Goal: Transaction & Acquisition: Purchase product/service

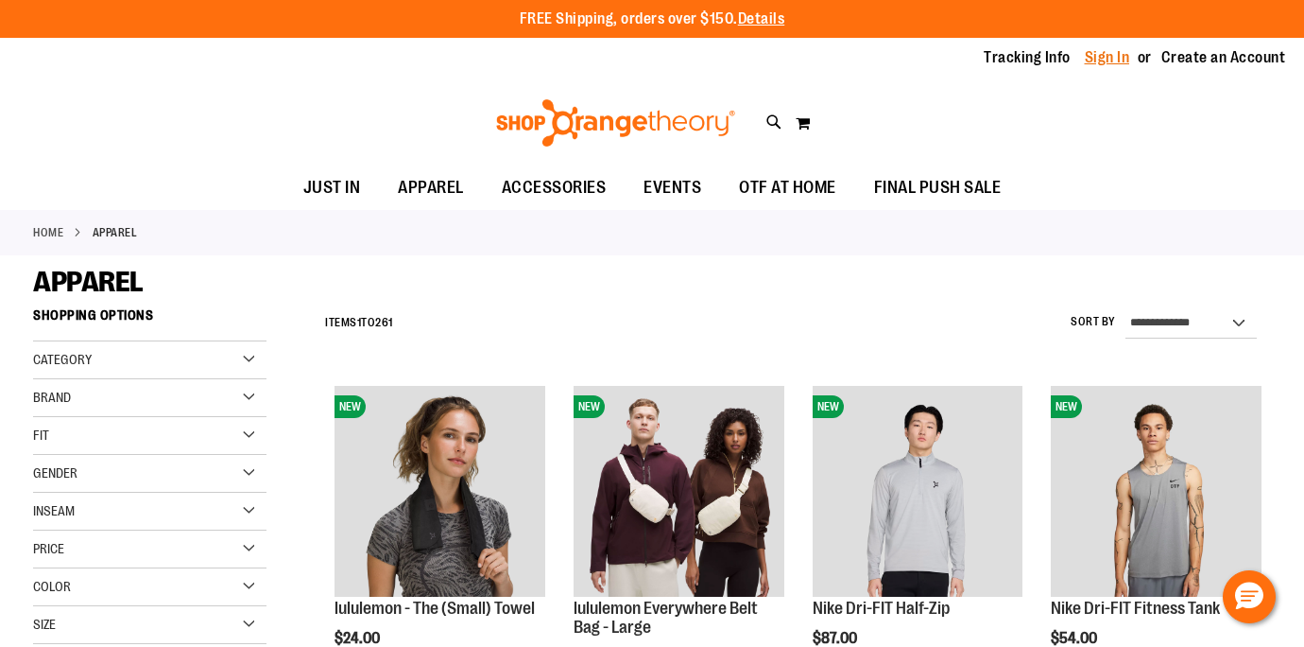
type input "**********"
click at [1088, 61] on link "Sign In" at bounding box center [1107, 57] width 45 height 21
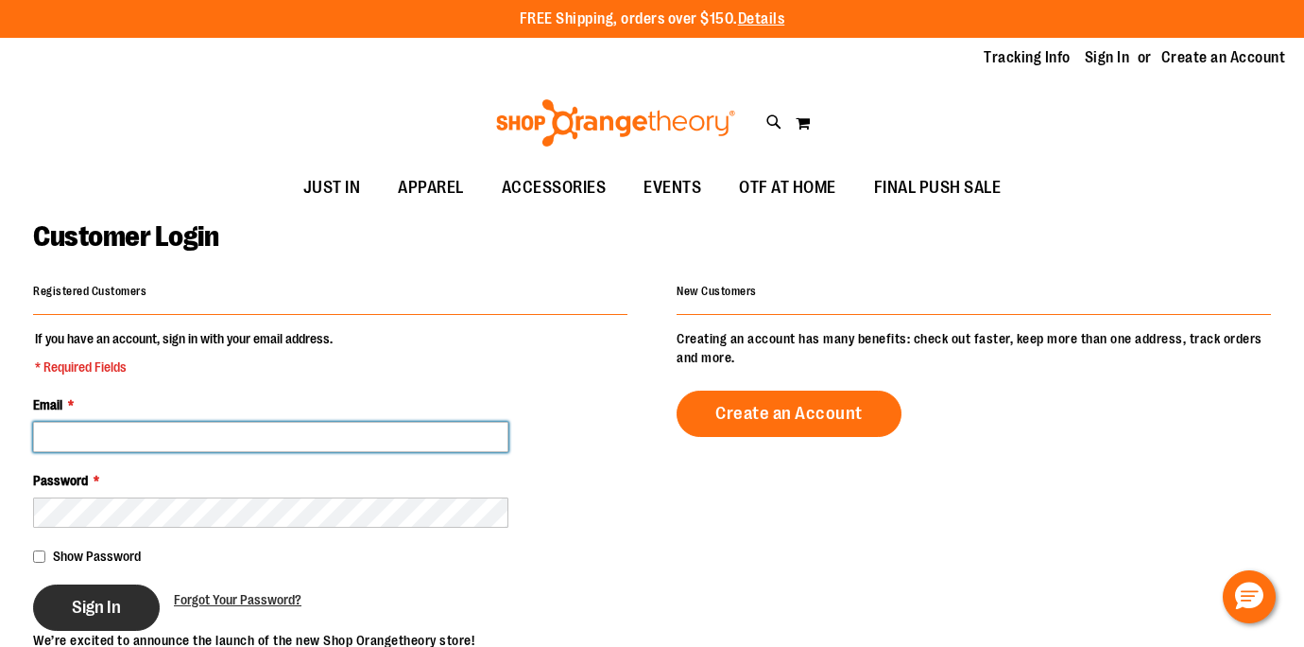
type input "**********"
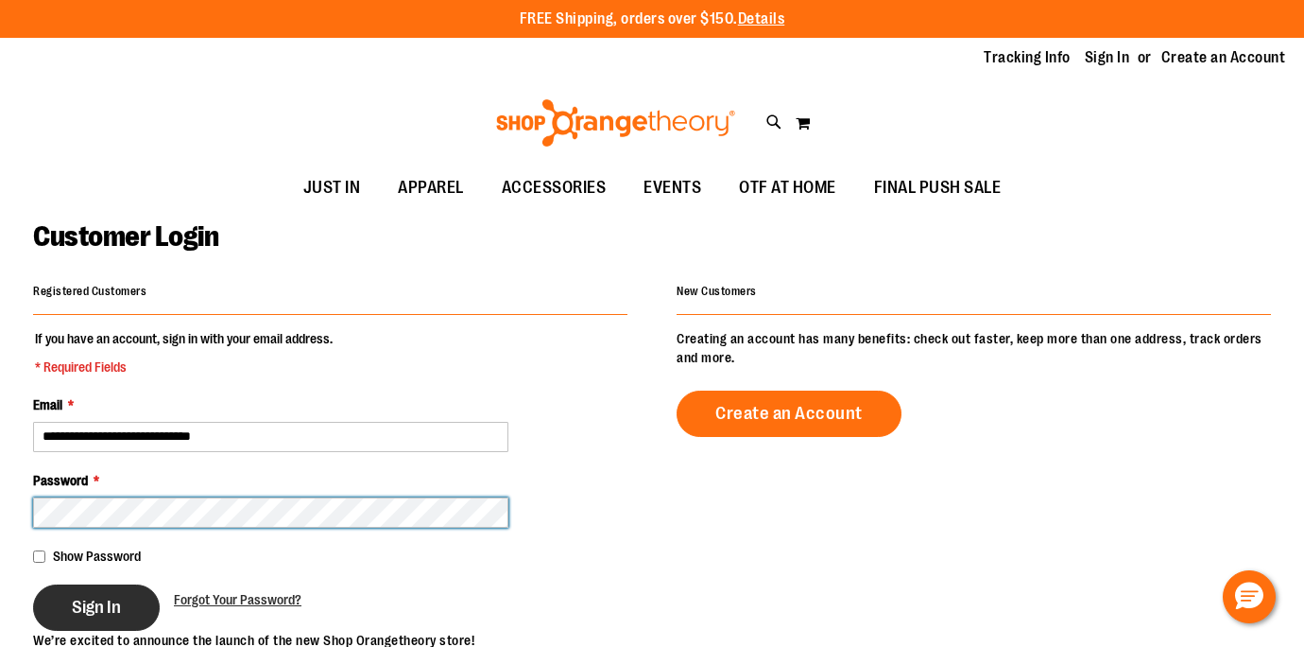
type input "**********"
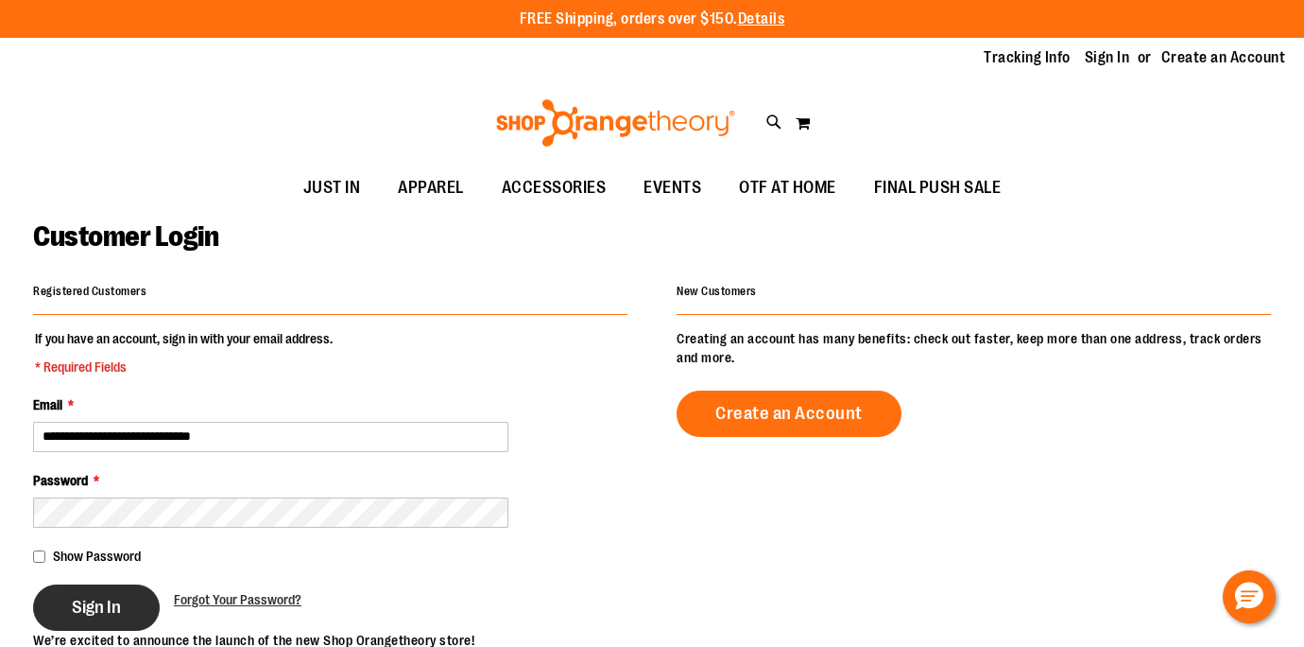
click at [92, 604] on span "Sign In" at bounding box center [96, 606] width 49 height 21
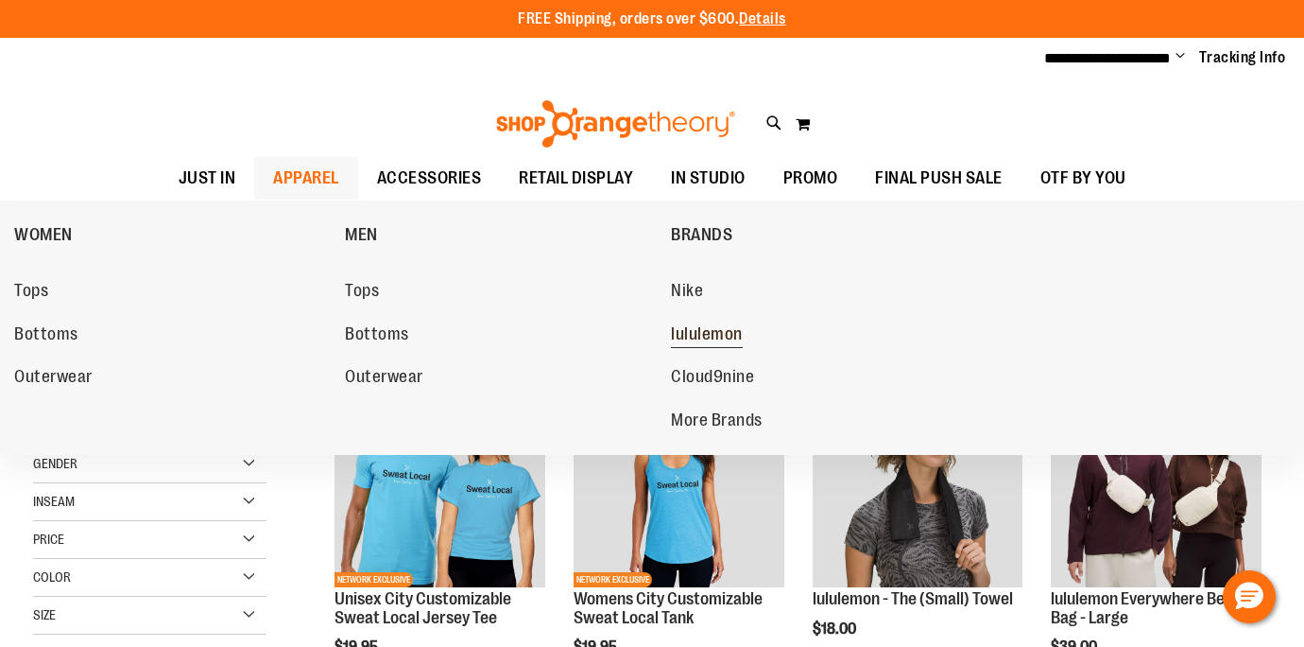
type input "**********"
click at [740, 329] on span "lululemon" at bounding box center [707, 336] width 72 height 24
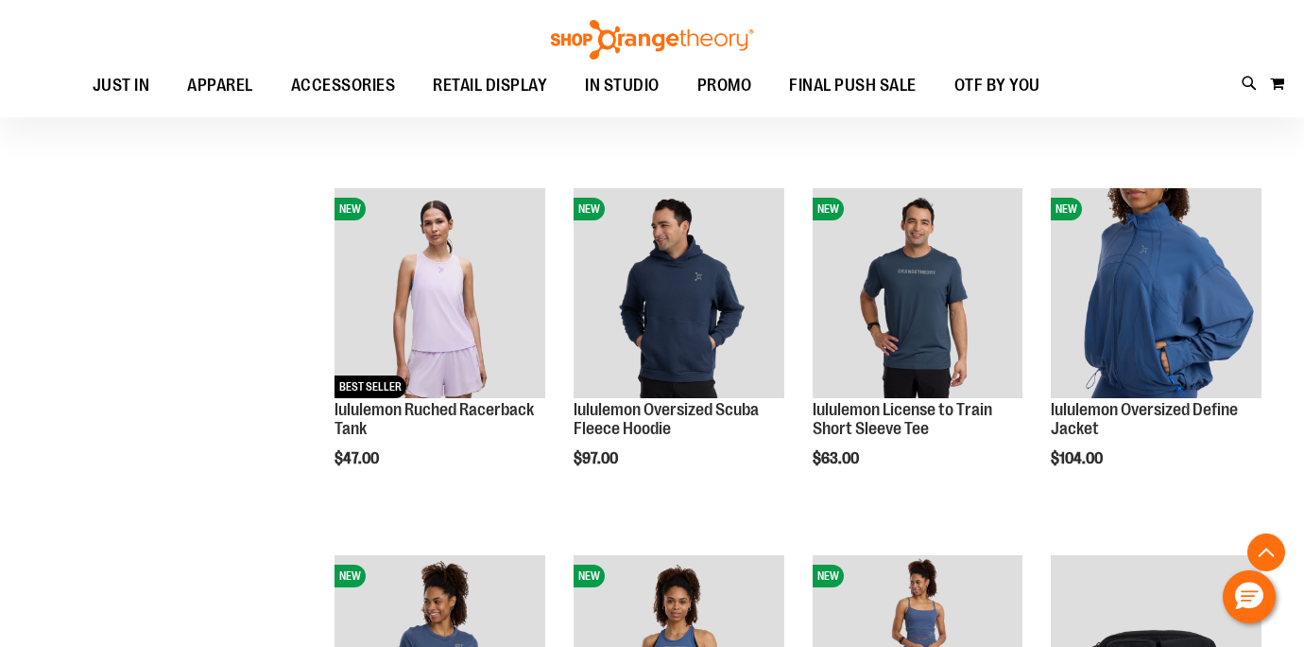
scroll to position [557, 0]
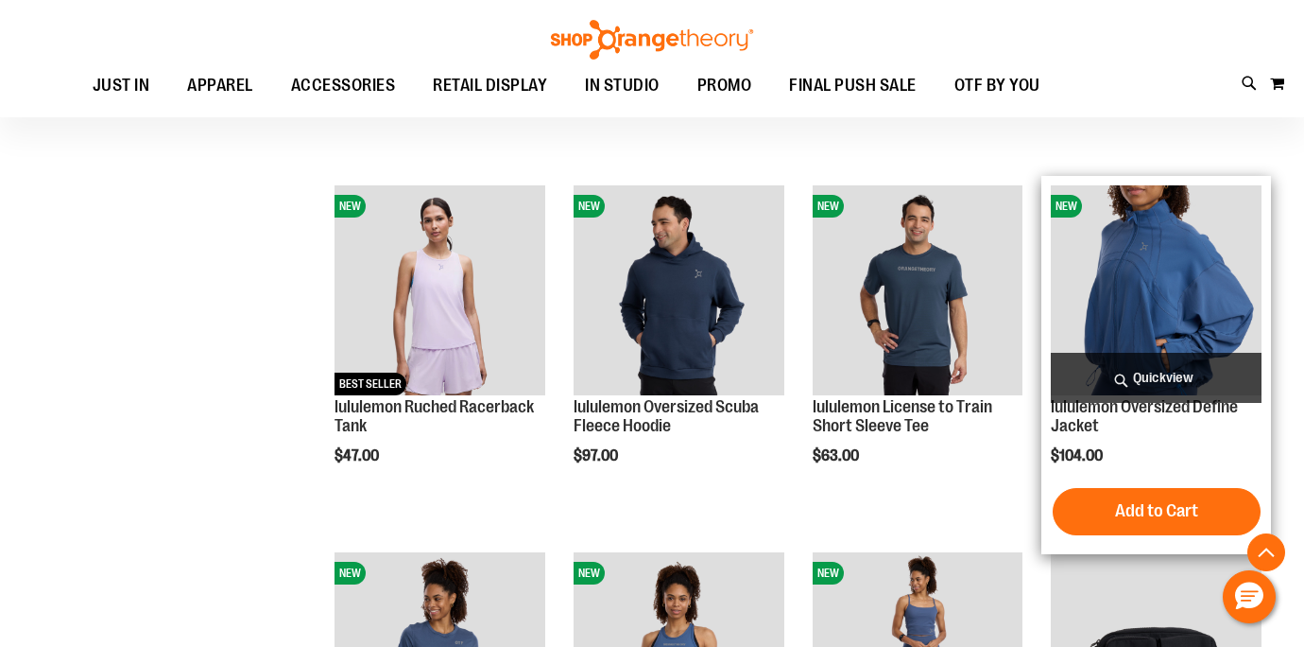
type input "**********"
click at [1153, 382] on span "Quickview" at bounding box center [1156, 378] width 211 height 50
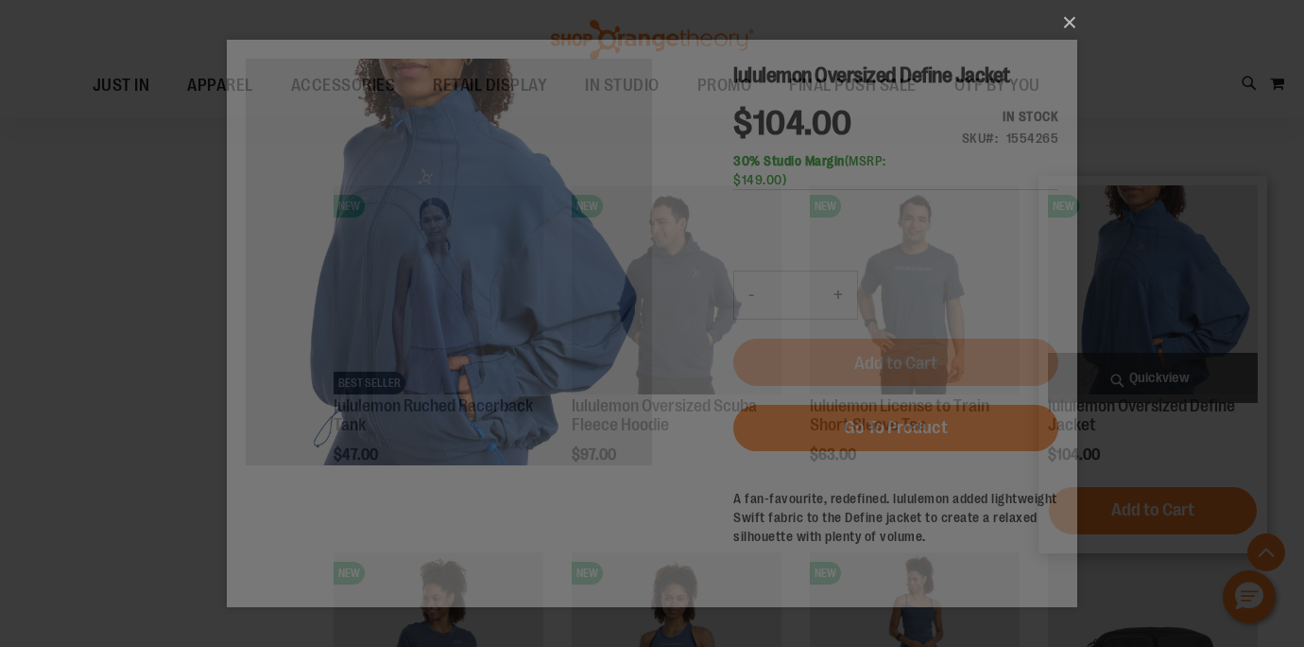
scroll to position [0, 0]
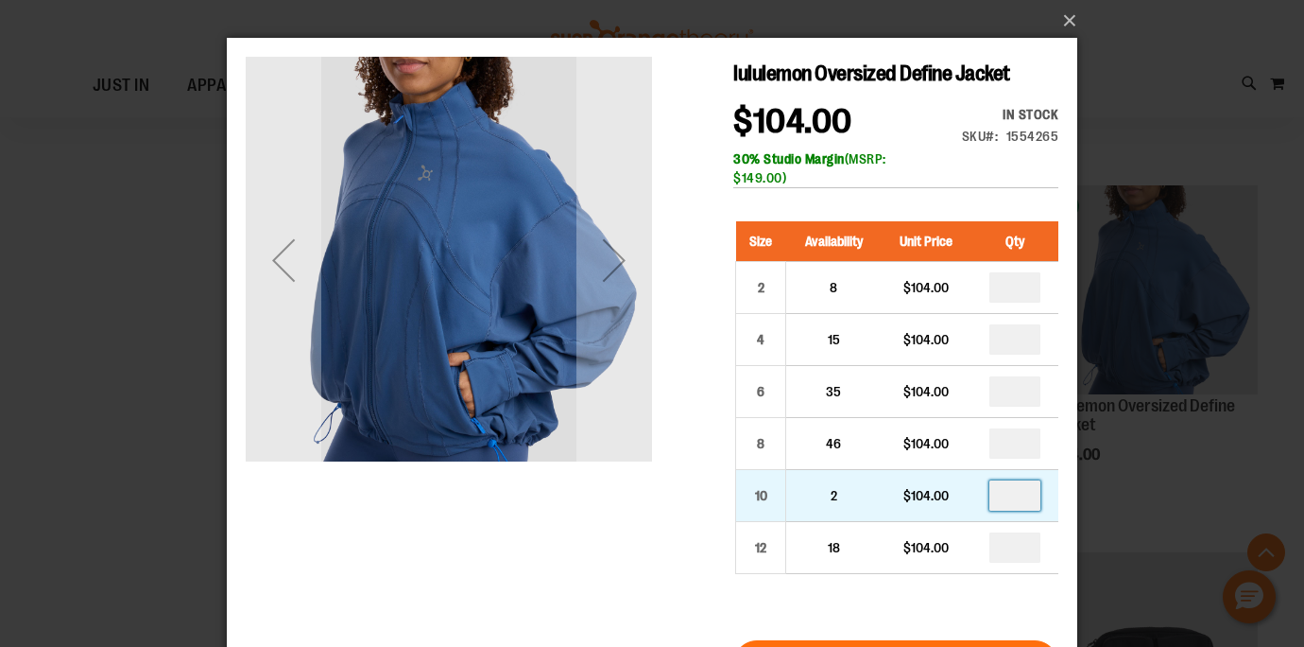
click at [1028, 505] on input "number" at bounding box center [1015, 495] width 51 height 30
type input "*"
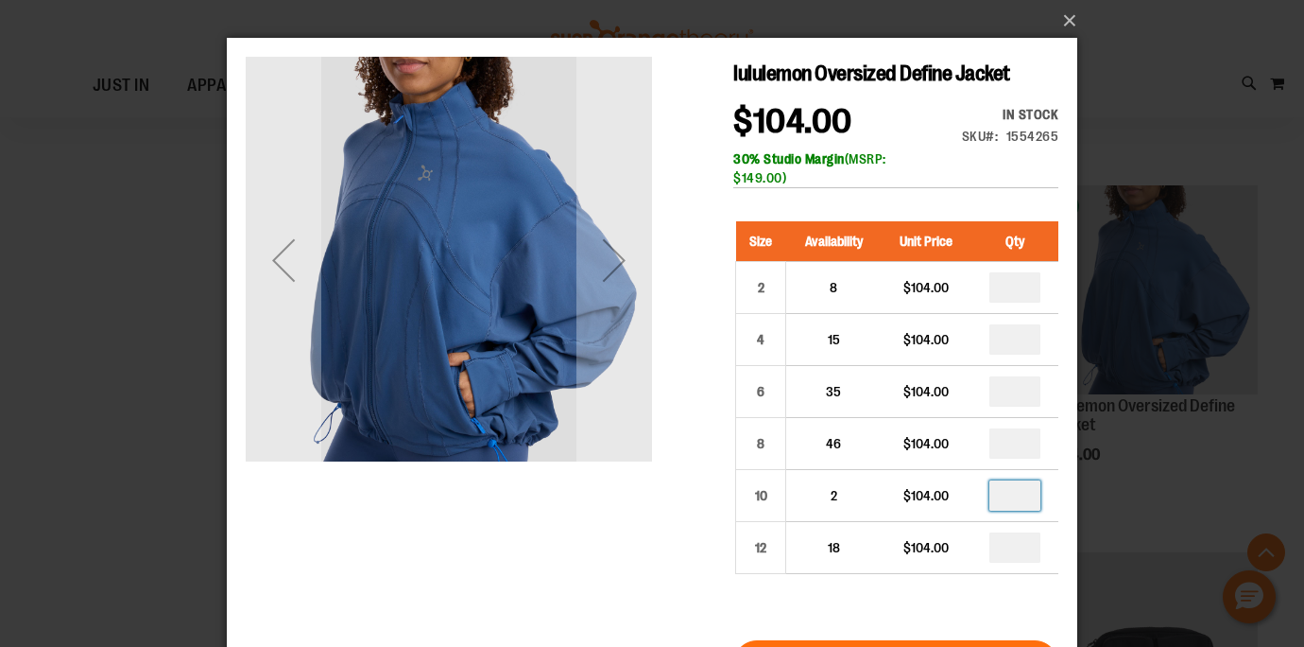
click at [921, 578] on div "Size Availability Unit Price Qty 2 8 $104.00 * 4 15" at bounding box center [896, 411] width 325 height 419
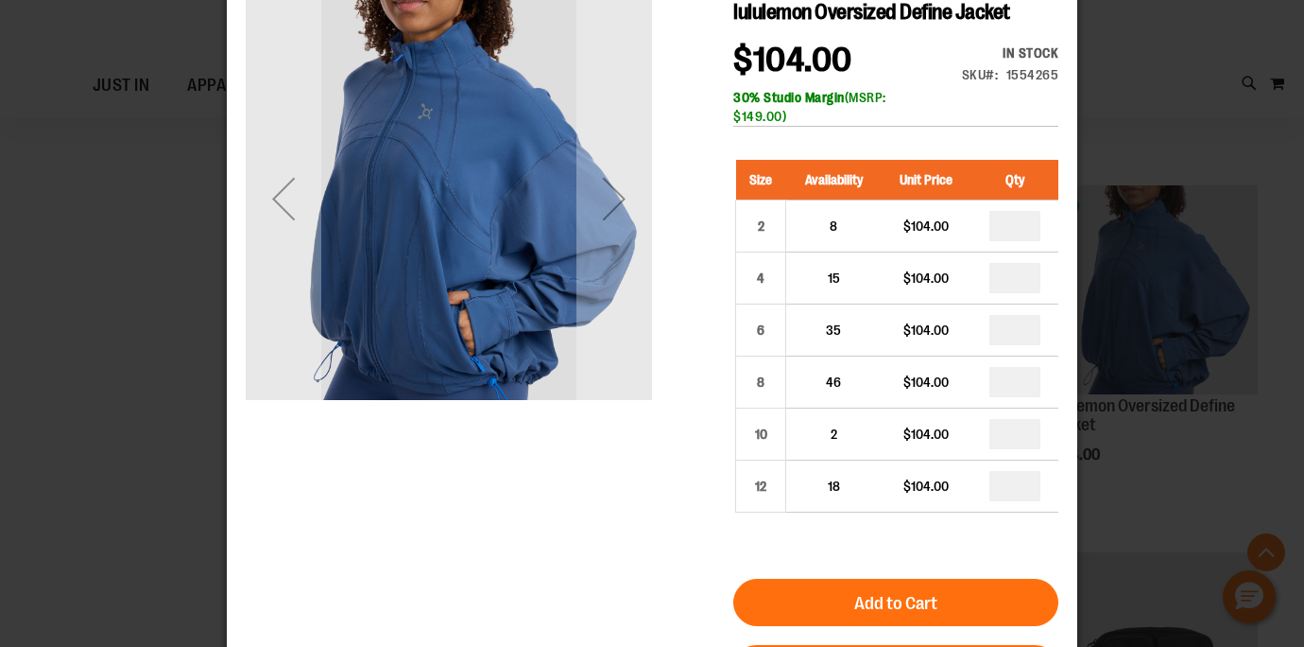
scroll to position [62, 0]
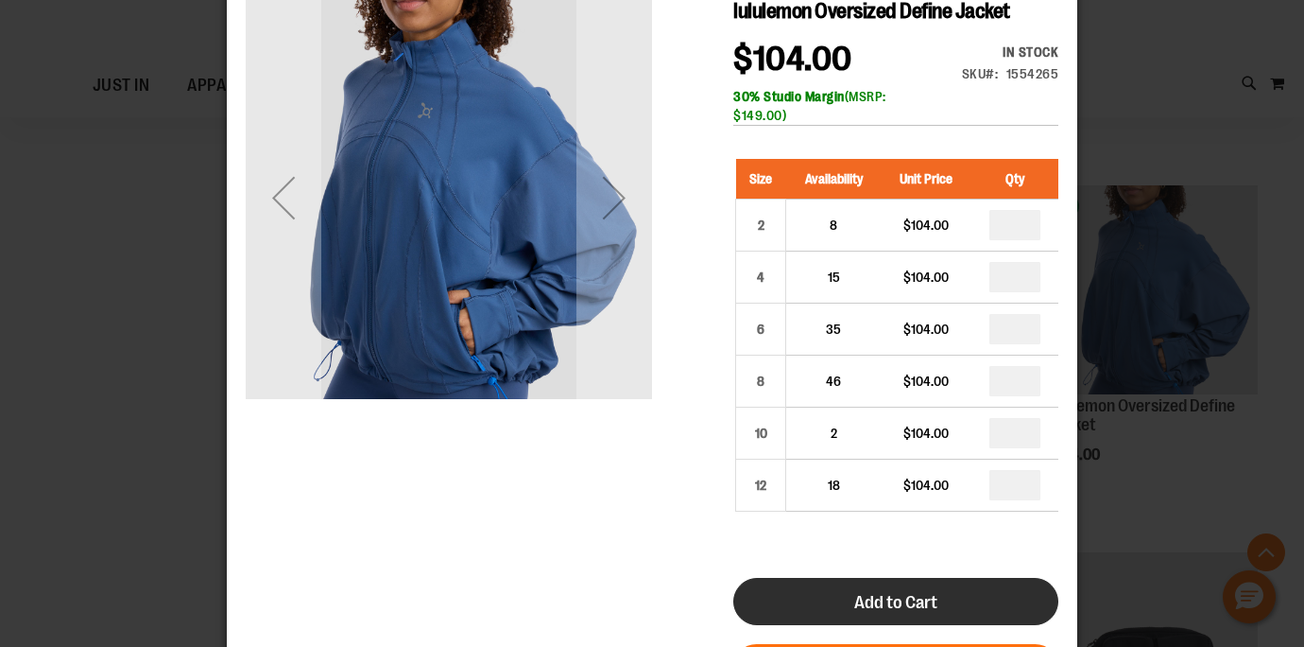
click at [941, 596] on button "Add to Cart" at bounding box center [896, 601] width 325 height 47
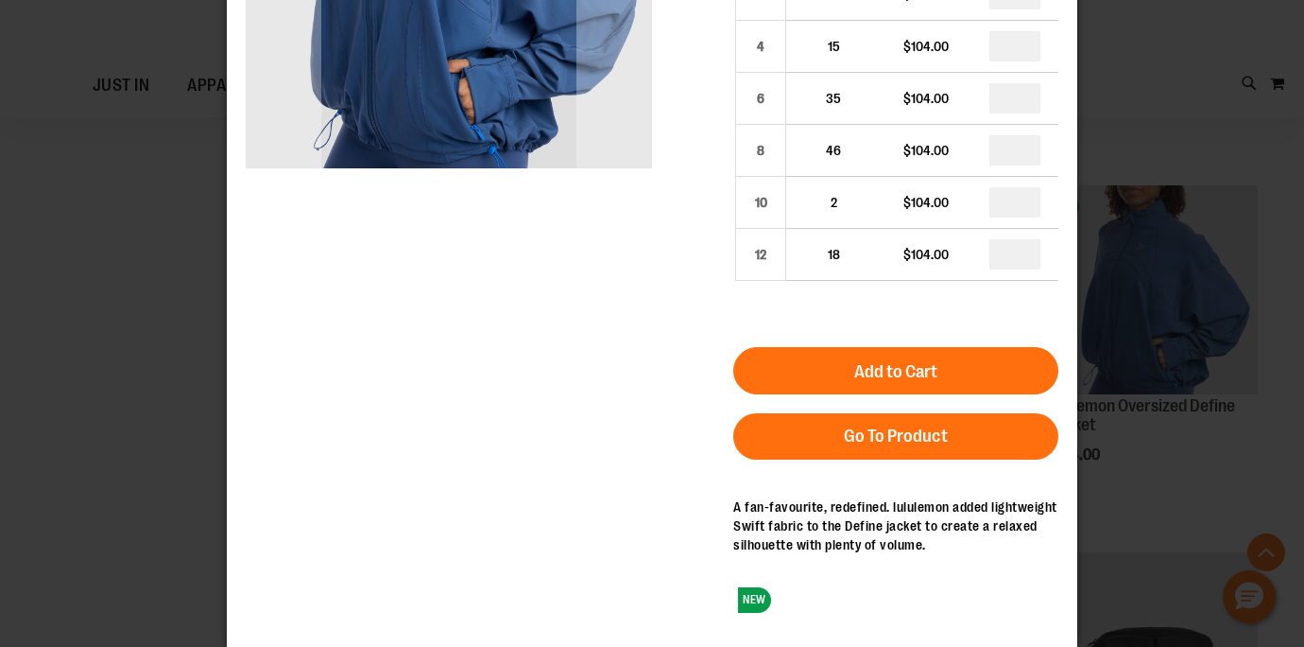
scroll to position [0, 0]
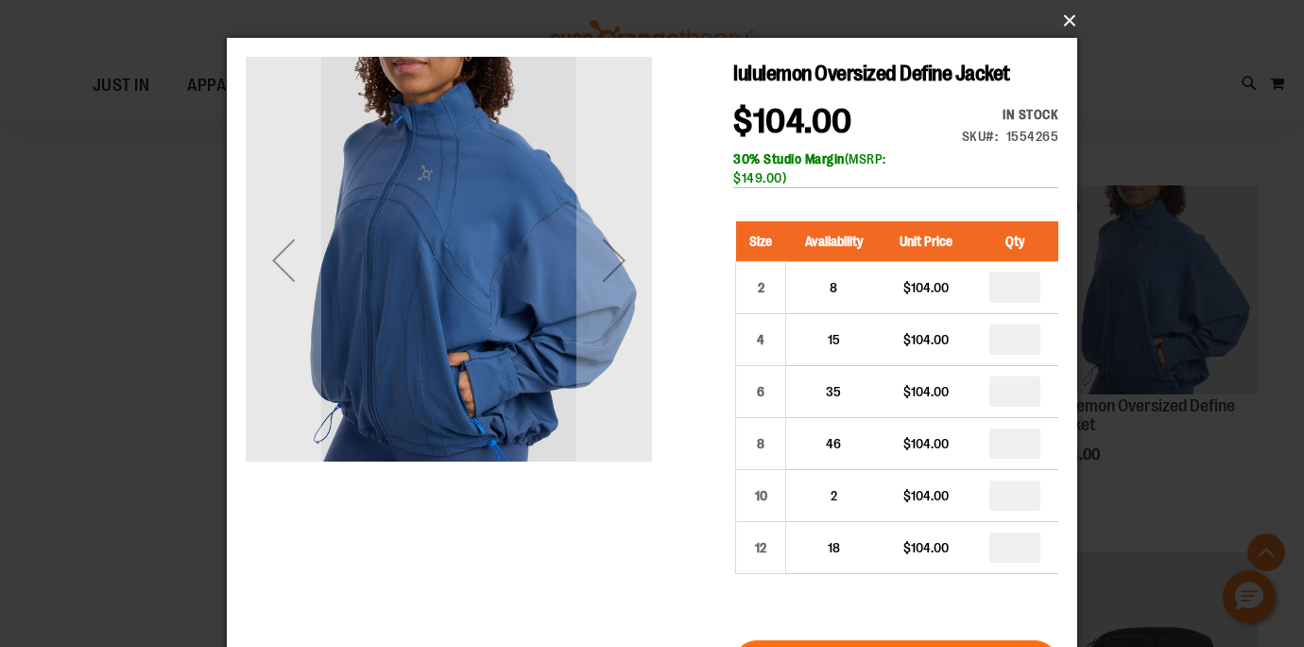
click at [1071, 20] on button "×" at bounding box center [658, 21] width 851 height 42
click at [1069, 18] on button "×" at bounding box center [658, 21] width 851 height 42
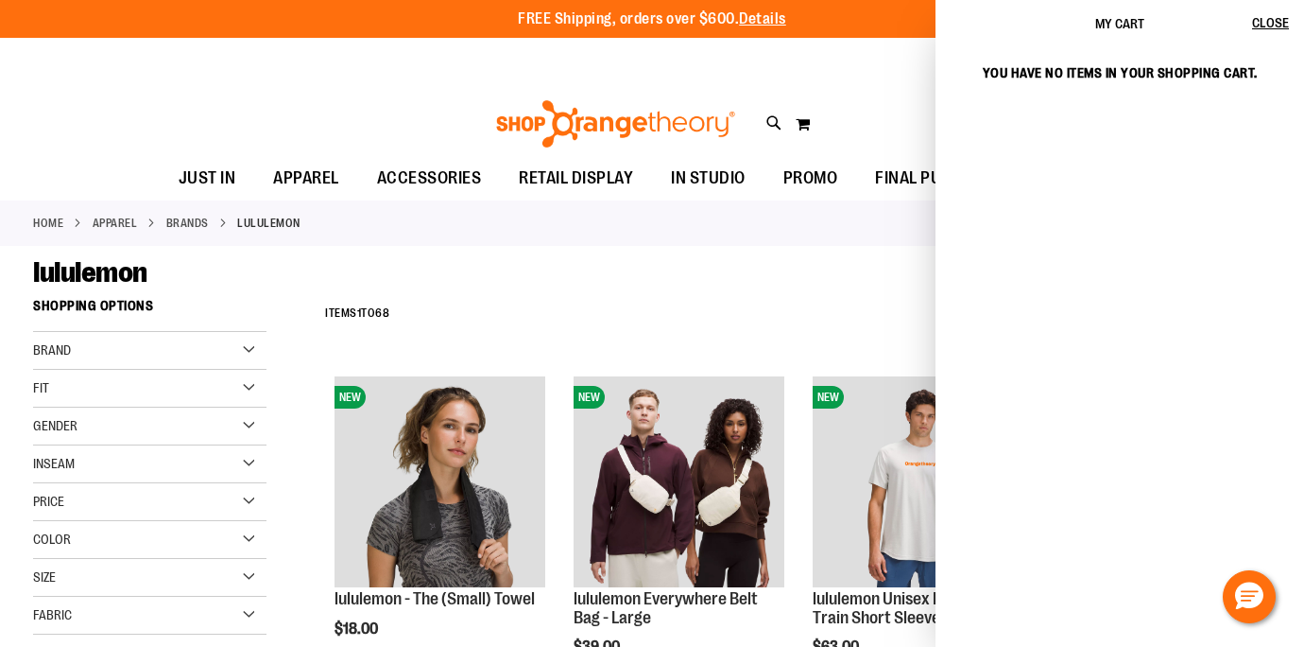
scroll to position [902, 0]
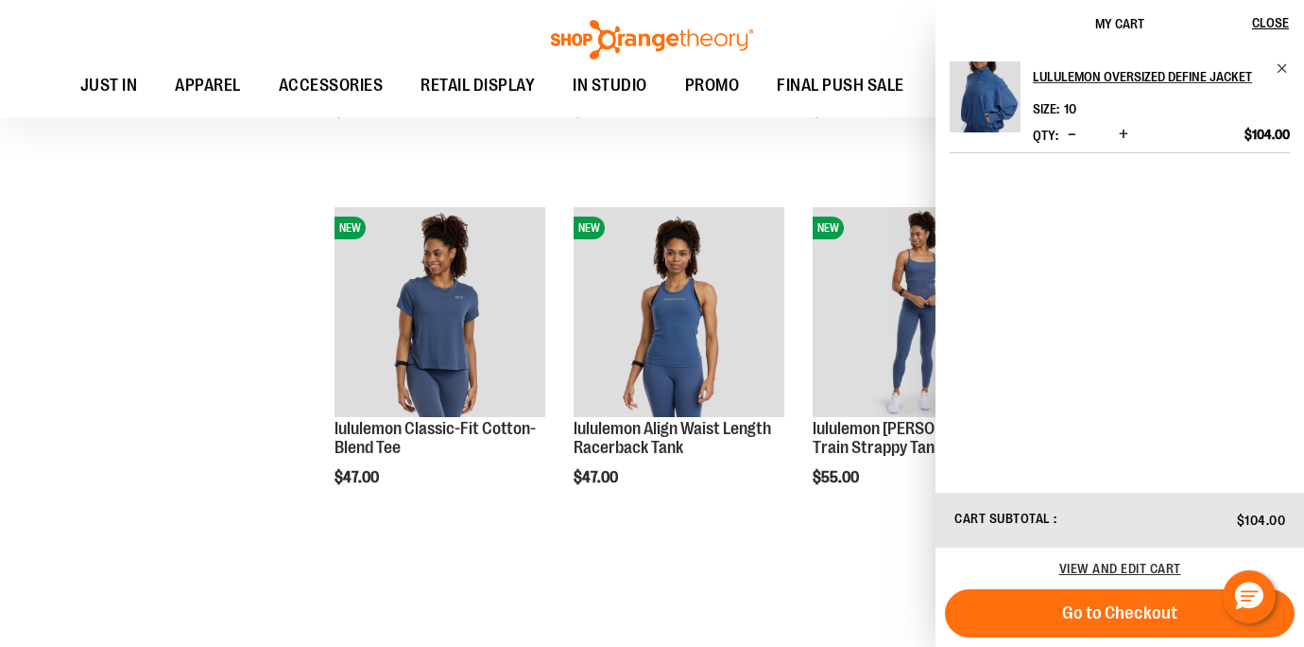
click at [139, 273] on div "**********" at bounding box center [652, 582] width 1238 height 2392
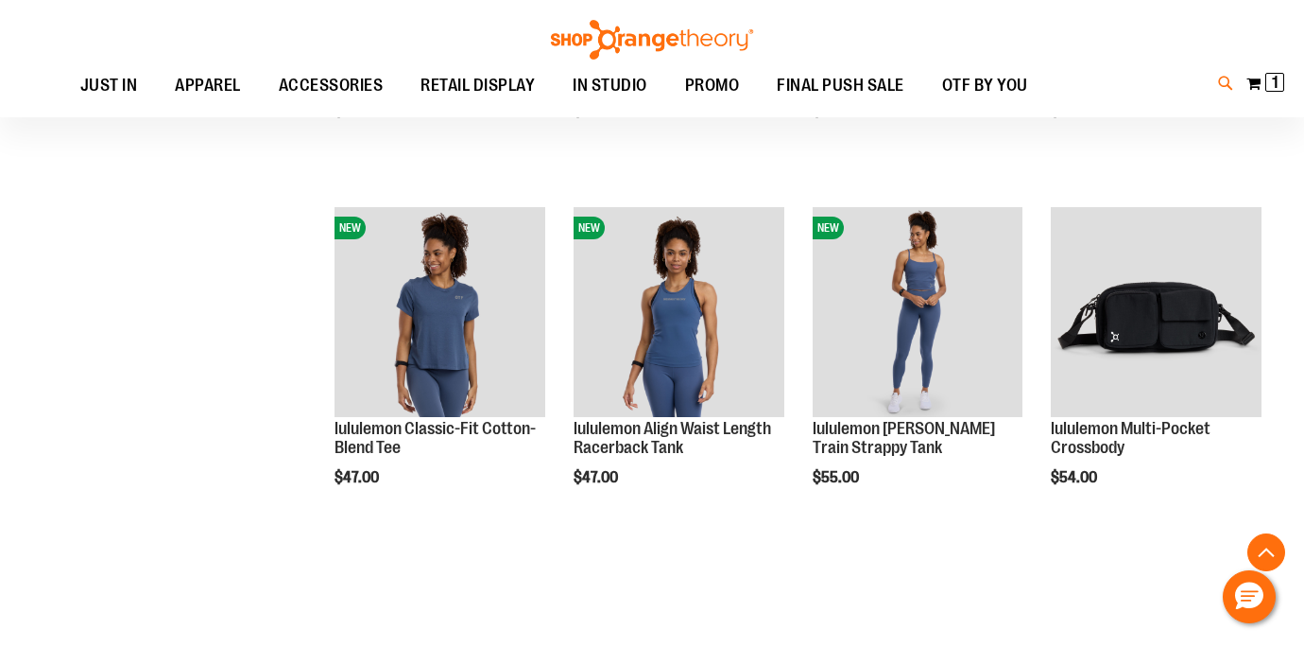
click at [1226, 77] on icon at bounding box center [1226, 84] width 16 height 22
click at [294, 241] on span "$12.95" at bounding box center [426, 240] width 326 height 19
type input "**********"
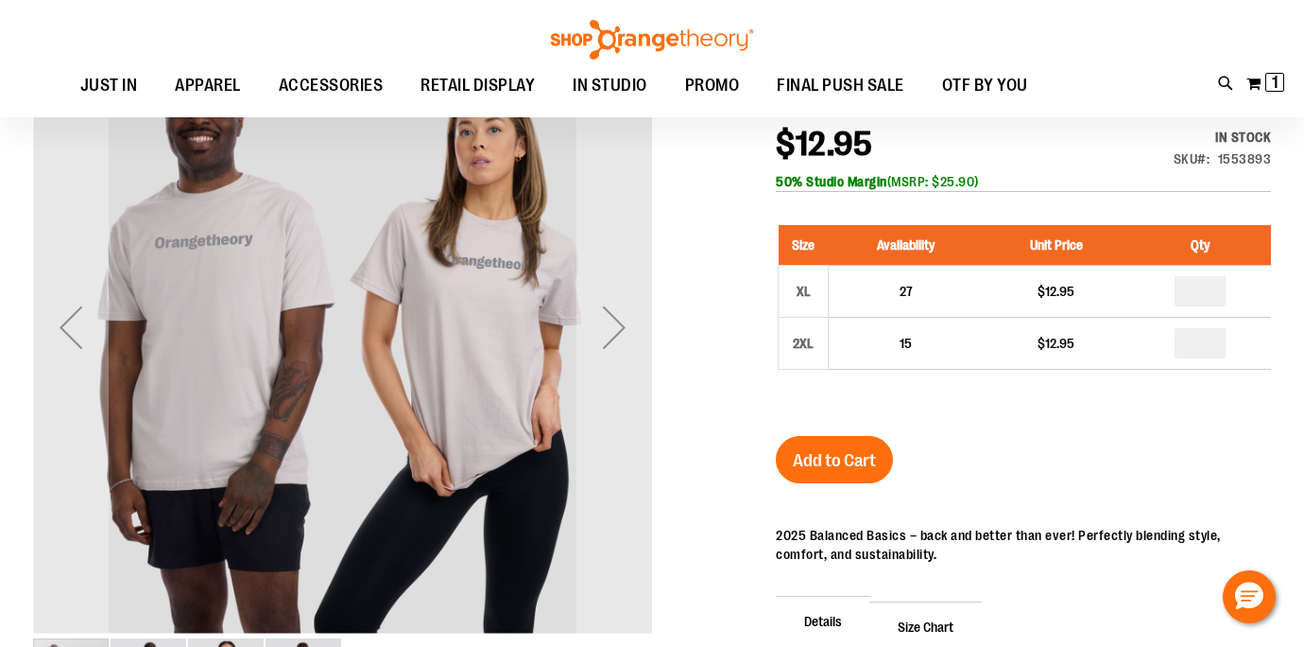
scroll to position [57, 0]
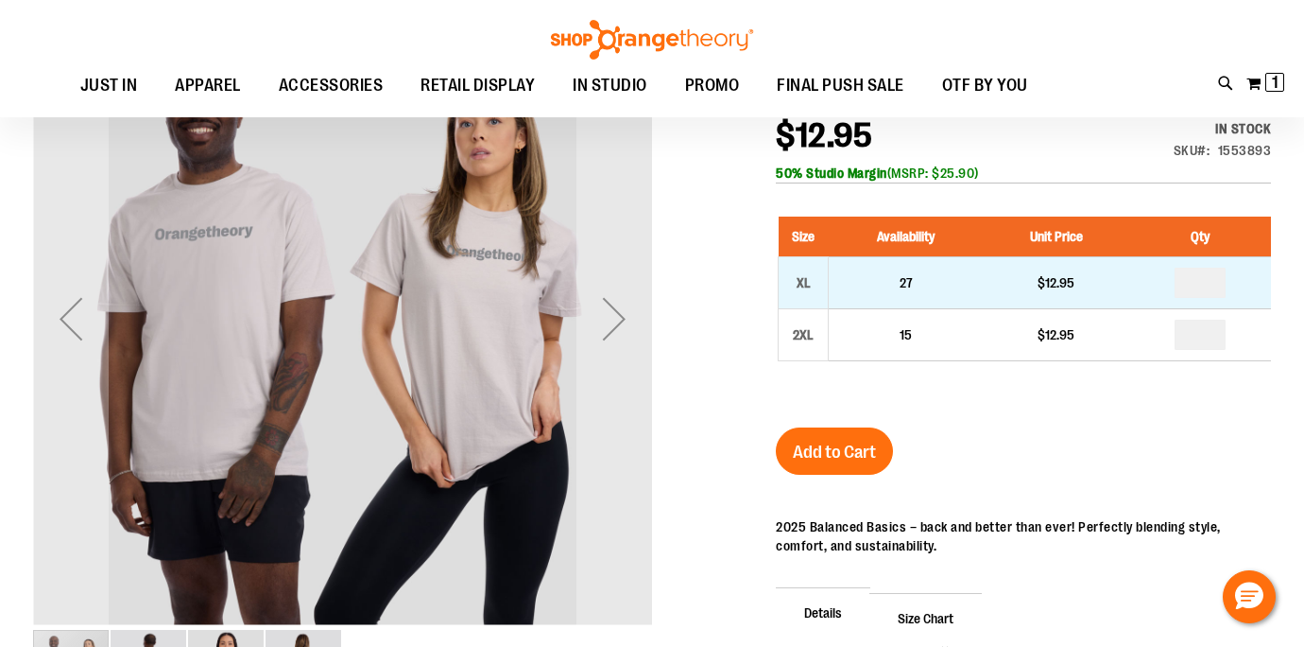
type input "**********"
click at [1211, 285] on input "number" at bounding box center [1200, 283] width 51 height 30
type input "*"
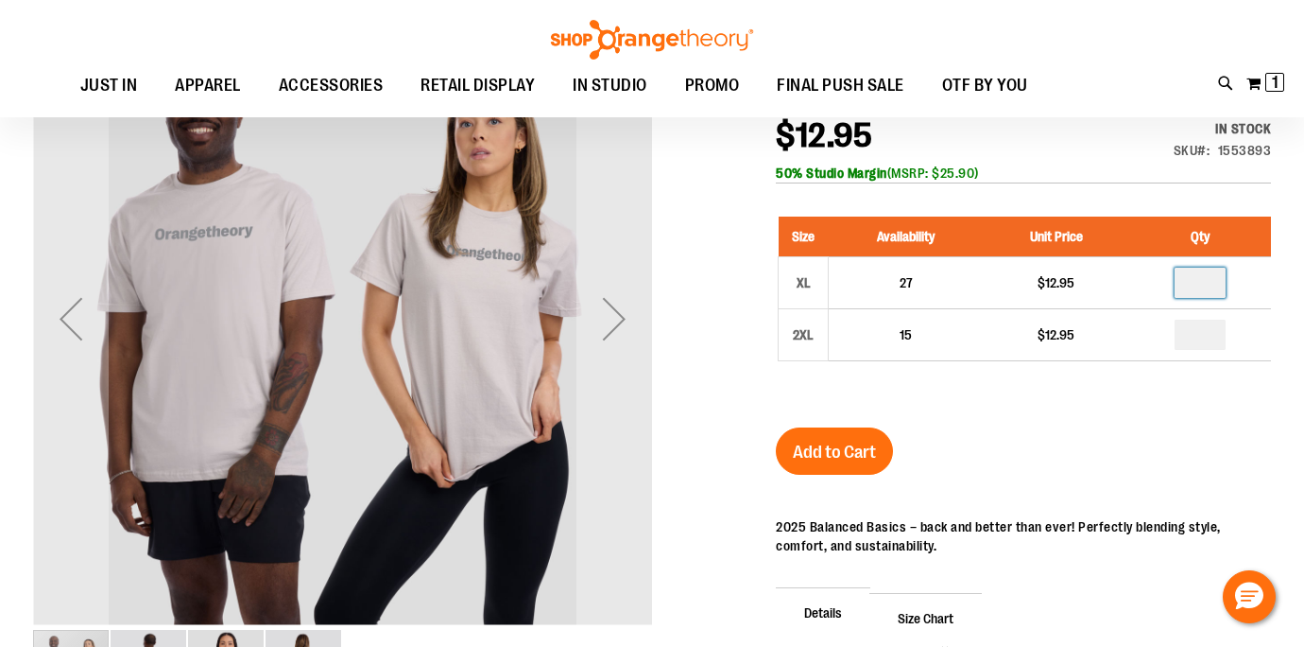
click at [1112, 469] on div "Unisex Jersey Short Sleeve Tee $12.95 In stock Only %1 left SKU 1553893 50% Stu…" at bounding box center [1023, 451] width 495 height 761
click at [837, 468] on button "Add to Cart" at bounding box center [834, 450] width 117 height 47
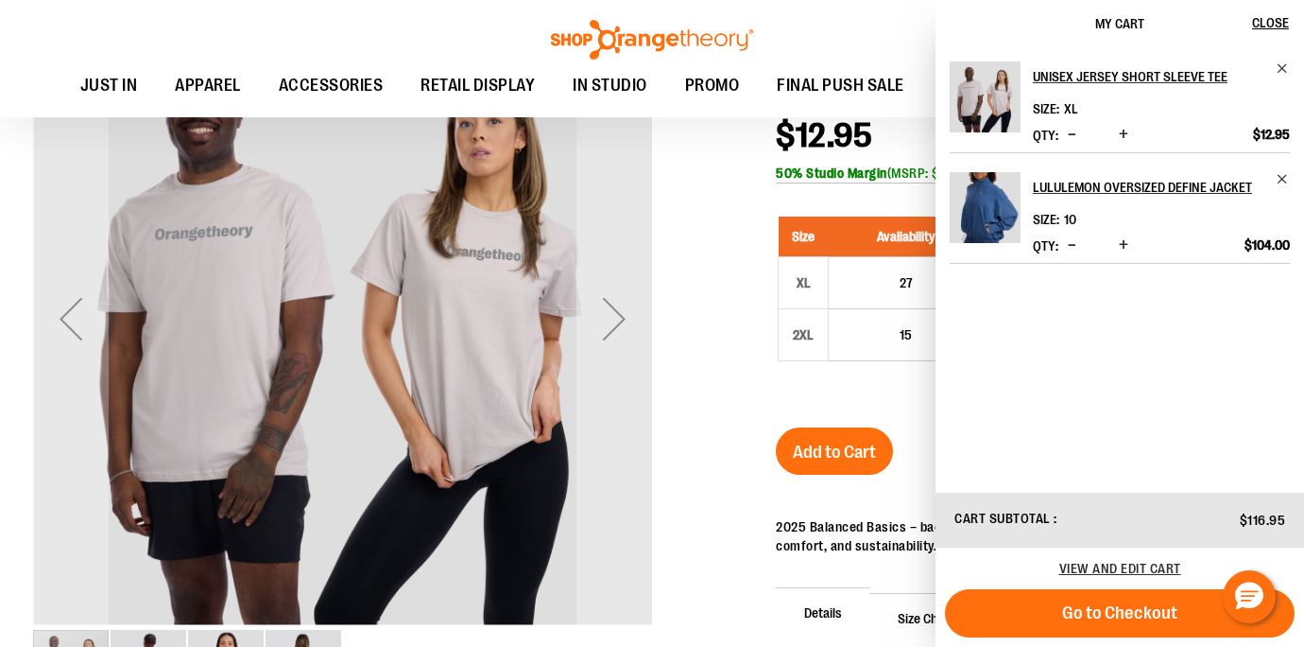
click at [728, 182] on div at bounding box center [652, 420] width 1238 height 823
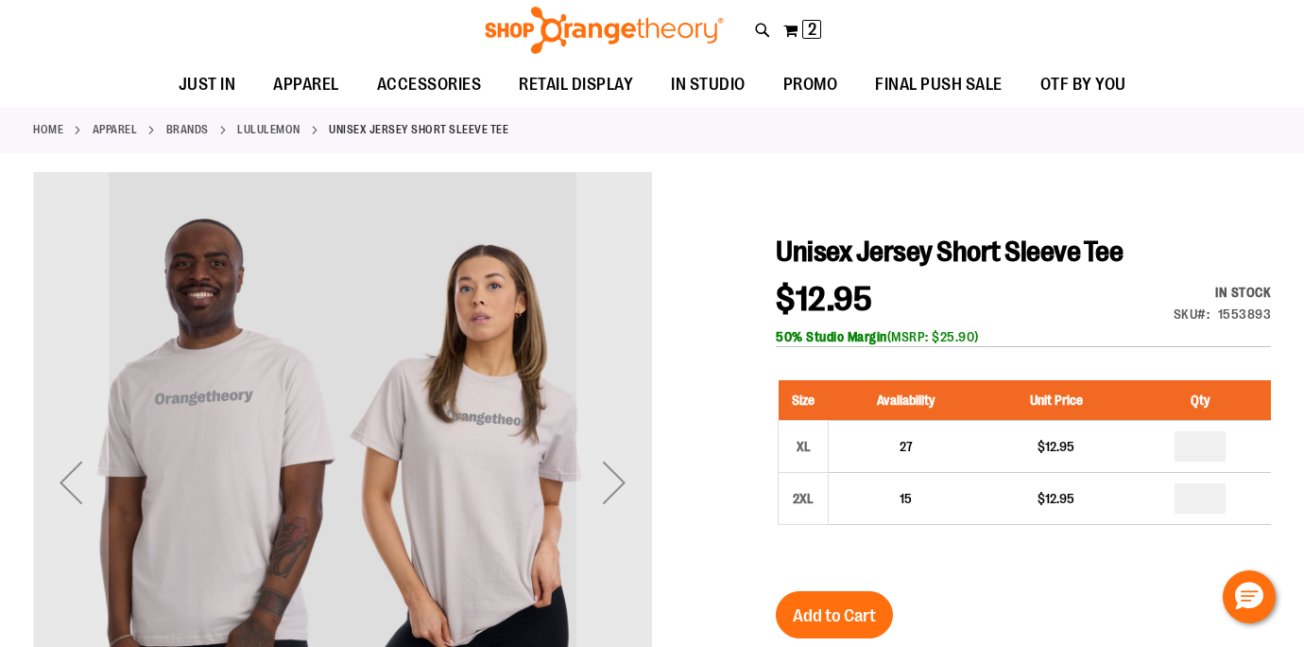
scroll to position [0, 0]
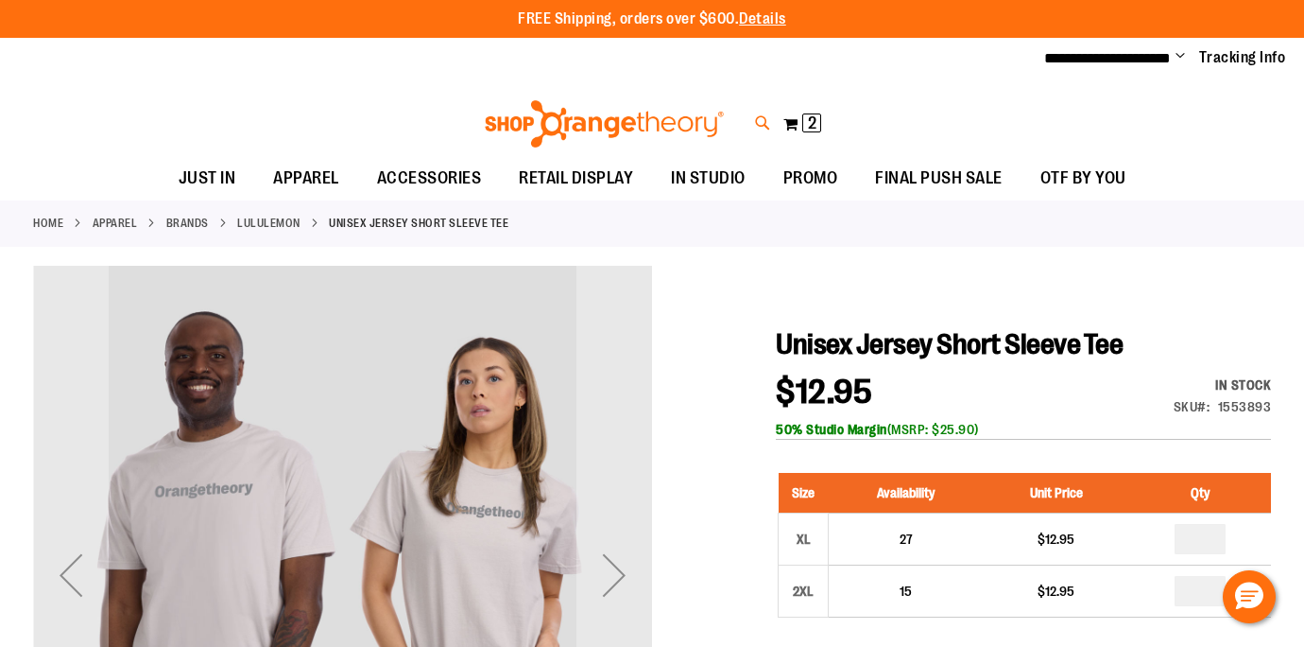
click at [766, 122] on icon at bounding box center [763, 123] width 16 height 22
click at [429, 222] on span "Unisex Relaxed Crew Short Sleeve Tee" at bounding box center [376, 216] width 226 height 15
type input "**********"
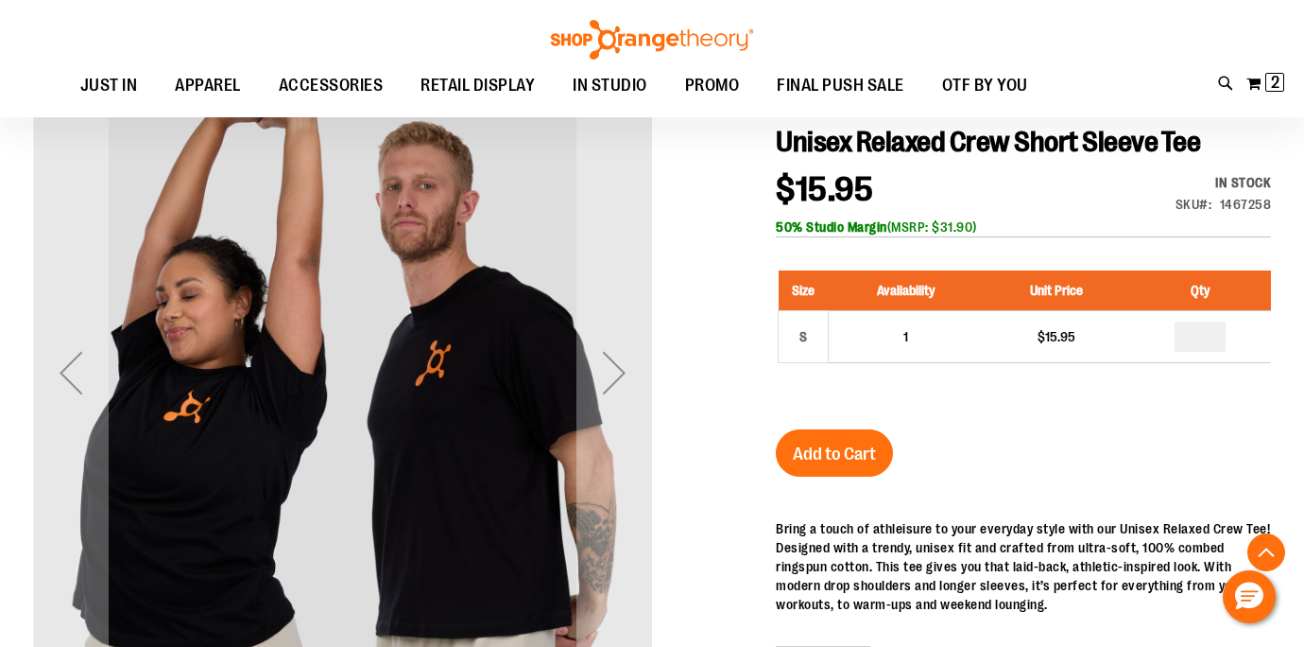
scroll to position [653, 0]
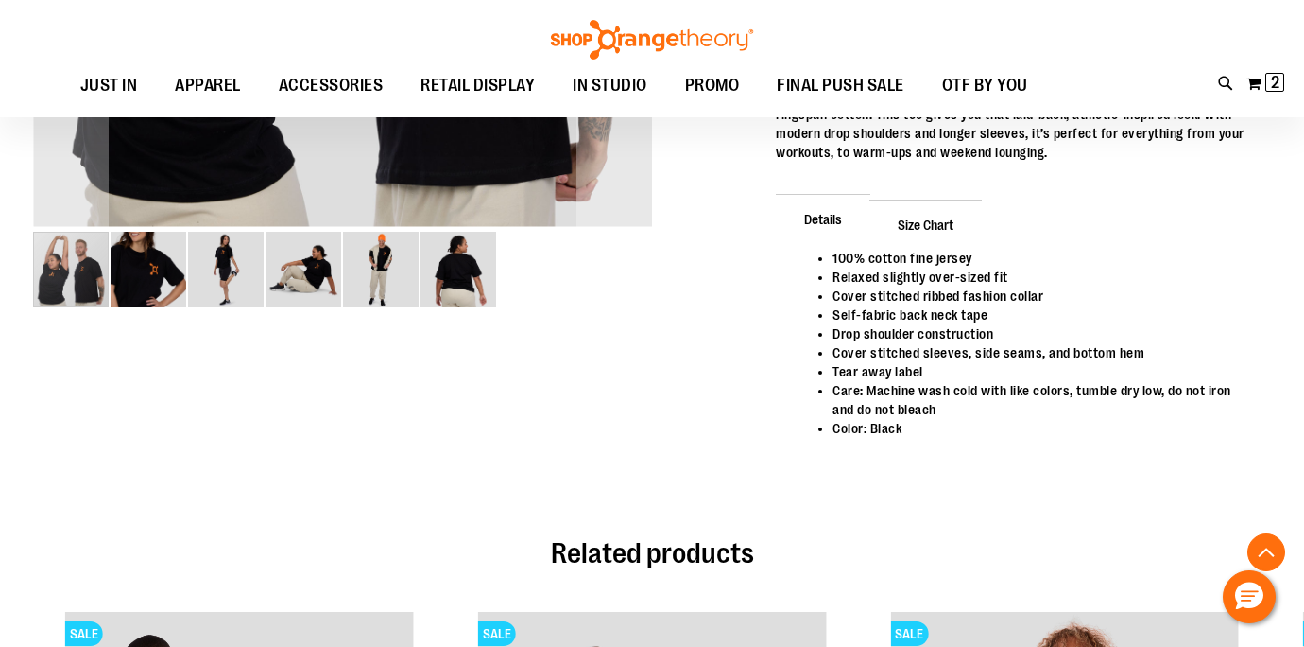
type input "**********"
click at [147, 280] on img "image 2 of 6" at bounding box center [149, 270] width 76 height 76
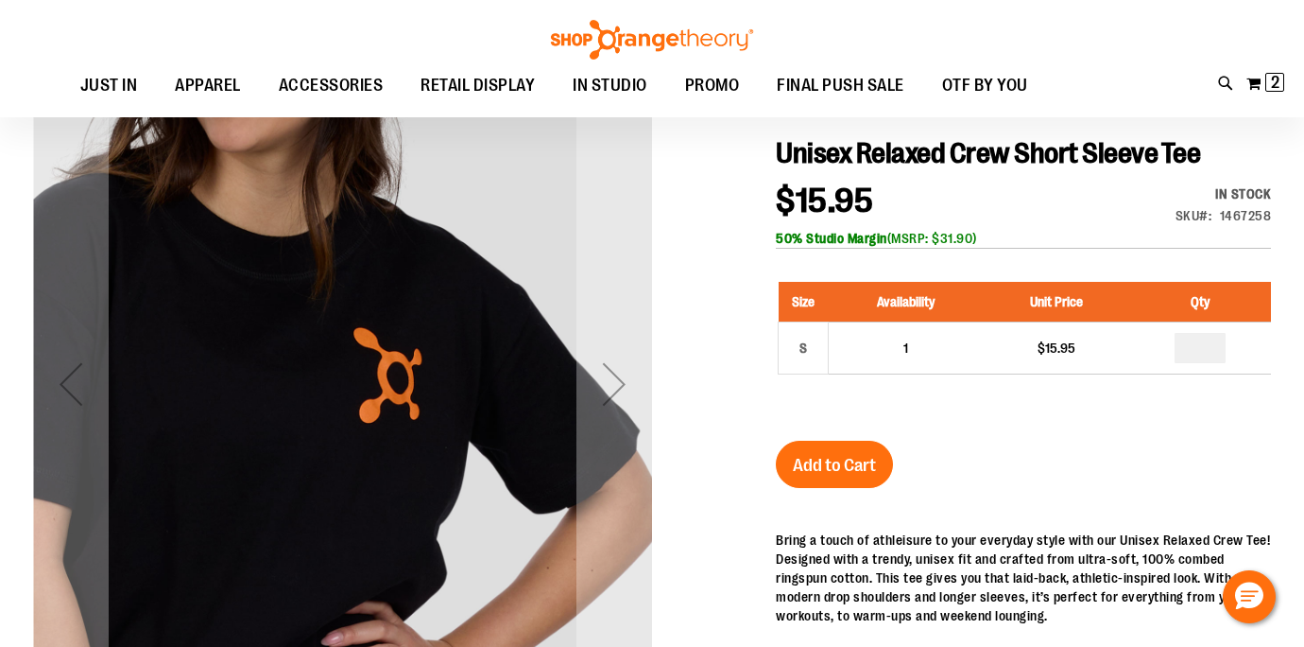
scroll to position [168, 0]
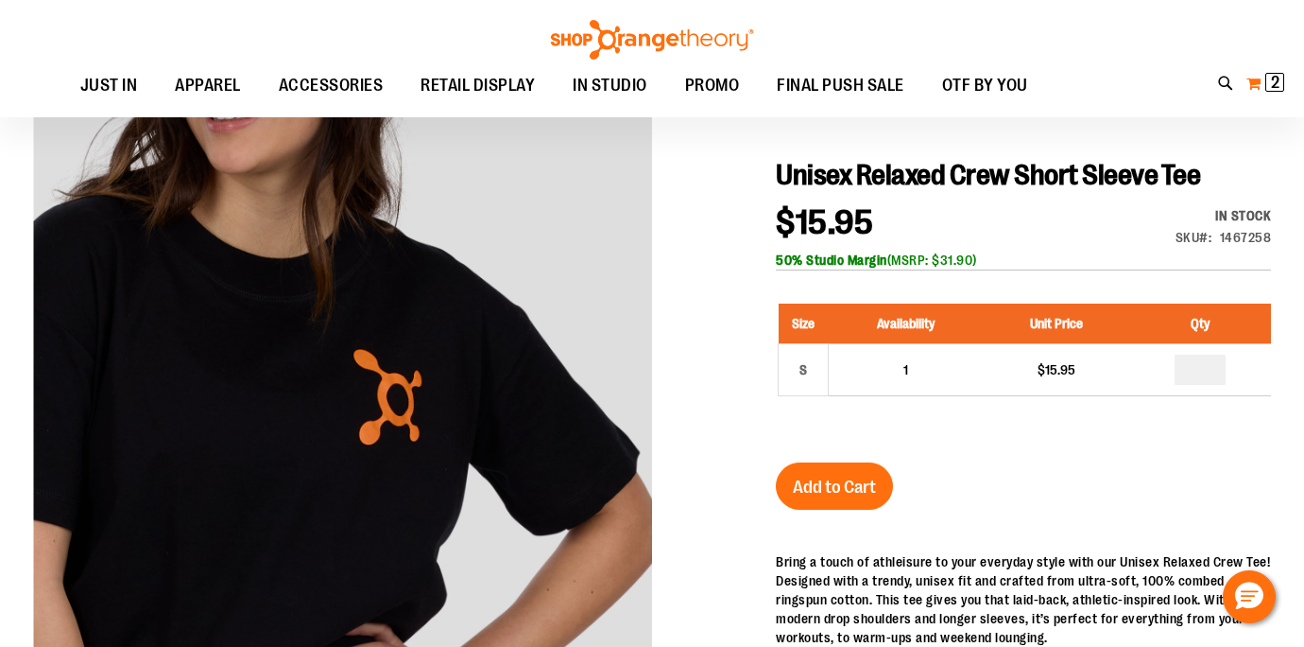
click at [1277, 91] on span "2 2 items" at bounding box center [1275, 82] width 19 height 19
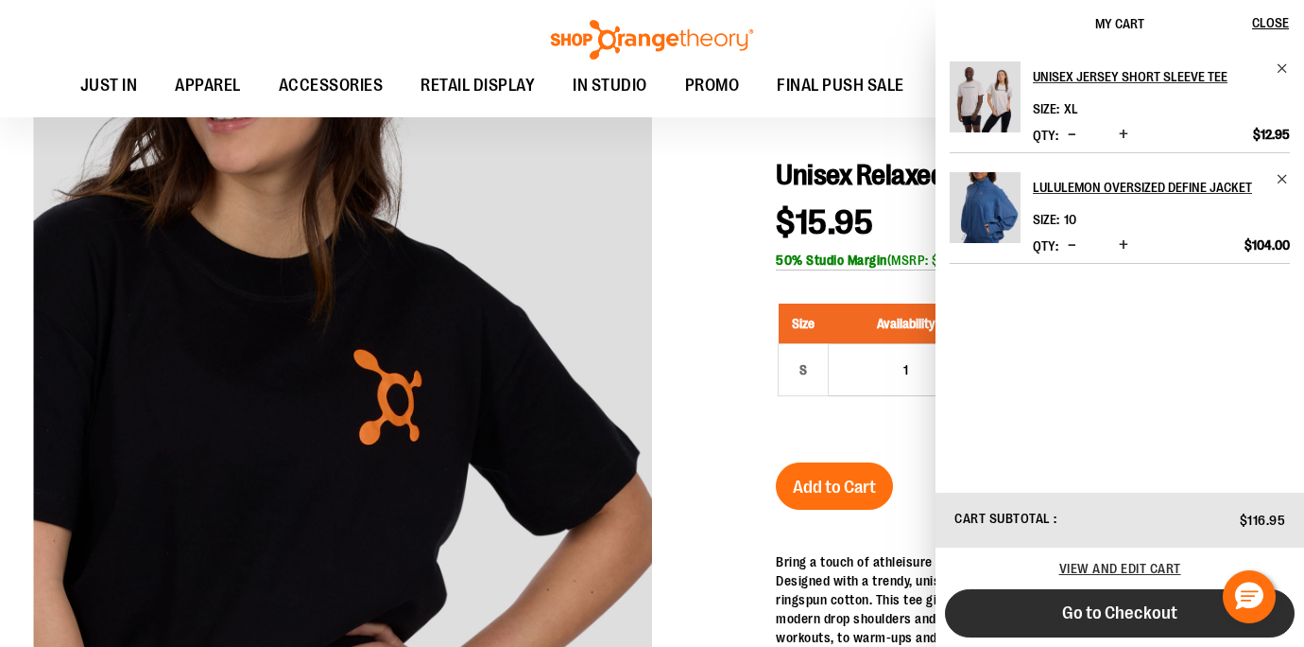
click at [1047, 615] on button "Go to Checkout" at bounding box center [1120, 613] width 350 height 48
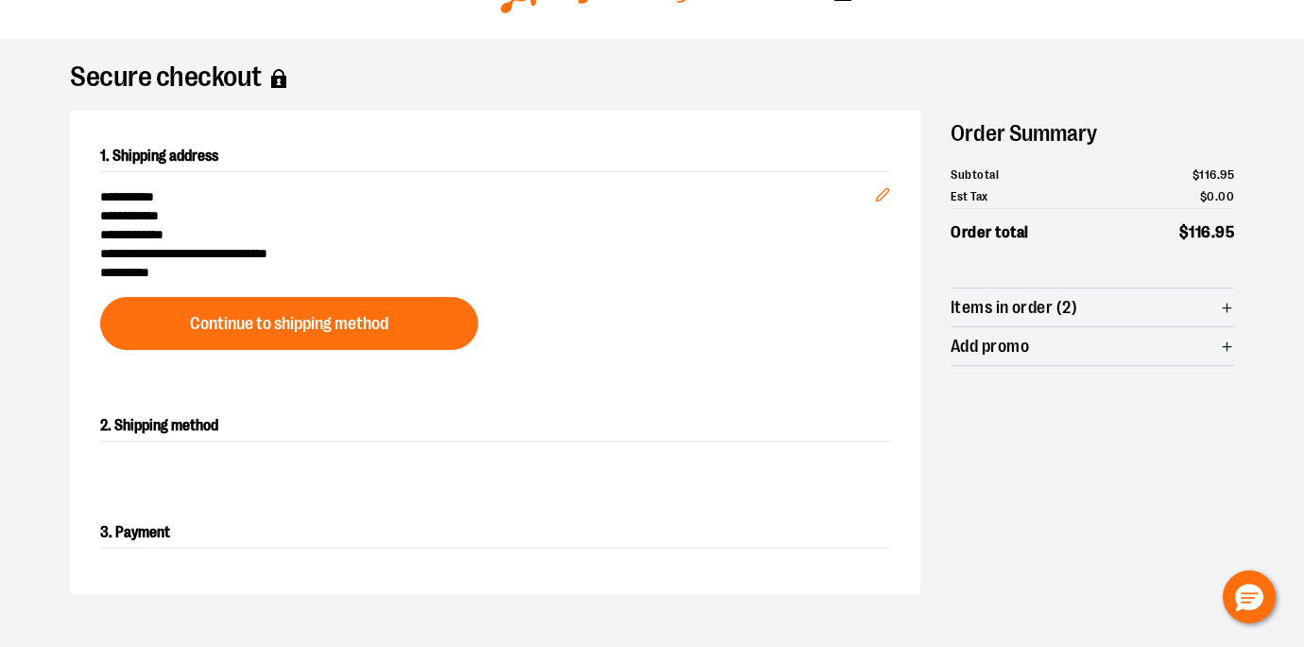
scroll to position [113, 0]
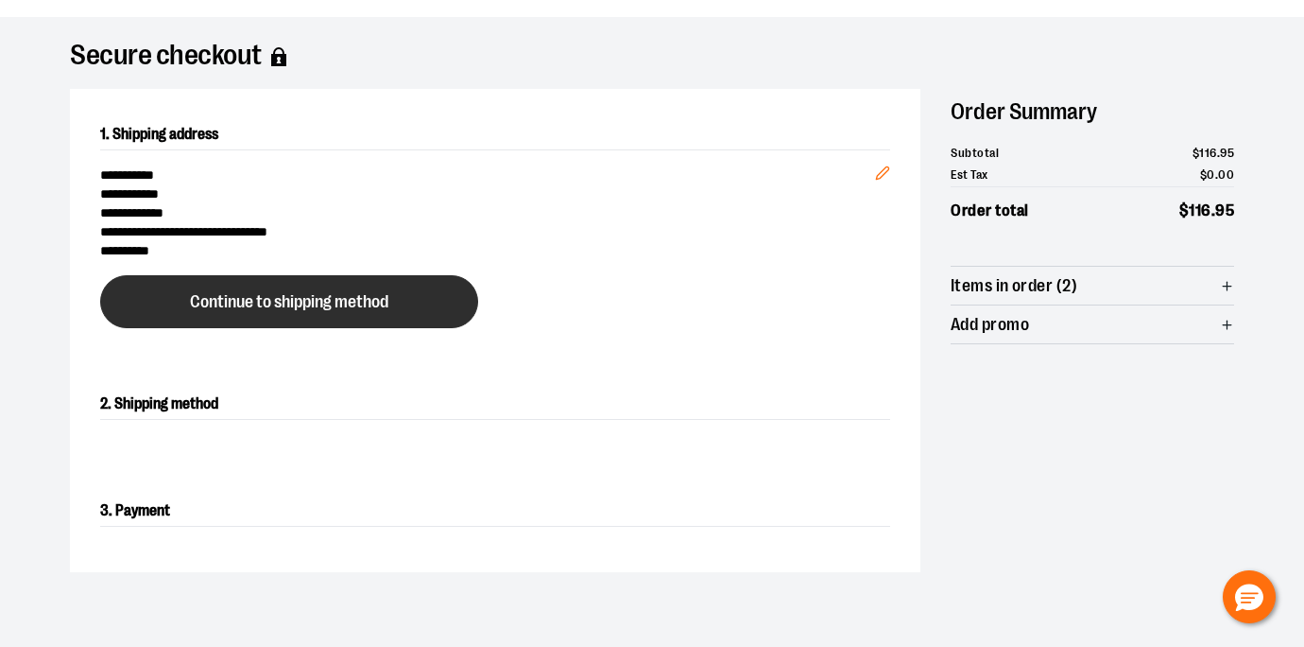
click at [304, 304] on span "Continue to shipping method" at bounding box center [289, 302] width 199 height 18
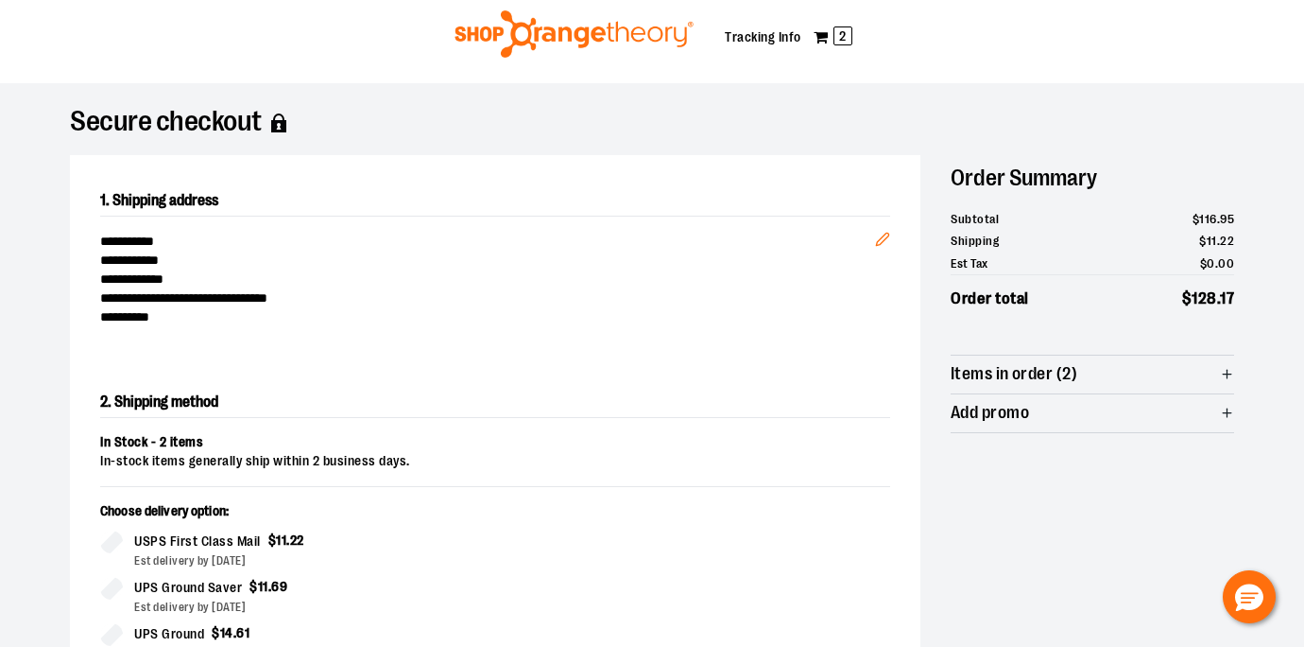
scroll to position [44, 0]
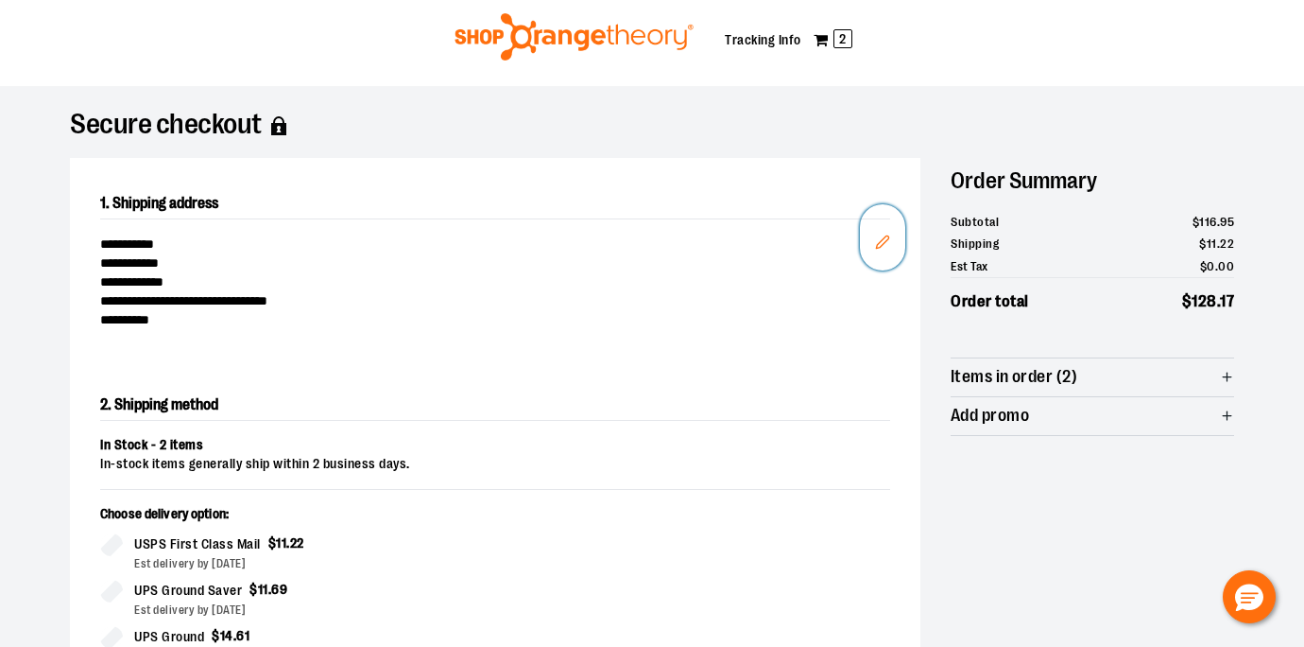
click at [881, 236] on icon "Edit" at bounding box center [882, 241] width 15 height 15
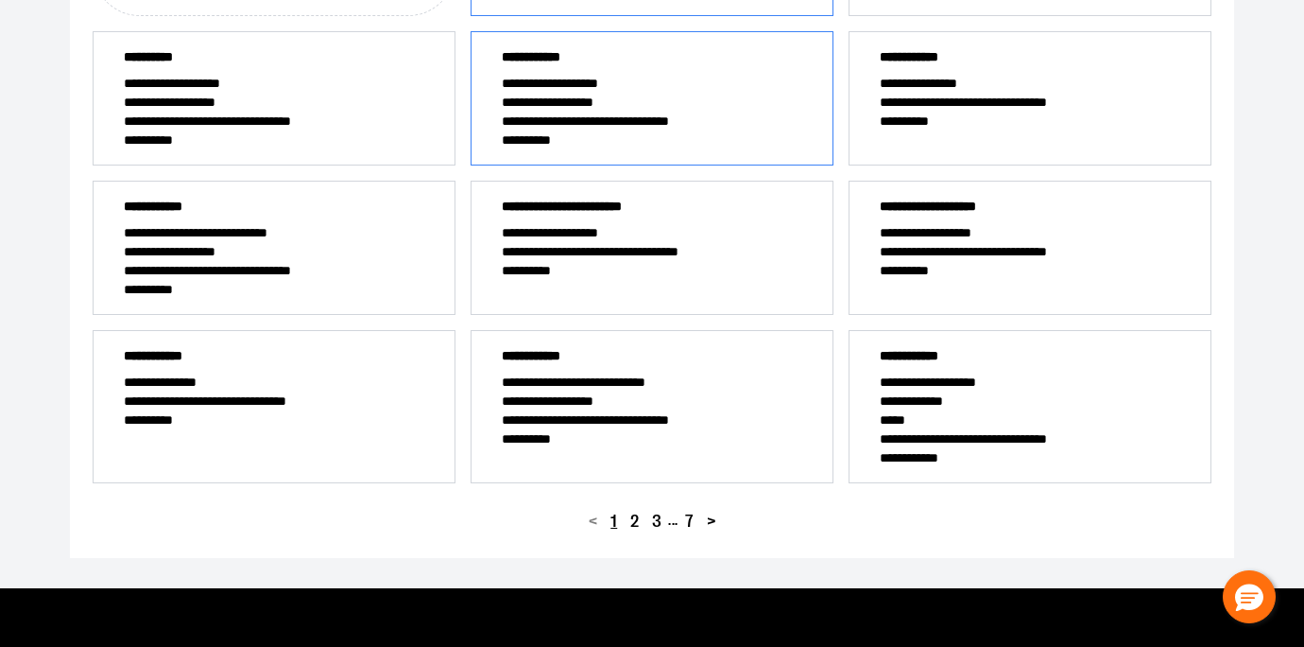
scroll to position [490, 0]
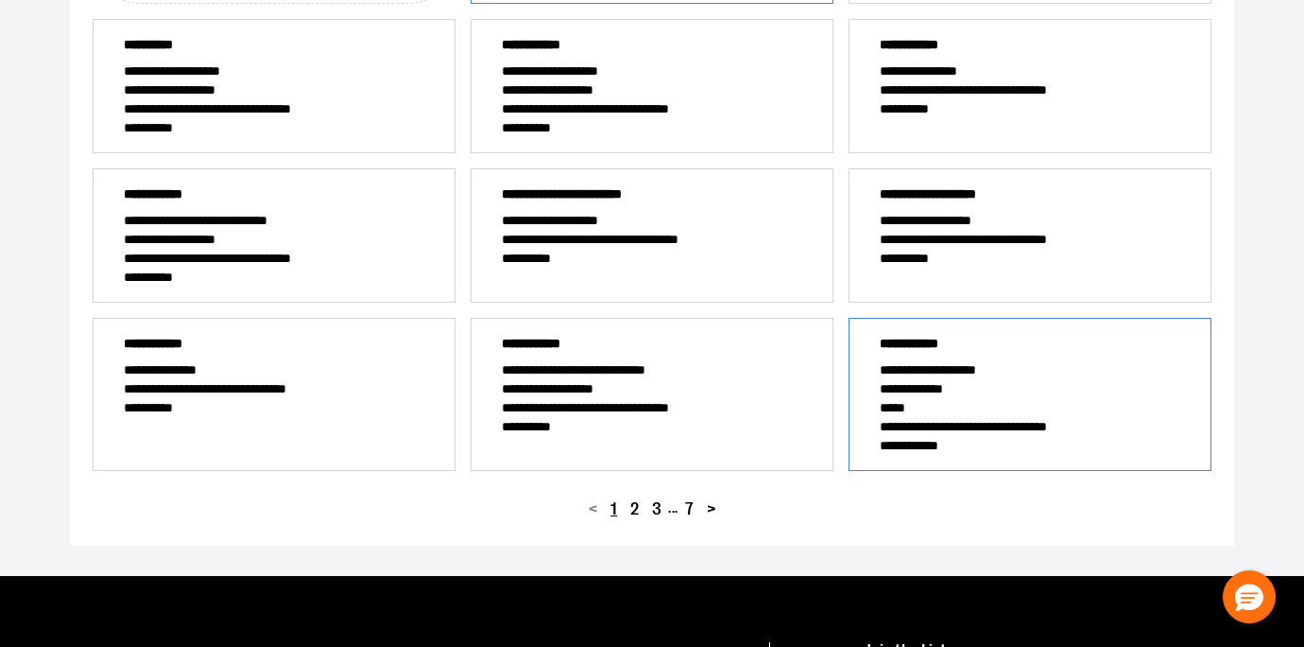
click at [1092, 394] on span "**********" at bounding box center [1030, 388] width 301 height 19
click at [1034, 422] on span "**********" at bounding box center [1030, 426] width 301 height 19
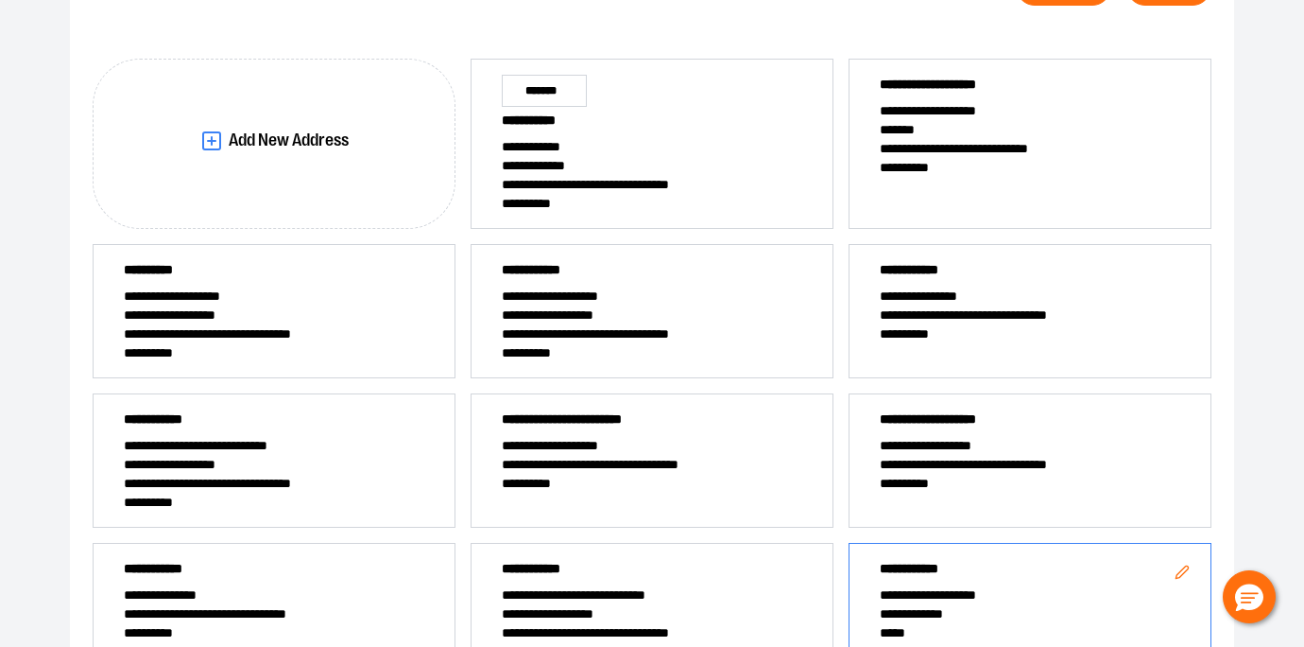
scroll to position [0, 0]
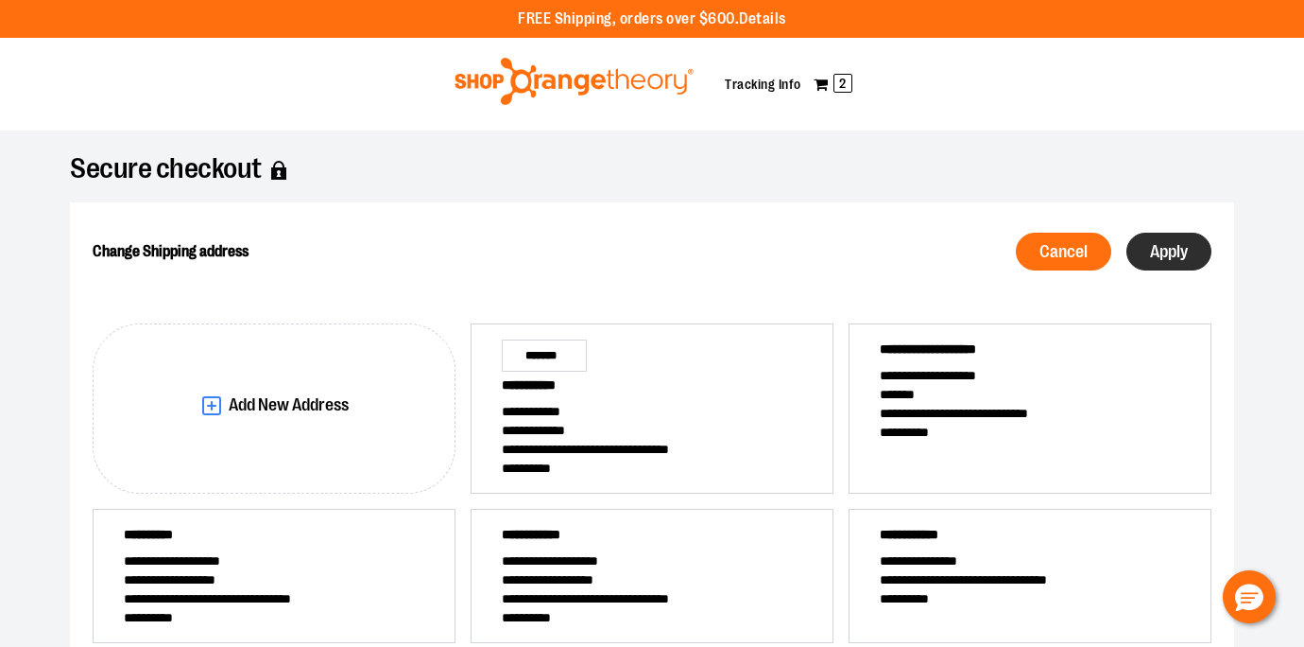
click at [1196, 254] on button "Apply" at bounding box center [1169, 252] width 85 height 38
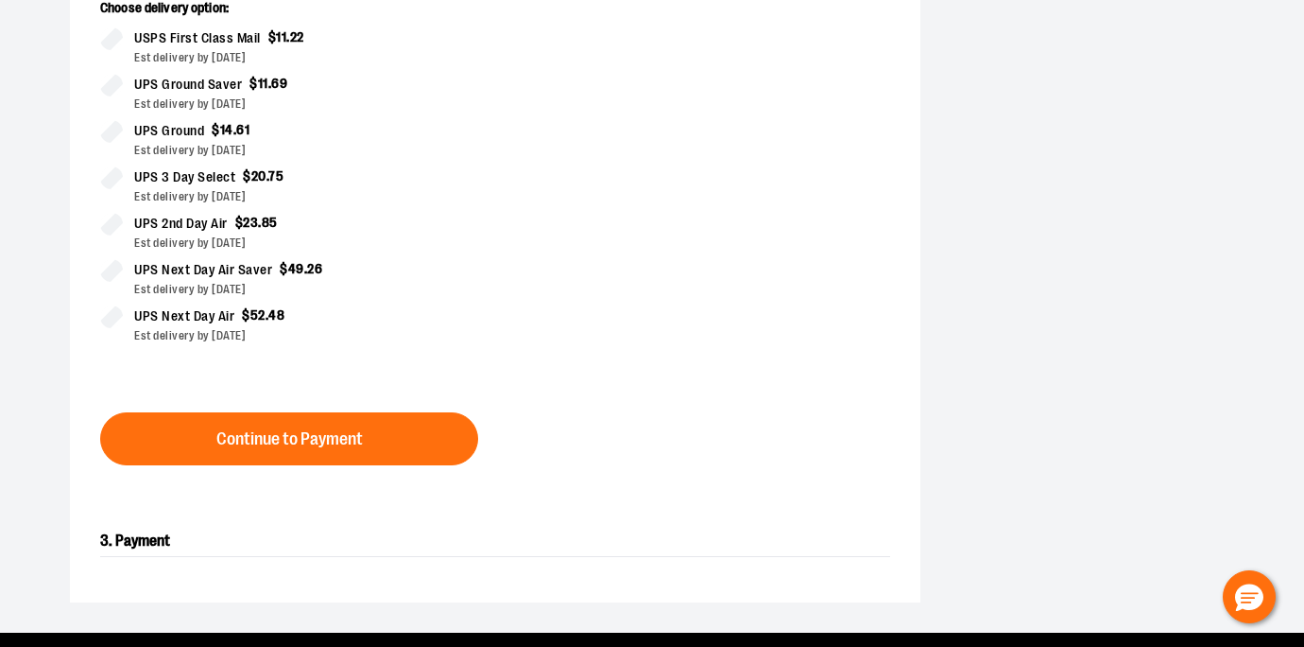
scroll to position [633, 0]
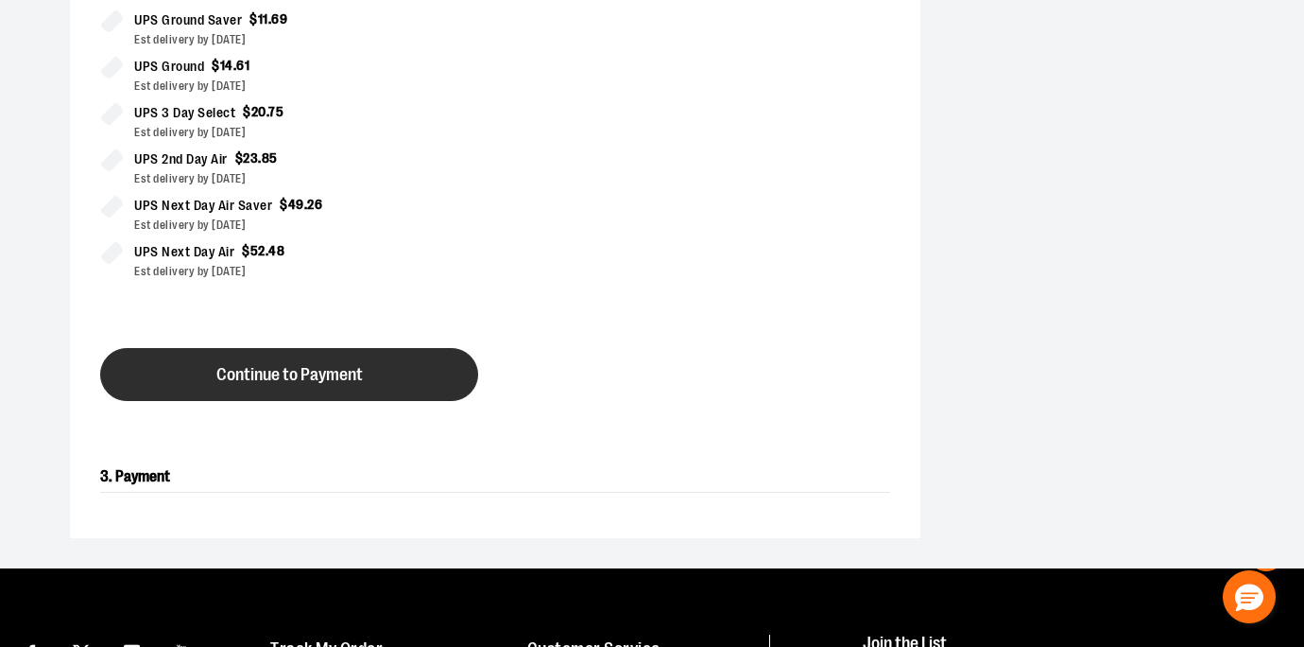
click at [377, 357] on button "Continue to Payment" at bounding box center [289, 374] width 378 height 53
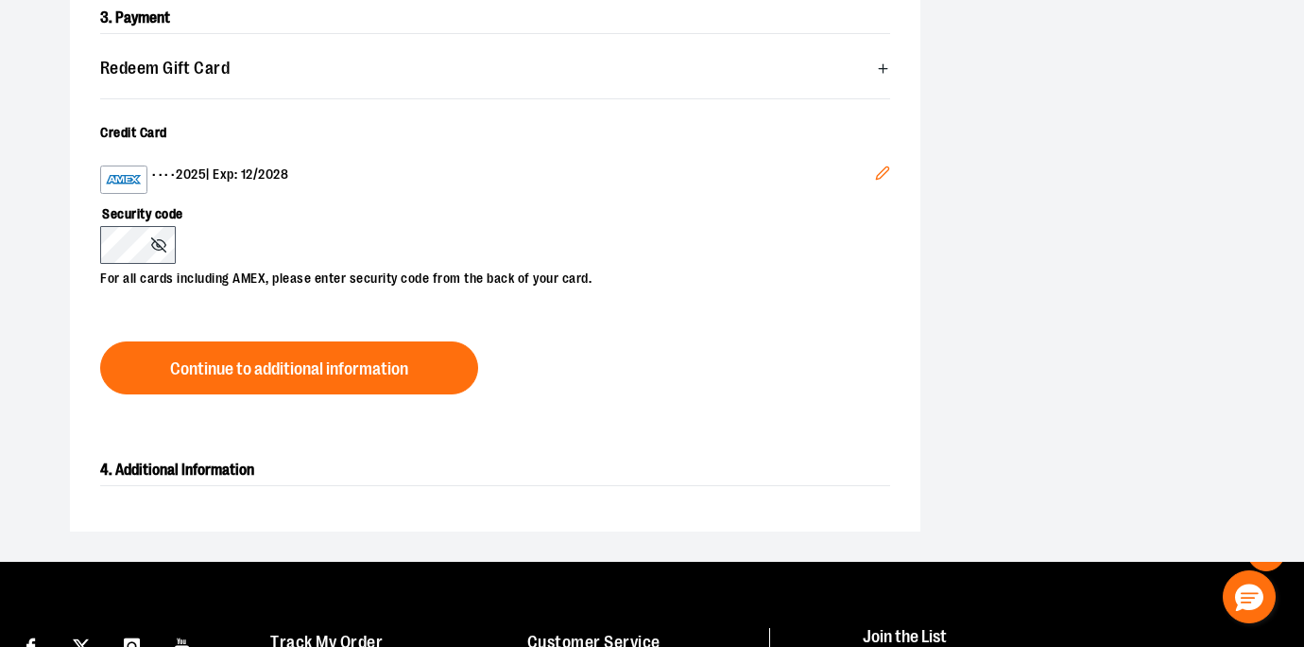
click at [886, 167] on icon "Edit" at bounding box center [882, 173] width 12 height 12
click at [886, 169] on icon "Edit" at bounding box center [882, 172] width 15 height 15
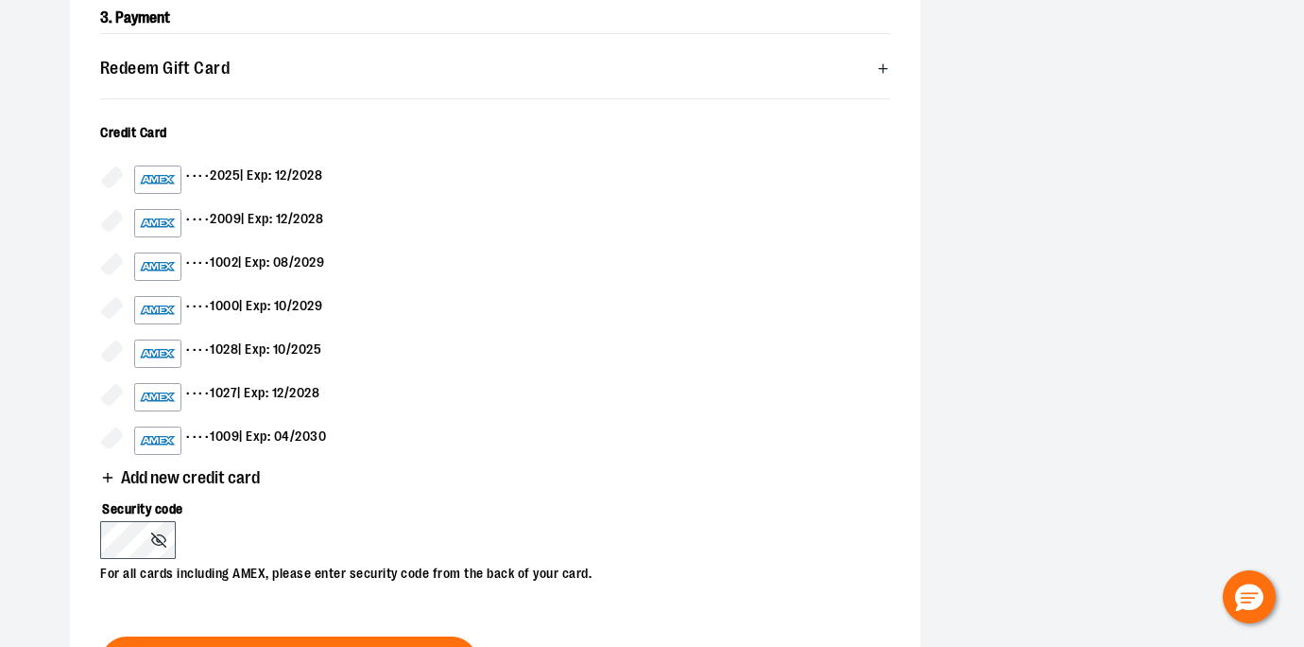
click at [185, 480] on span "Add new credit card" at bounding box center [190, 478] width 139 height 18
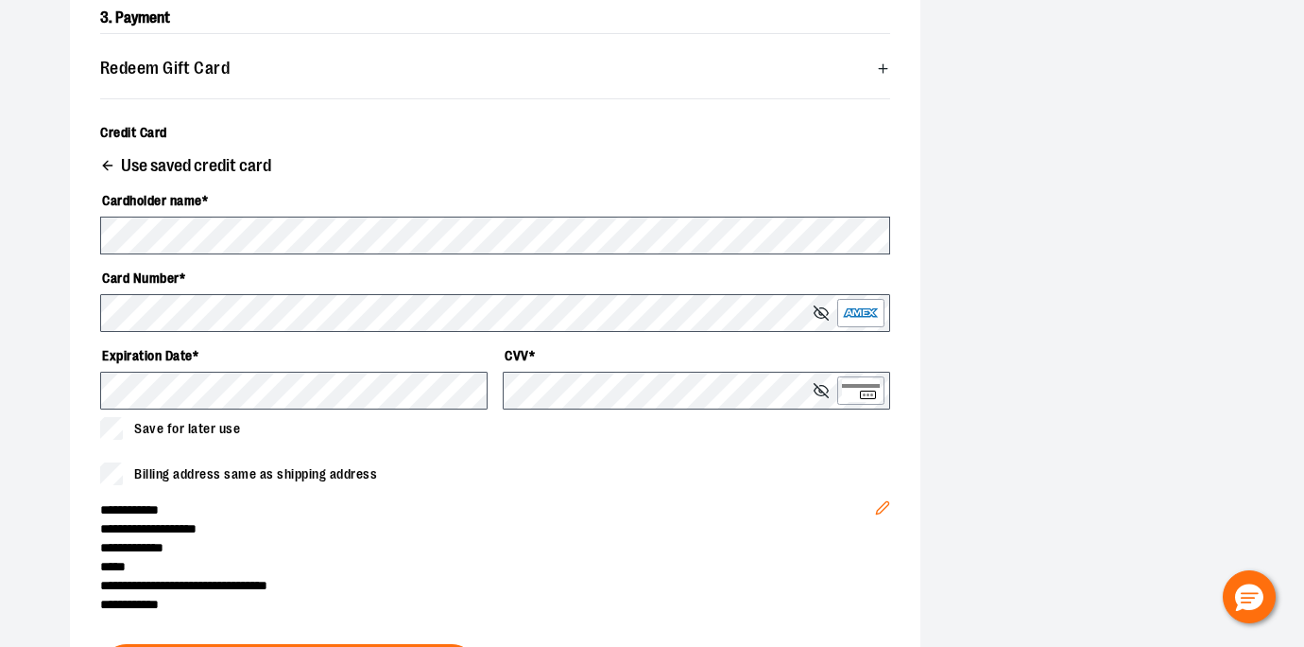
click at [487, 461] on div "**********" at bounding box center [495, 378] width 790 height 471
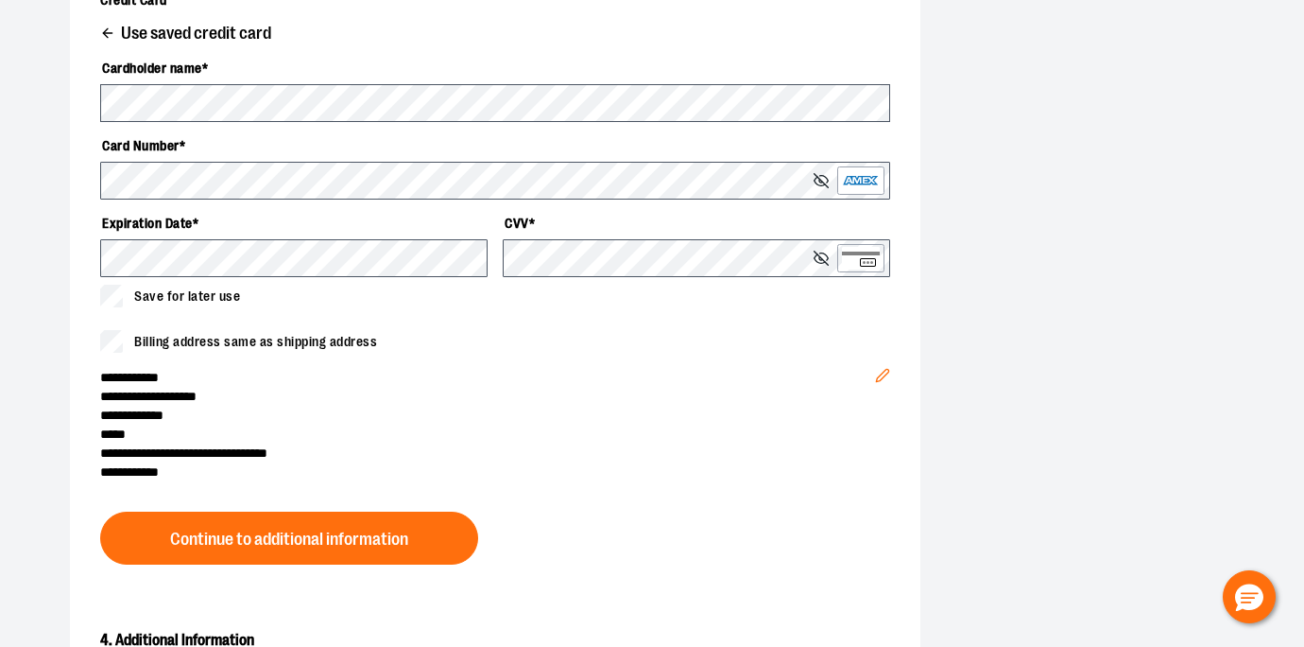
scroll to position [769, 0]
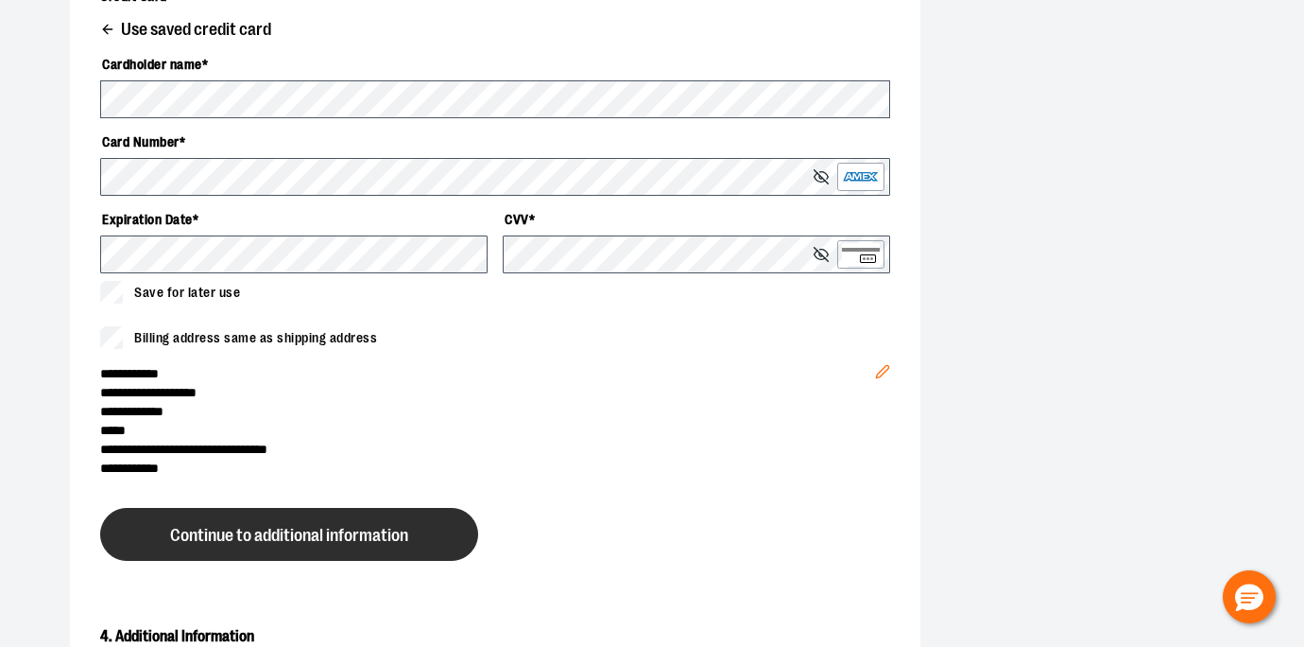
click at [399, 537] on span "Continue to additional information" at bounding box center [289, 536] width 238 height 18
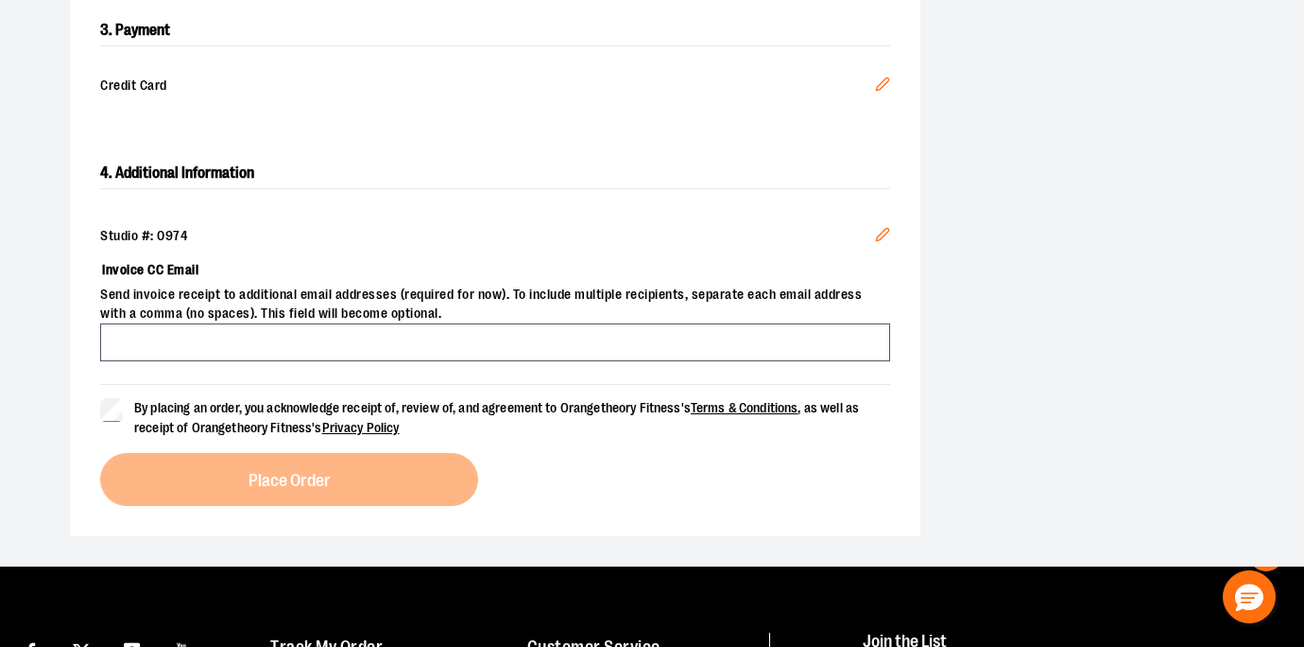
scroll to position [622, 0]
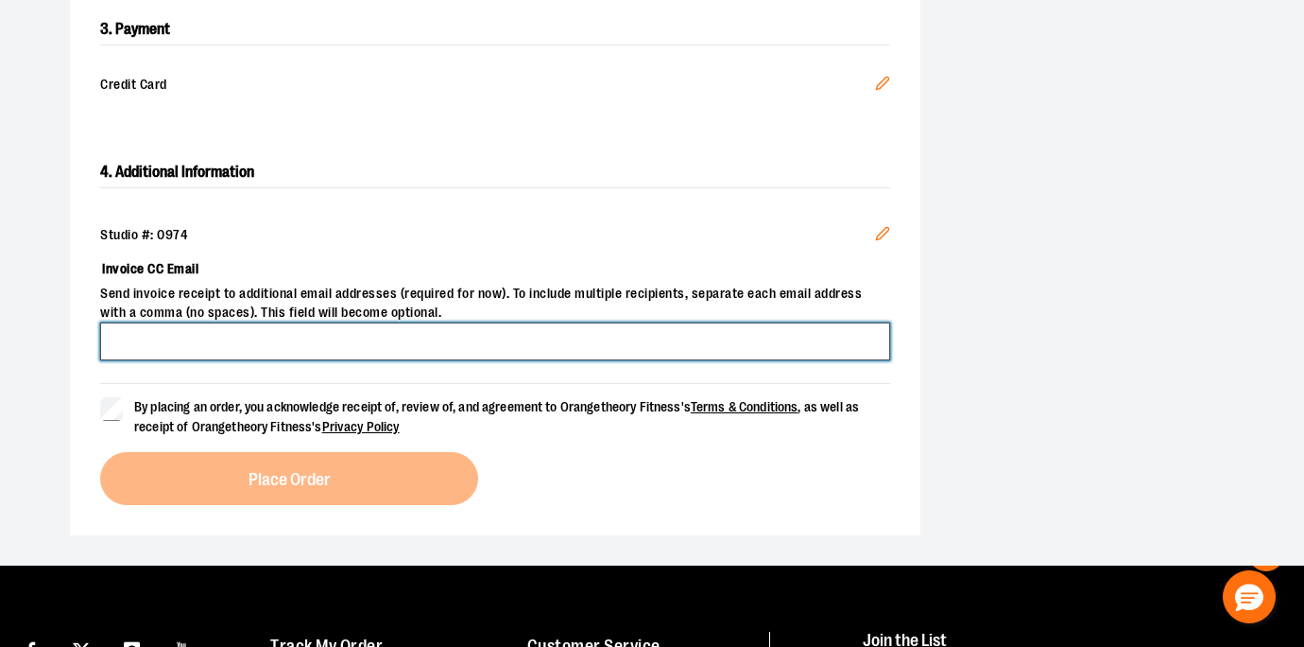
click at [425, 343] on input "Invoice CC Email" at bounding box center [495, 341] width 790 height 38
type input "**********"
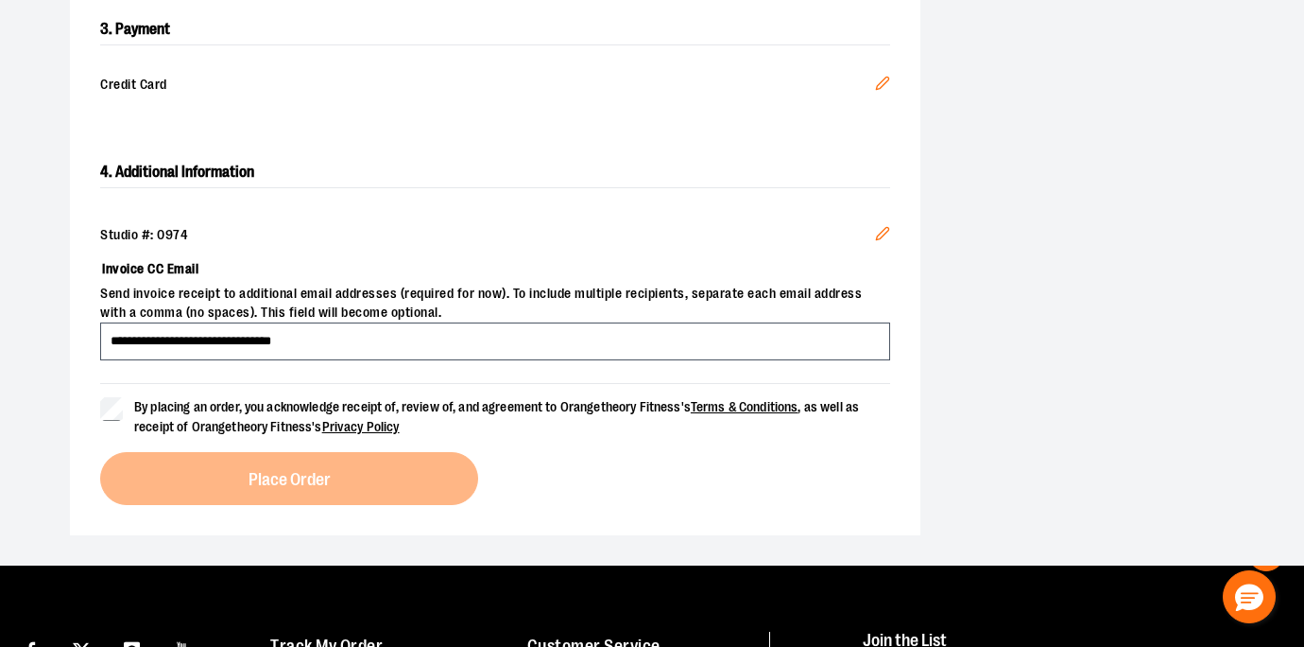
click at [27, 341] on div "**********" at bounding box center [652, 36] width 1304 height 1057
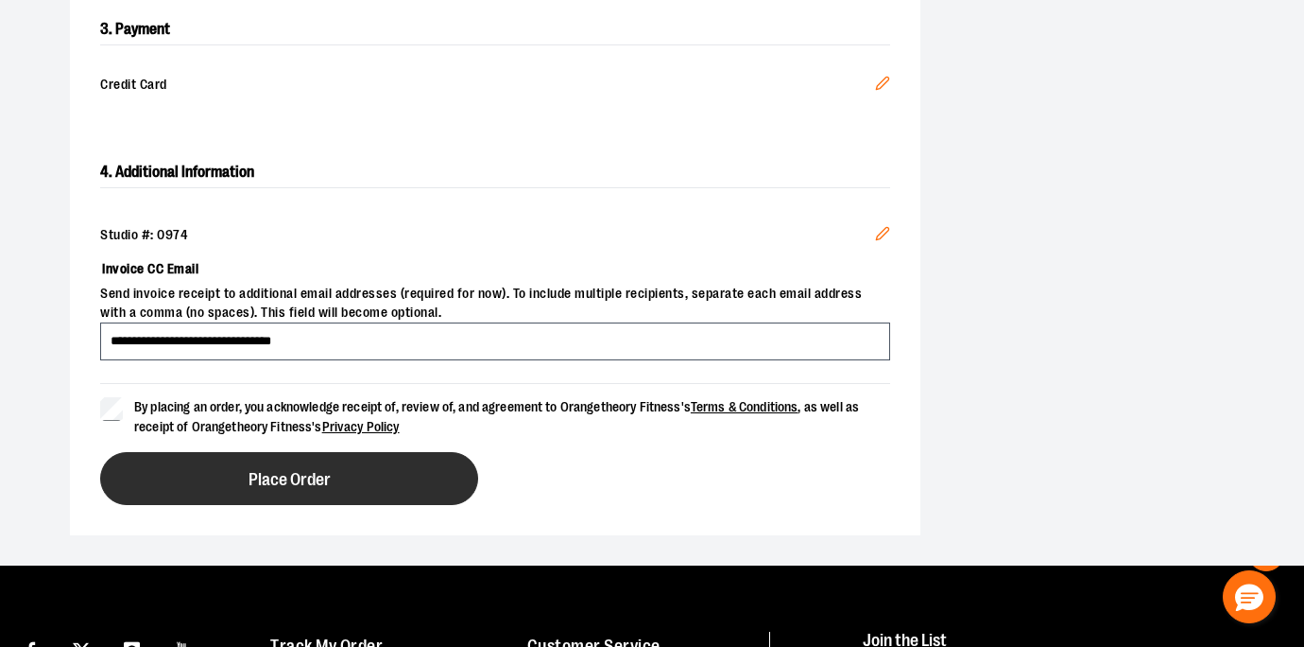
click at [319, 483] on span "Place Order" at bounding box center [290, 480] width 82 height 18
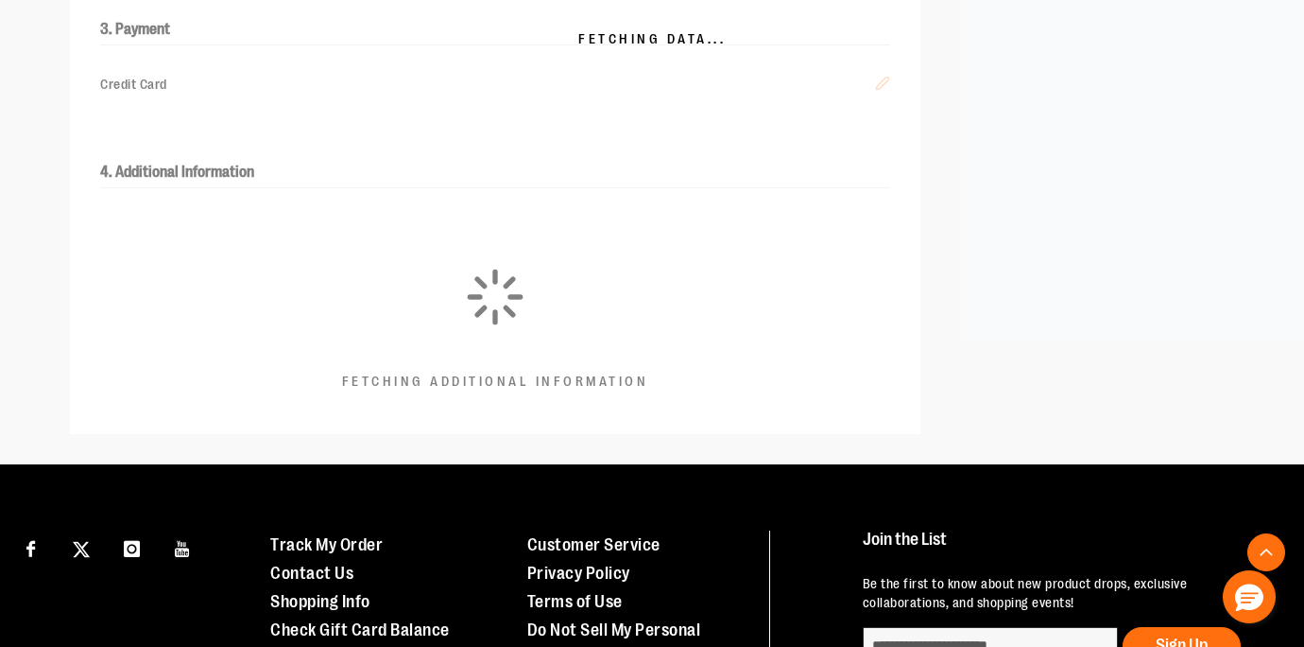
scroll to position [0, 0]
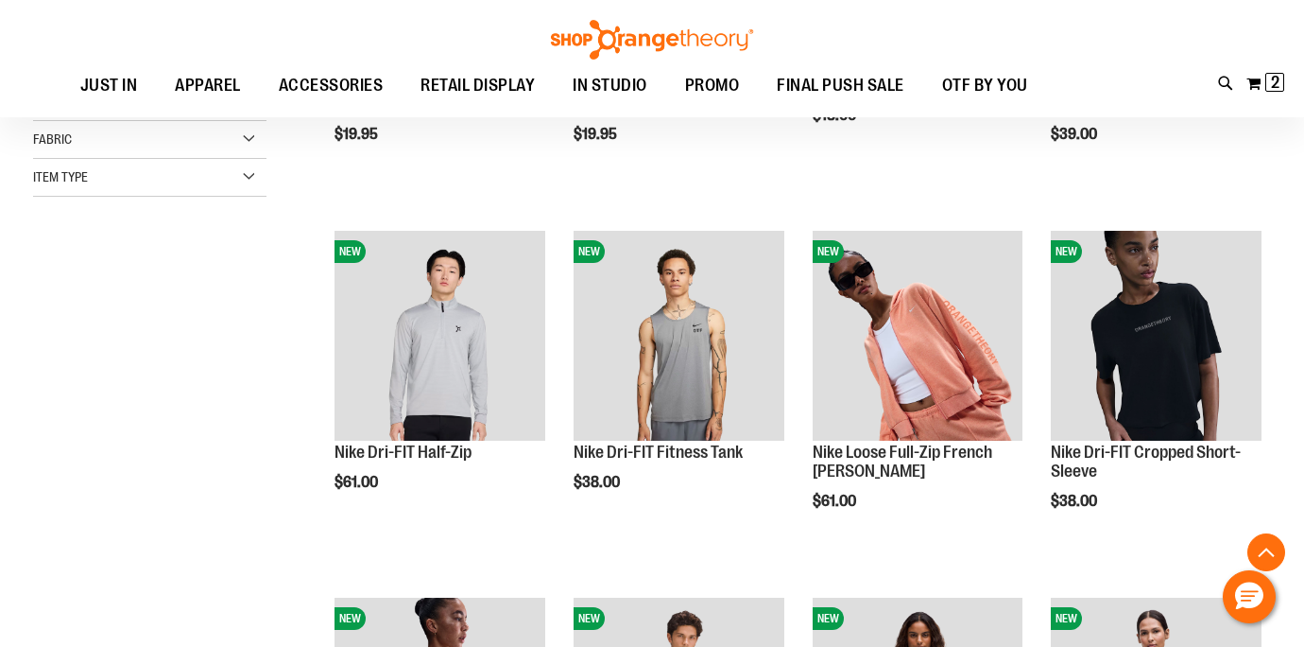
scroll to position [513, 0]
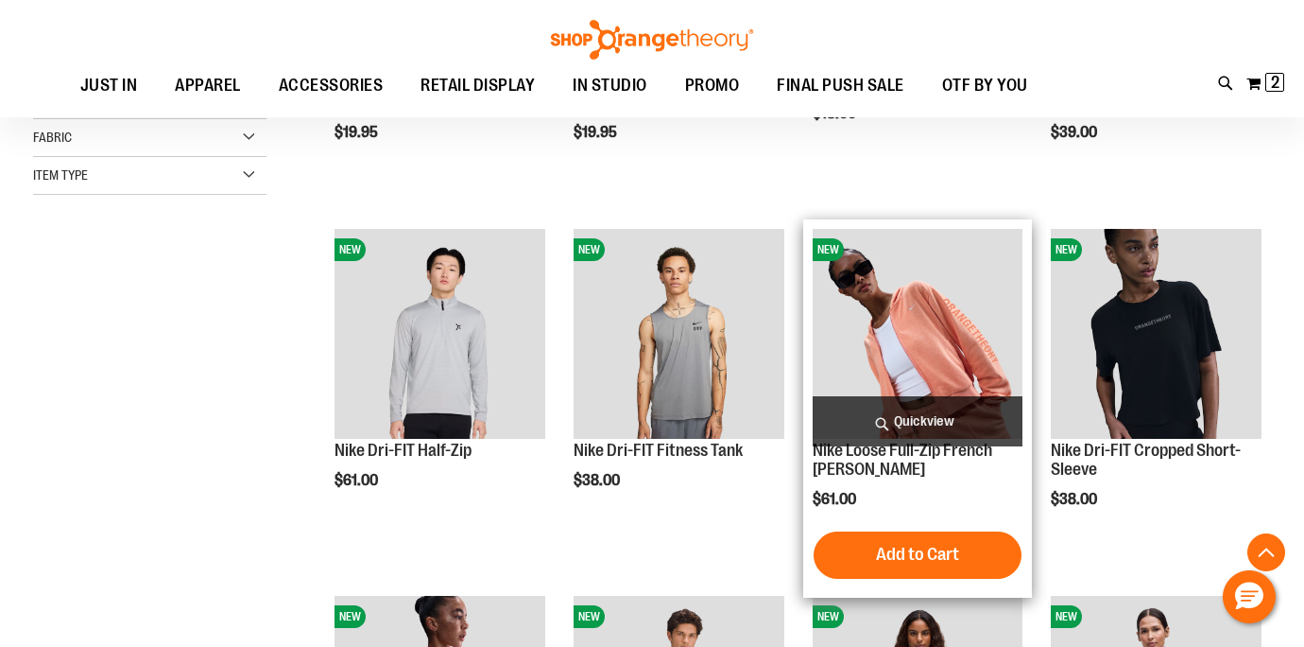
type input "**********"
click at [917, 421] on span "Quickview" at bounding box center [918, 421] width 211 height 50
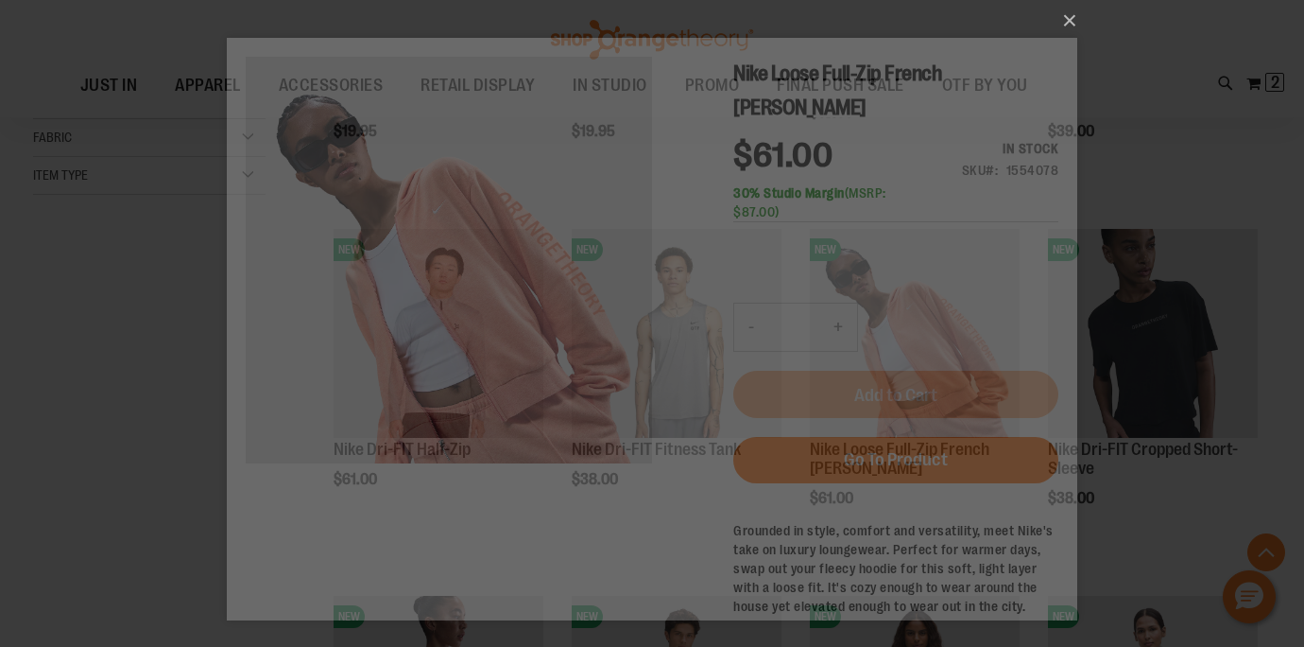
scroll to position [0, 0]
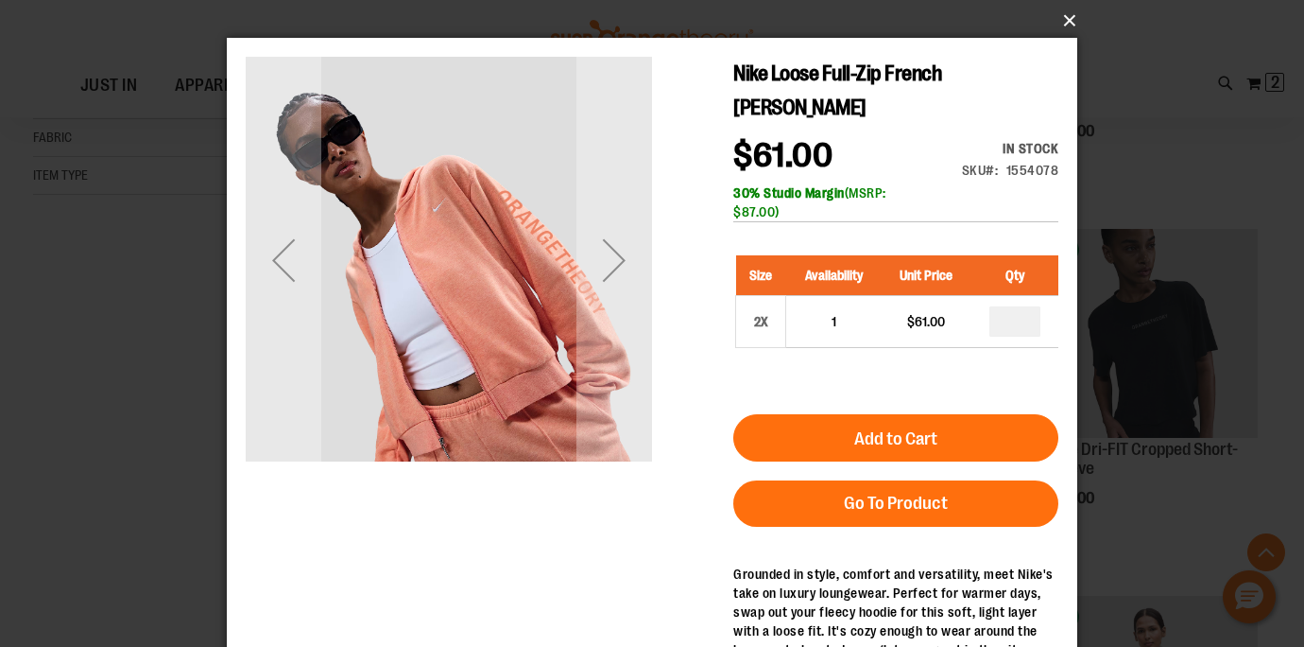
click at [1071, 24] on button "×" at bounding box center [658, 21] width 851 height 42
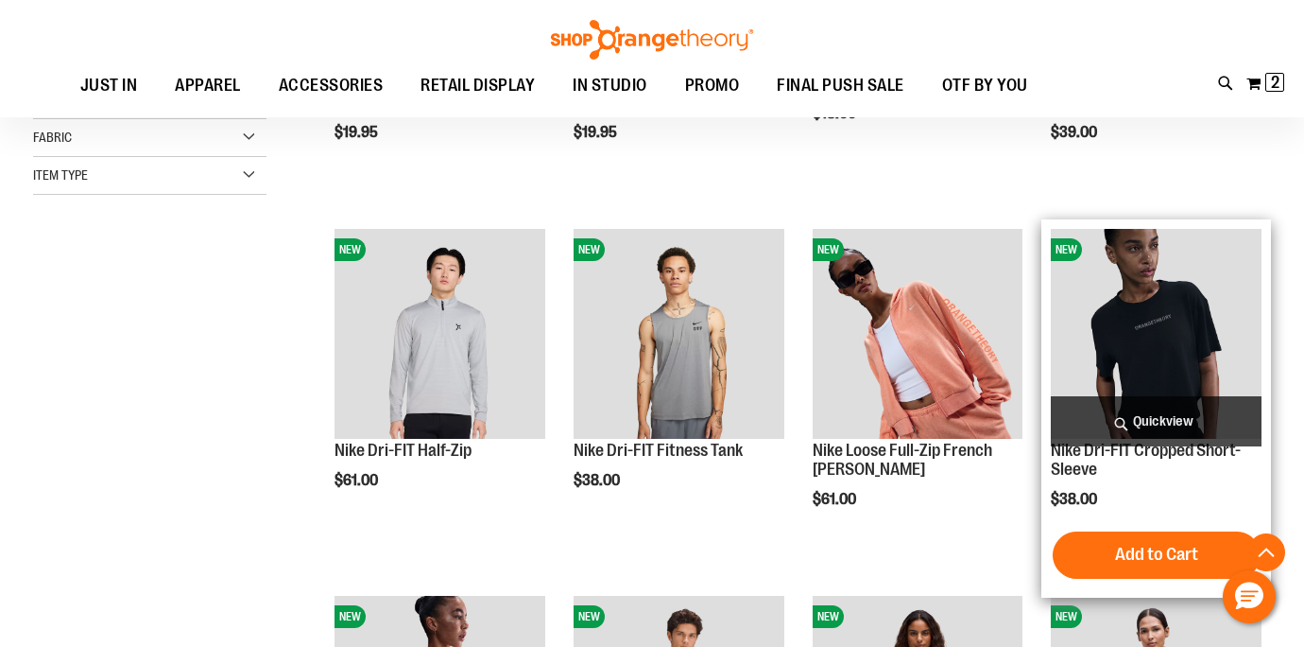
click at [1173, 410] on span "Quickview" at bounding box center [1156, 421] width 211 height 50
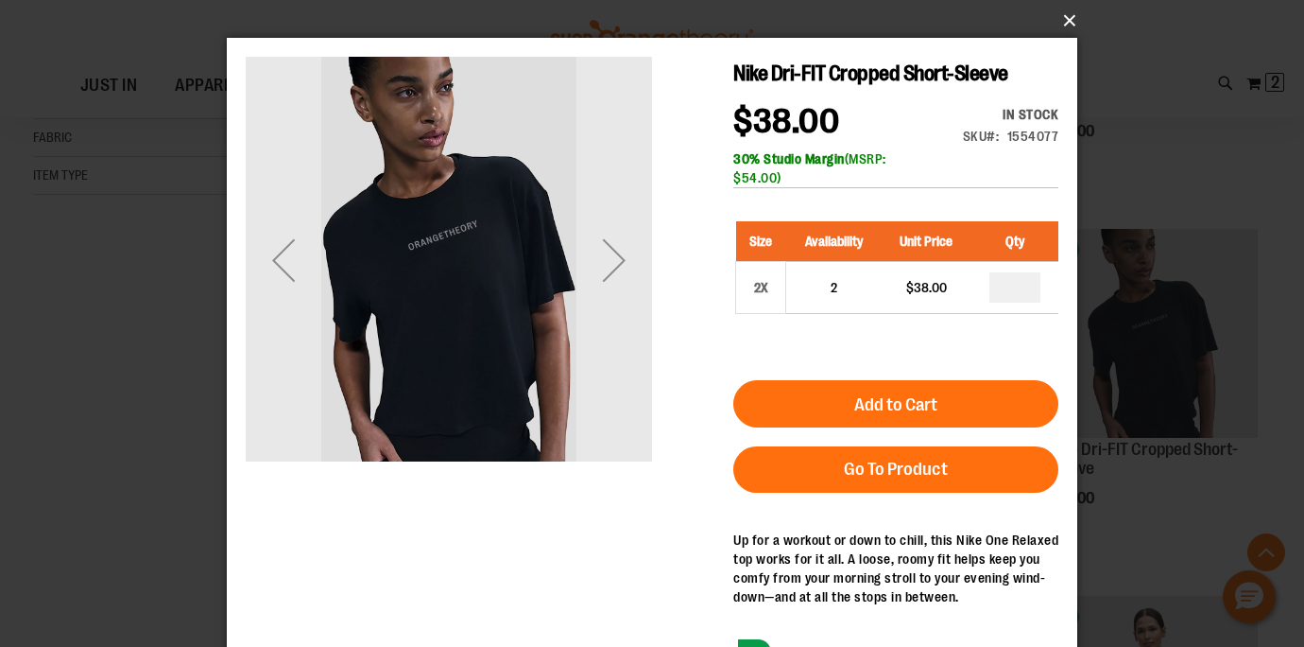
click at [1069, 26] on button "×" at bounding box center [658, 21] width 851 height 42
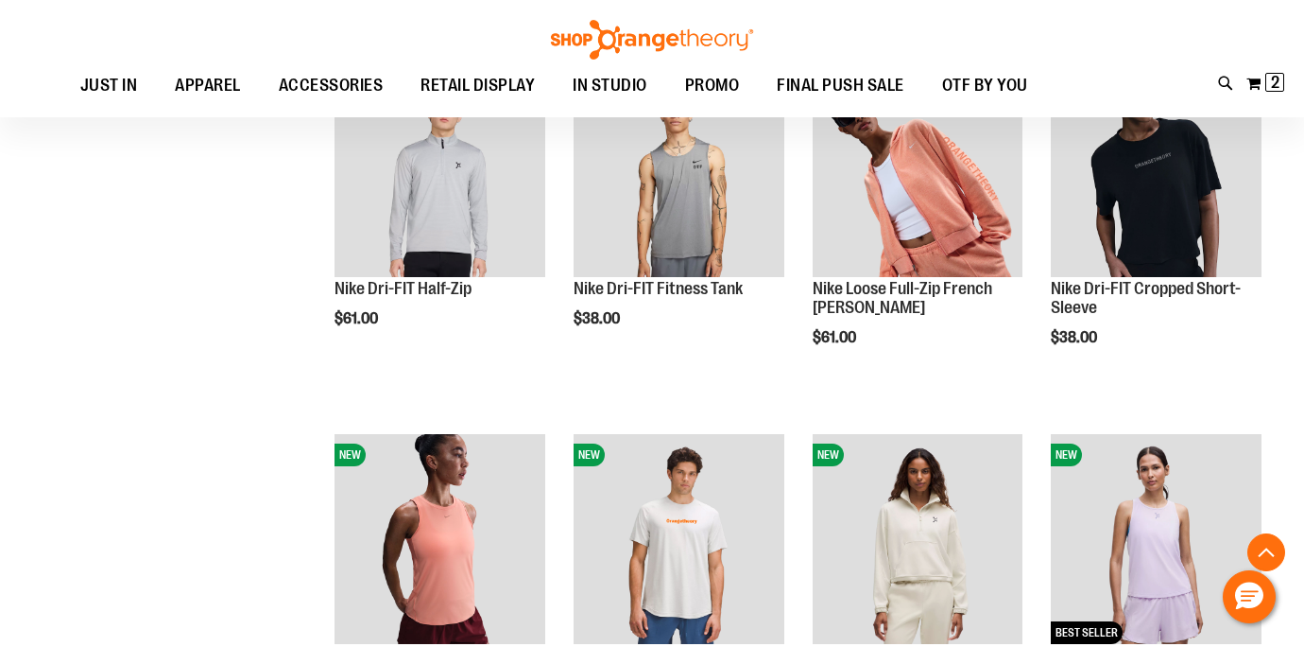
scroll to position [779, 0]
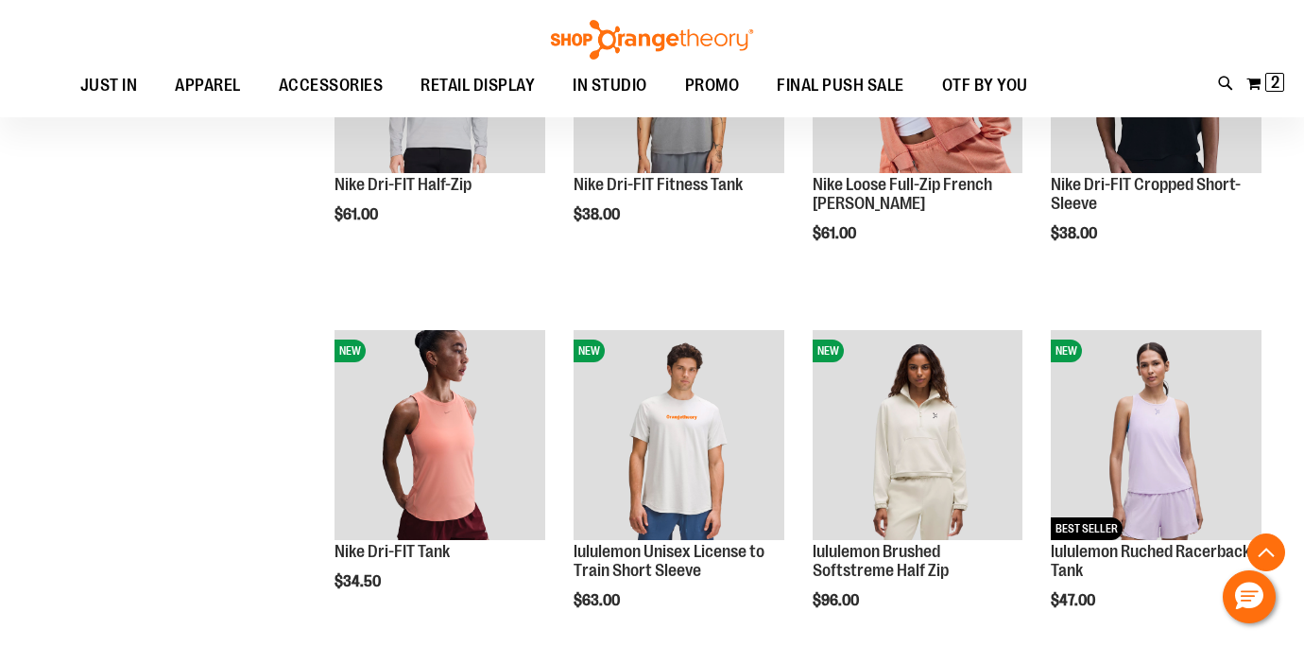
scroll to position [815, 0]
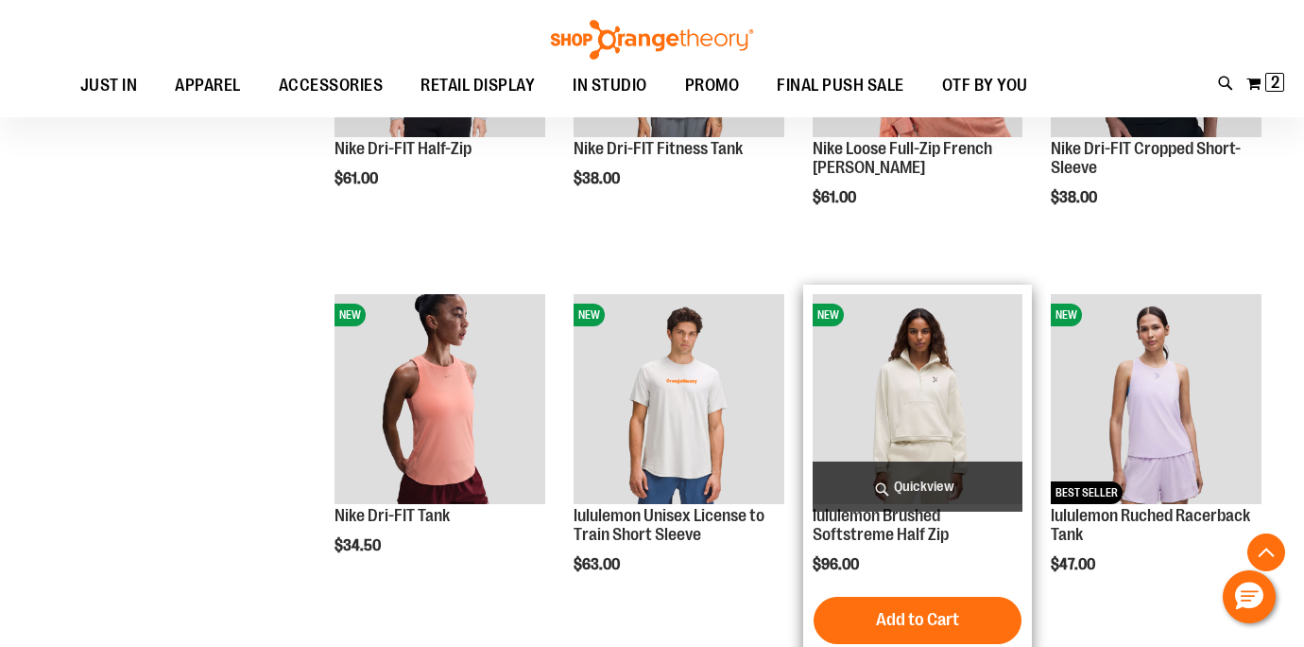
click at [956, 489] on span "Quickview" at bounding box center [918, 486] width 211 height 50
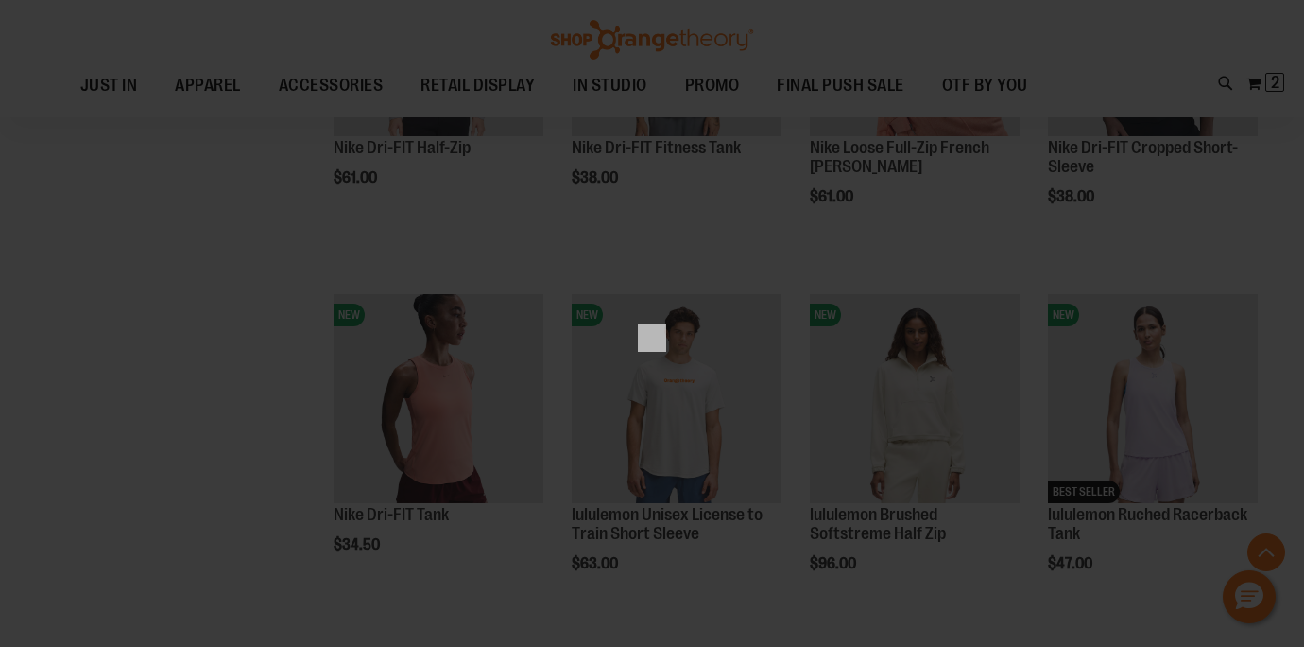
scroll to position [0, 0]
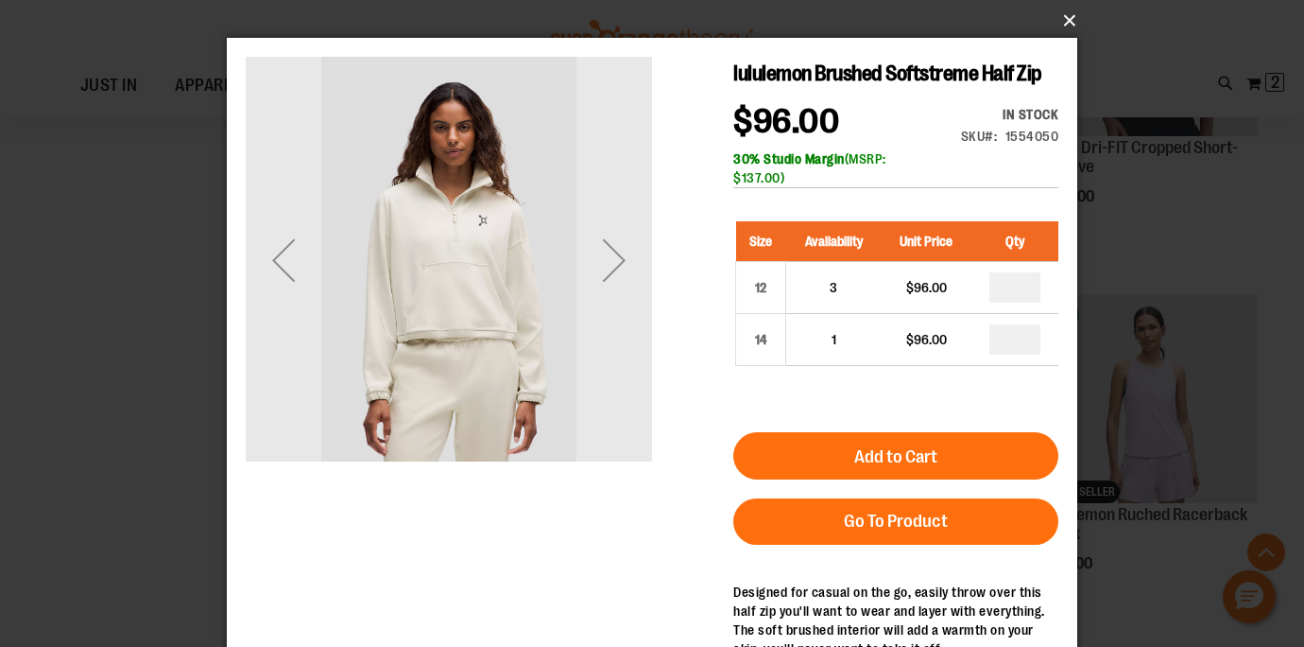
click at [1070, 24] on button "×" at bounding box center [658, 21] width 851 height 42
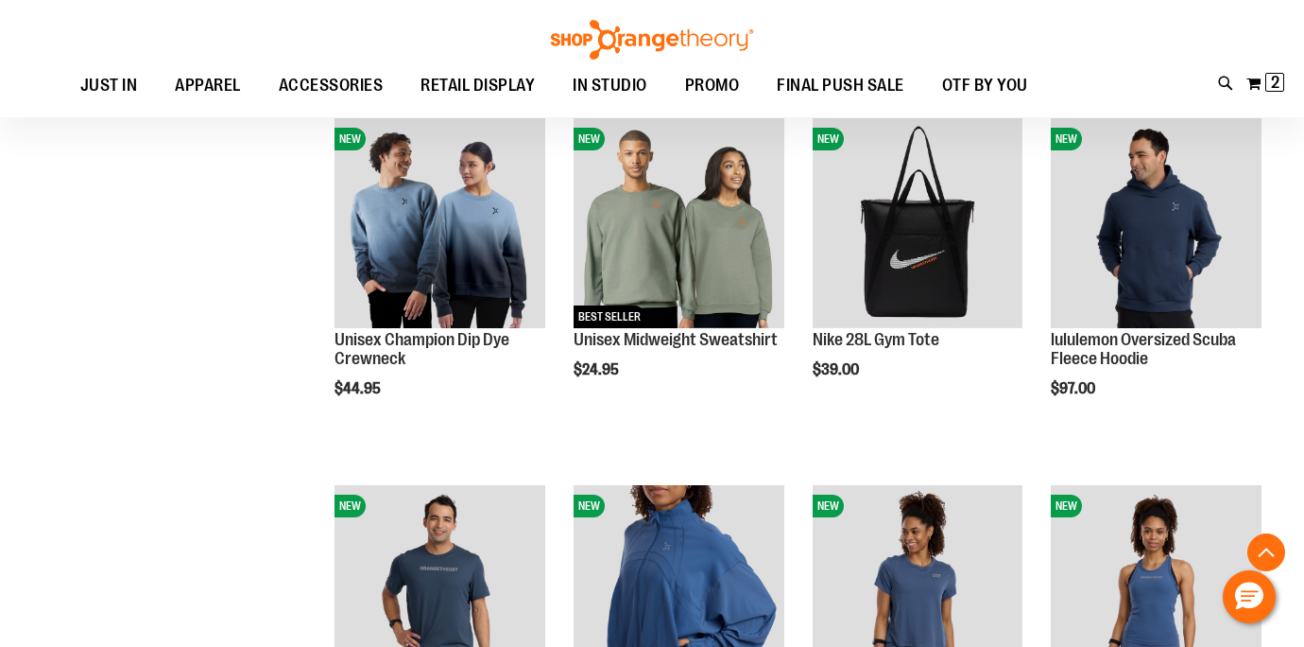
scroll to position [1367, 0]
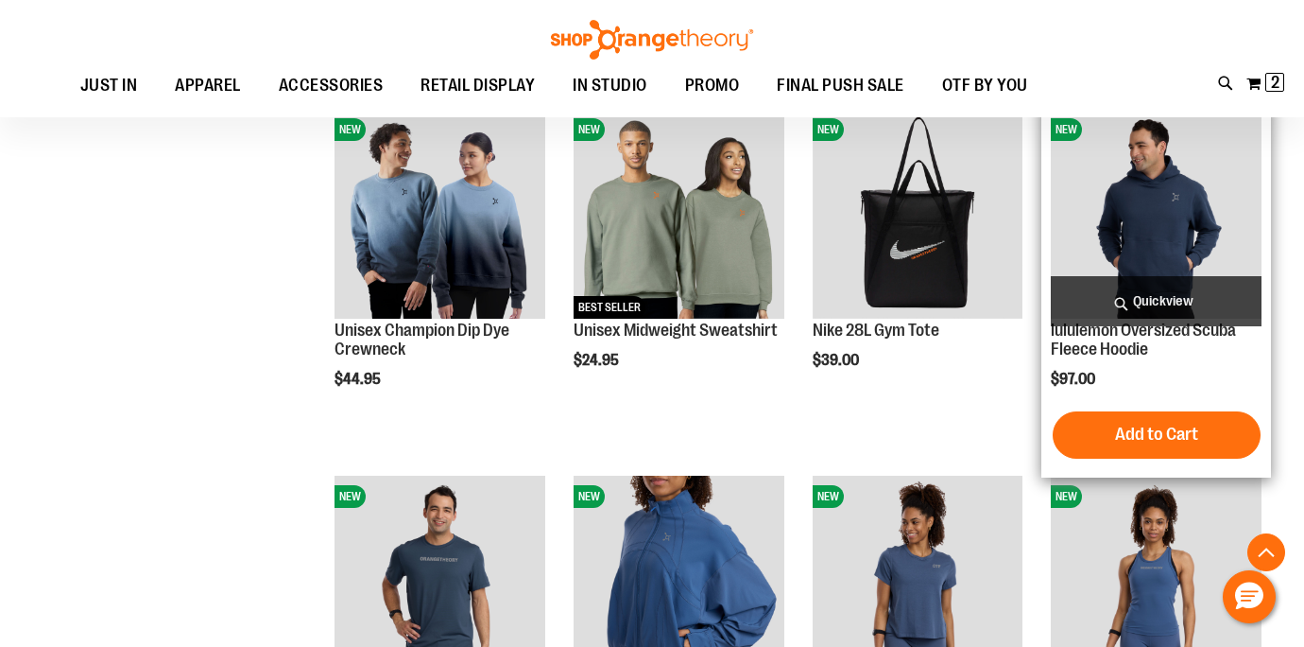
click at [1175, 307] on span "Quickview" at bounding box center [1156, 301] width 211 height 50
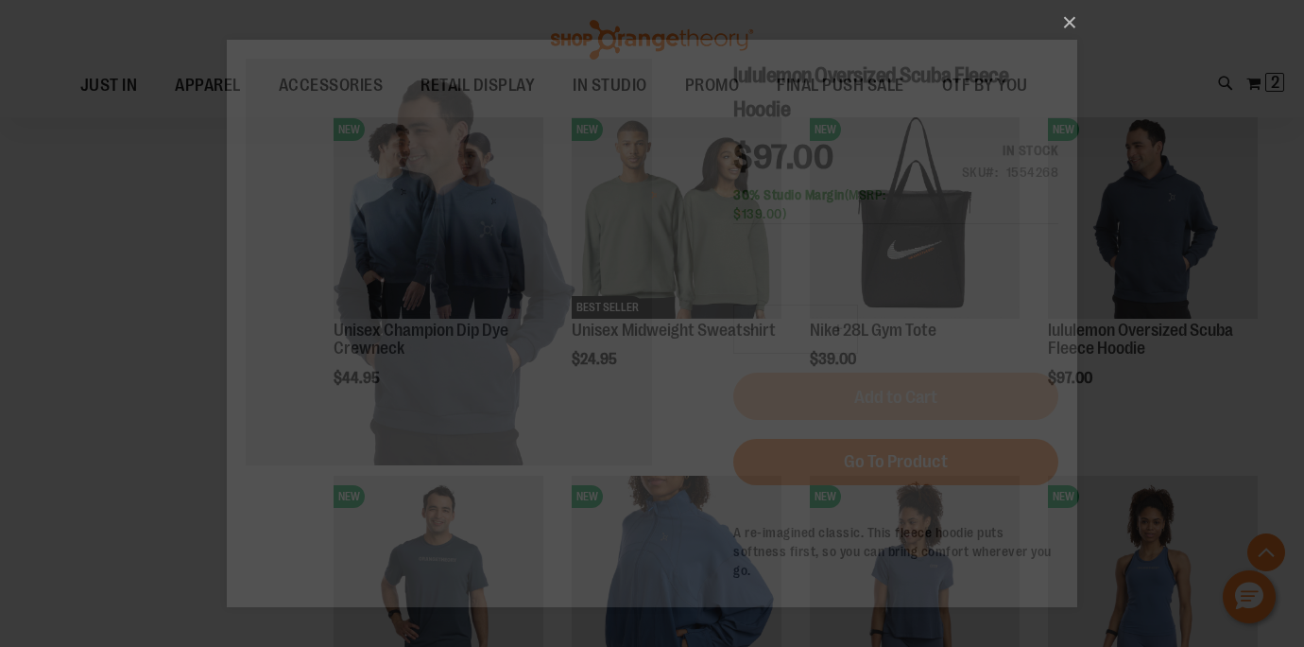
scroll to position [0, 0]
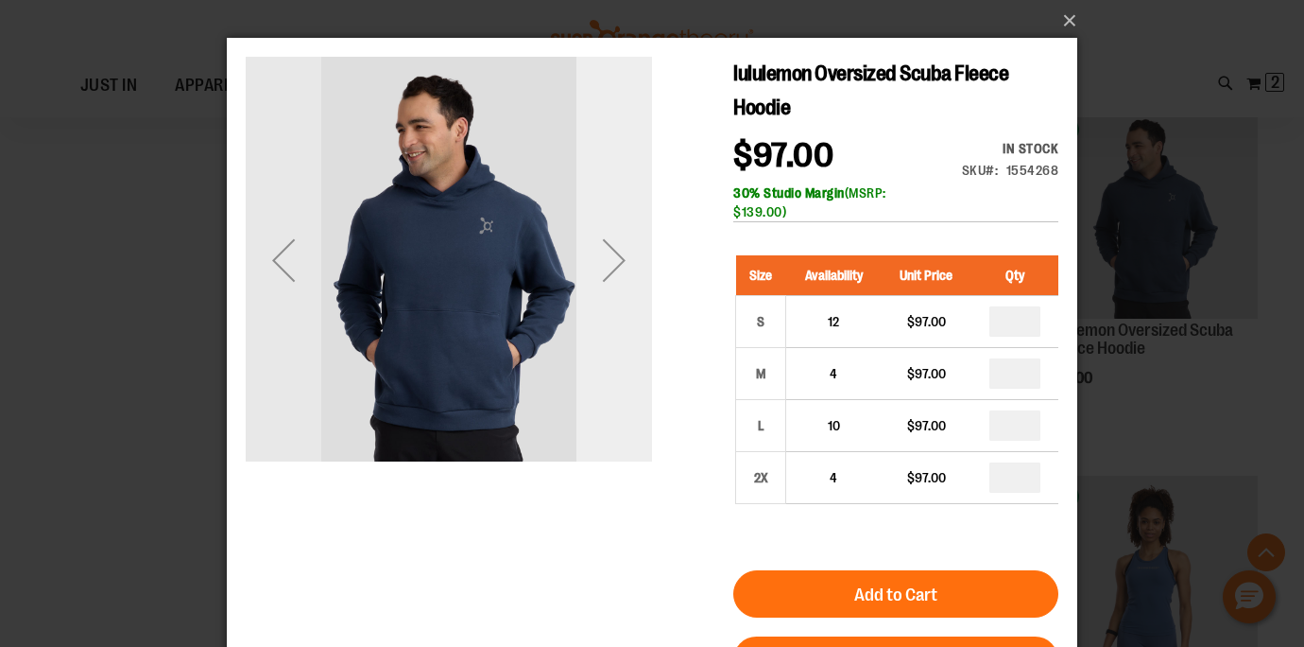
click at [619, 260] on div "Next" at bounding box center [615, 260] width 76 height 76
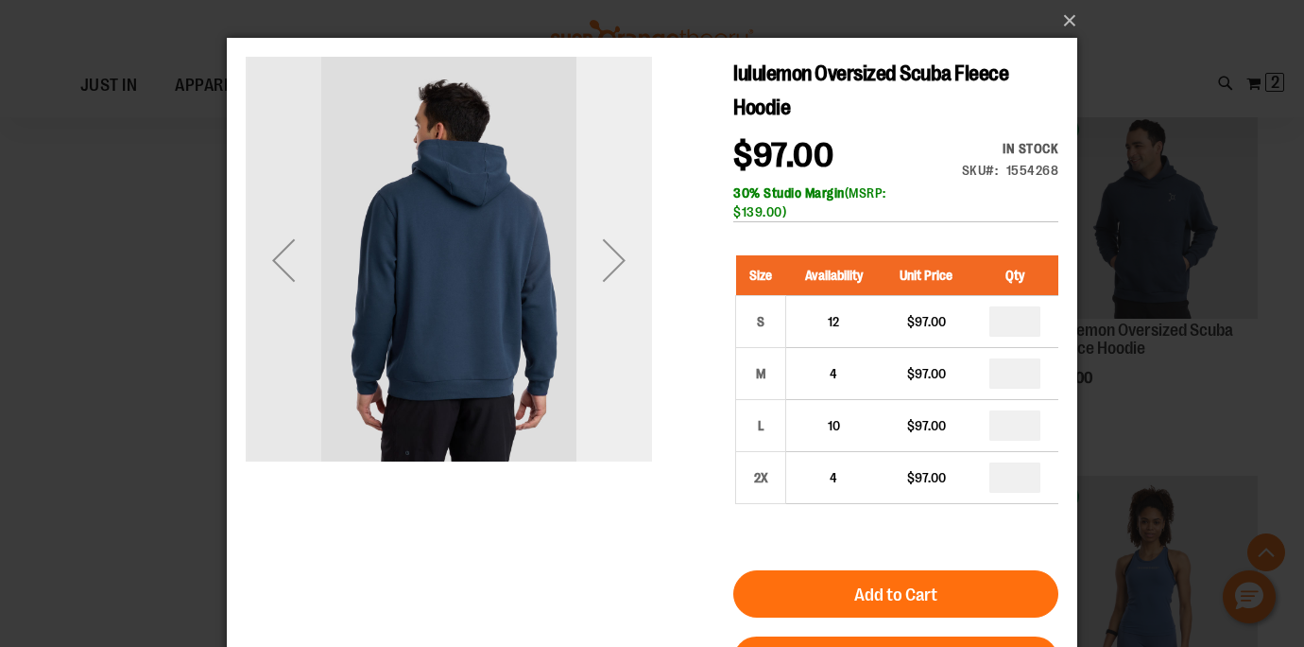
click at [619, 260] on div "Next" at bounding box center [615, 260] width 76 height 76
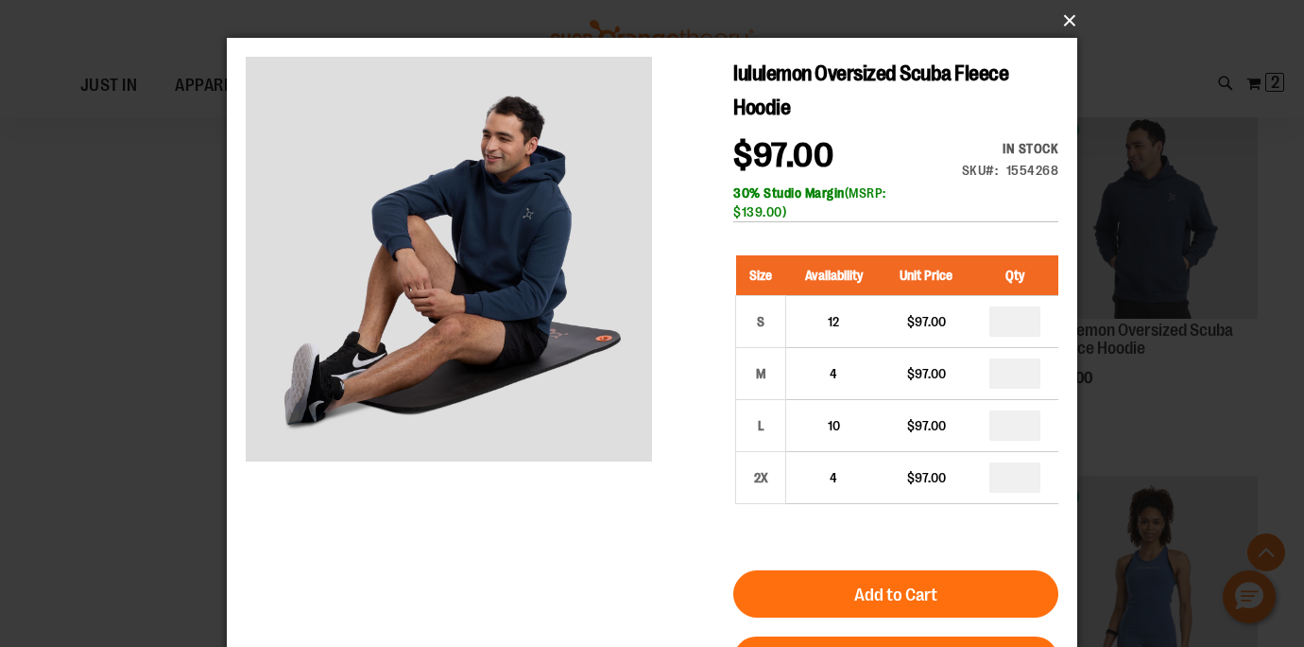
click at [1070, 21] on button "×" at bounding box center [658, 21] width 851 height 42
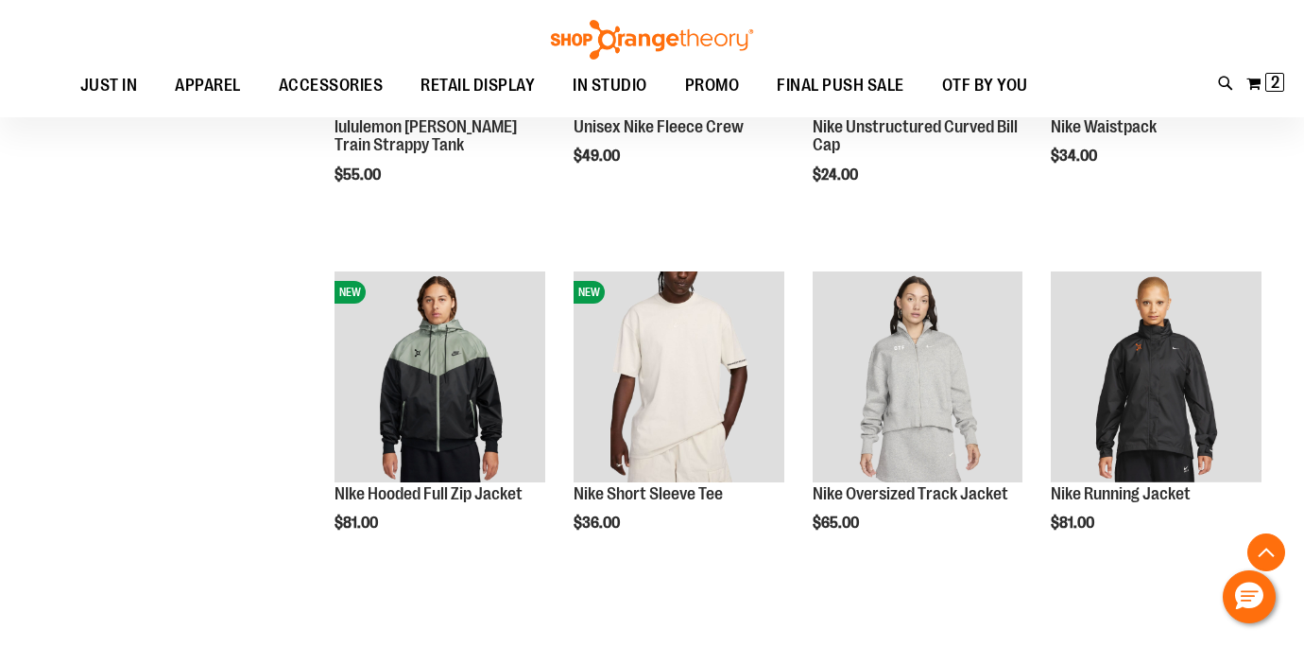
scroll to position [2258, 0]
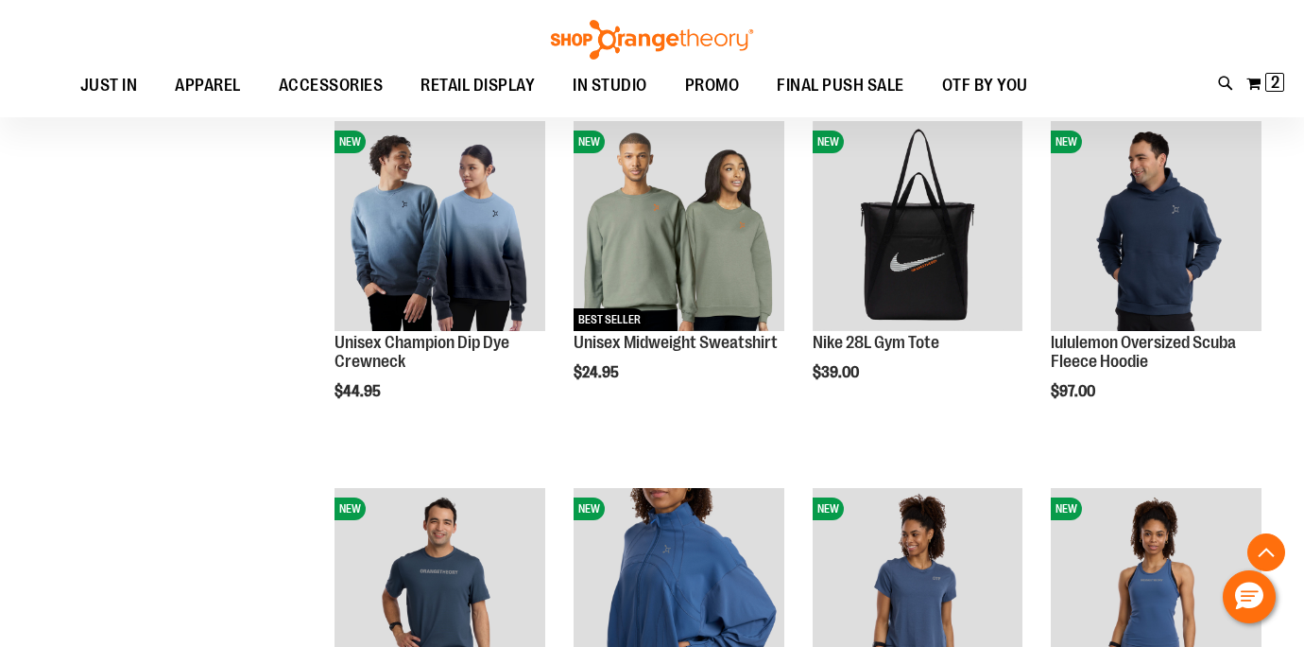
scroll to position [1297, 0]
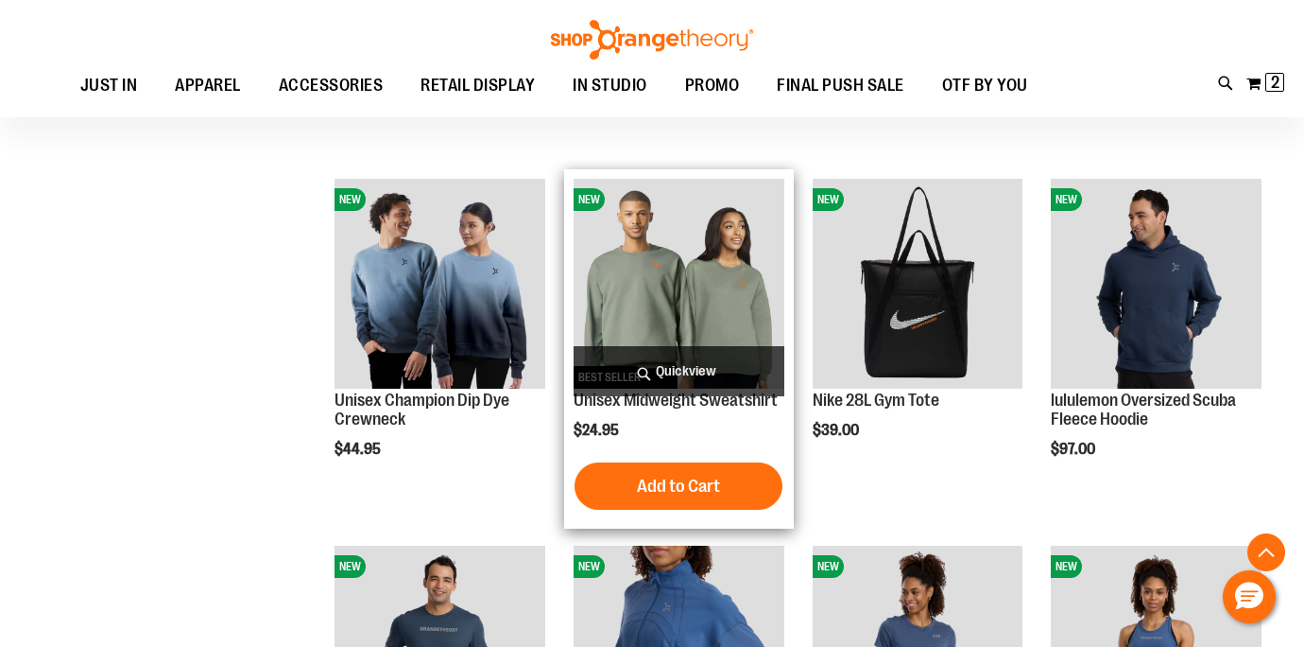
click at [743, 369] on span "Quickview" at bounding box center [679, 371] width 211 height 50
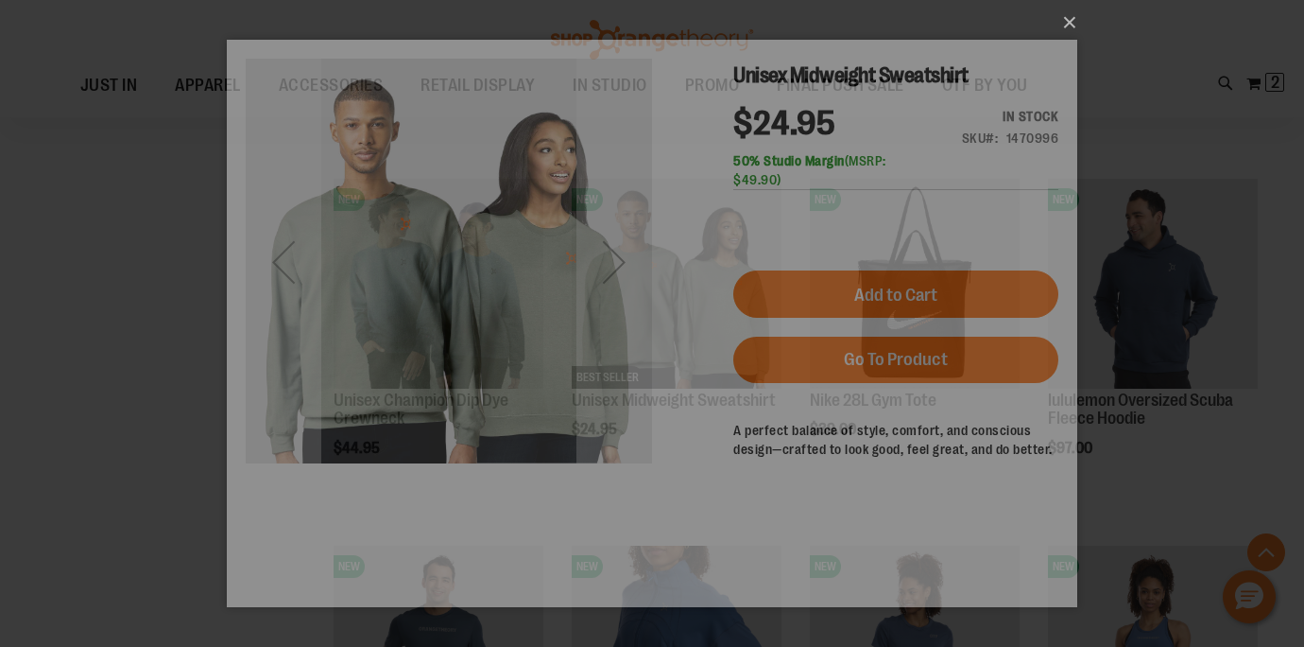
scroll to position [0, 0]
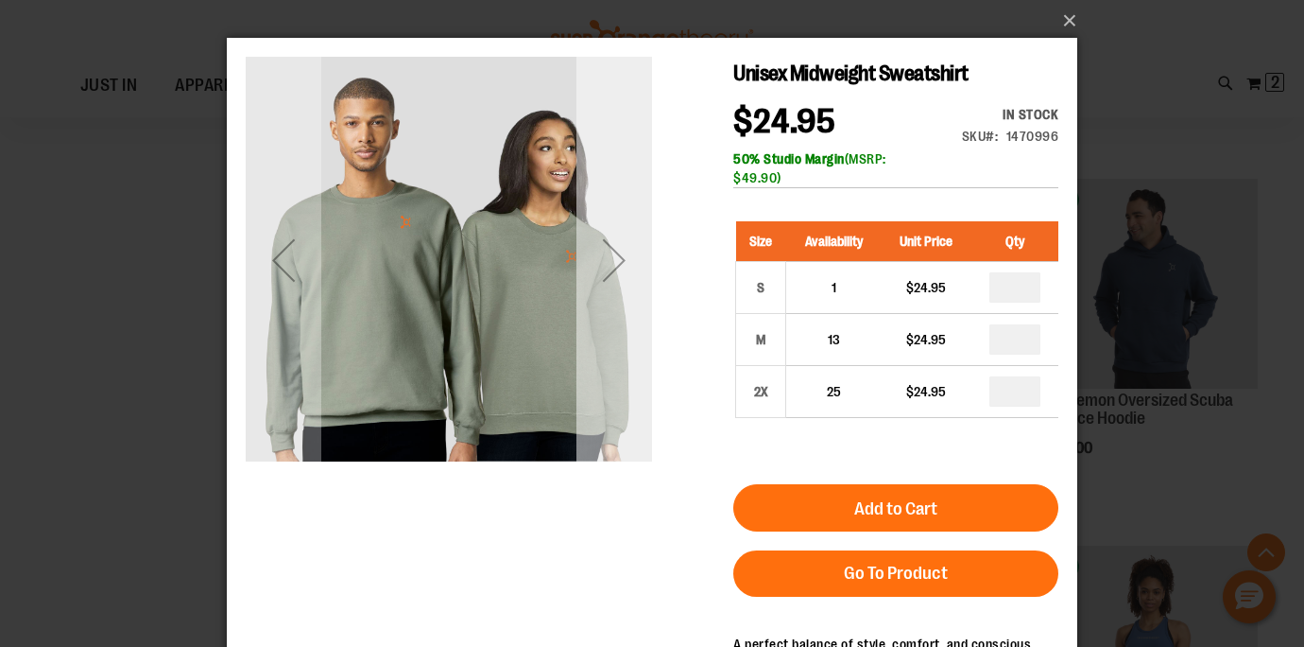
click at [617, 260] on div "Next" at bounding box center [615, 260] width 76 height 76
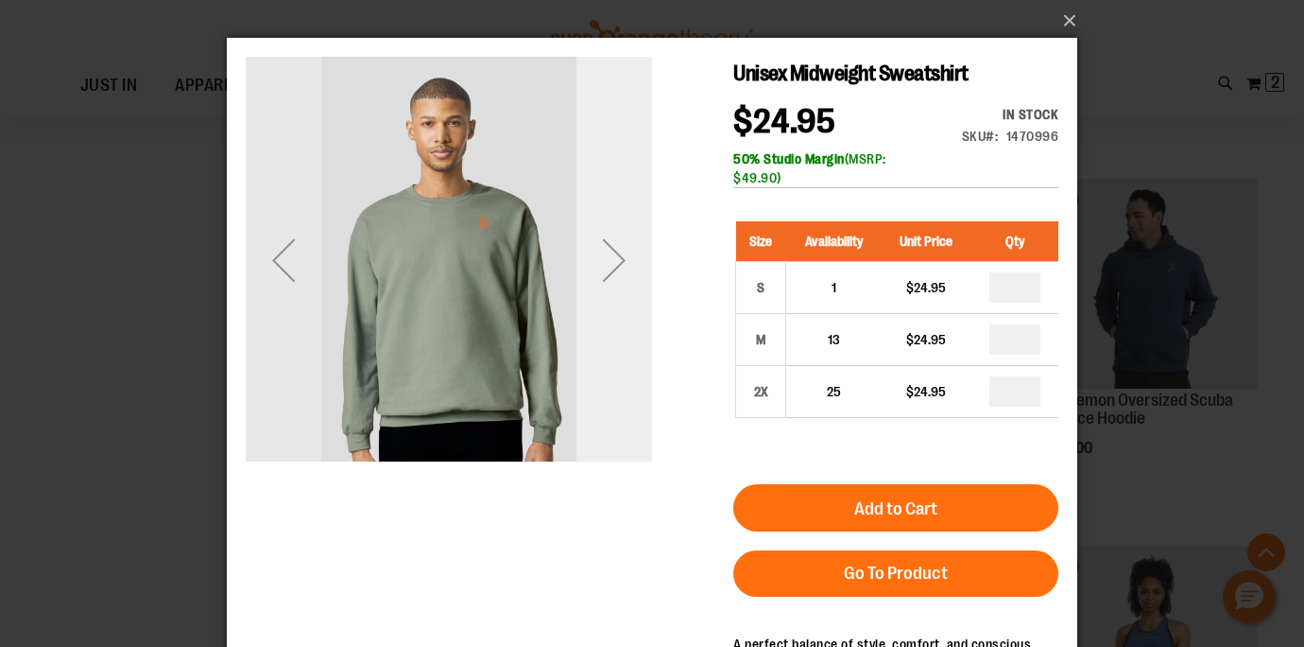
click at [614, 259] on div "Next" at bounding box center [615, 260] width 76 height 76
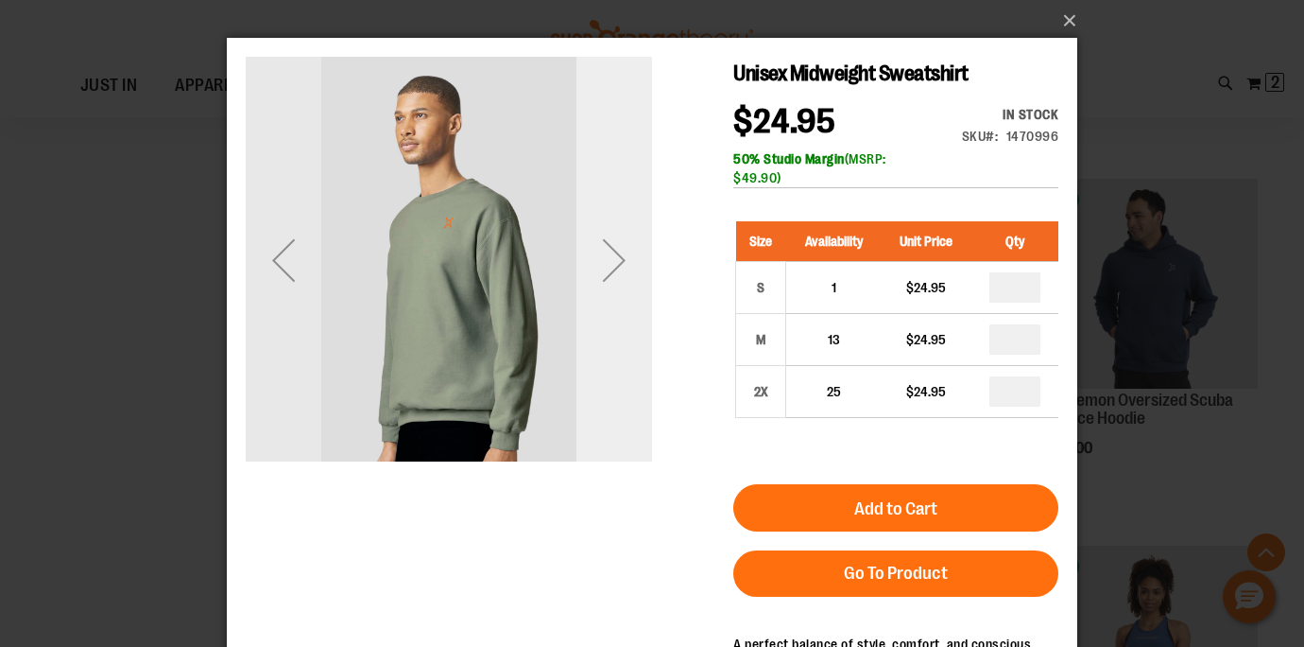
click at [614, 259] on div "Next" at bounding box center [615, 260] width 76 height 76
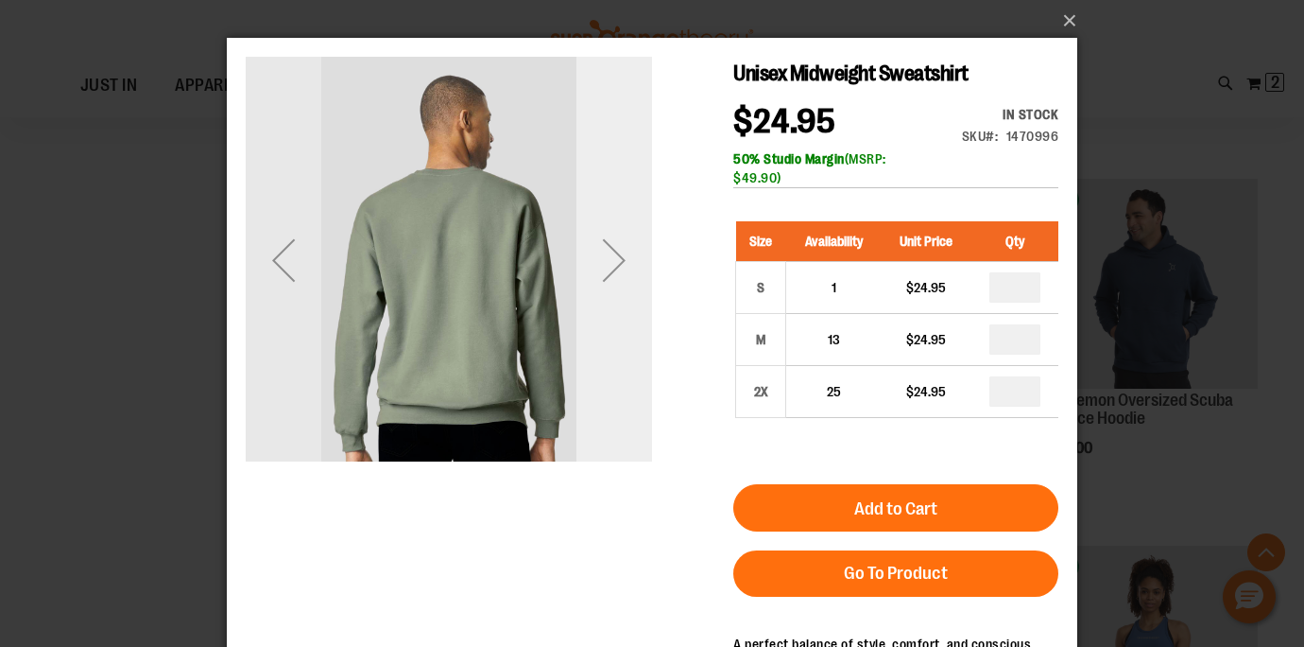
click at [614, 259] on div "Next" at bounding box center [615, 260] width 76 height 76
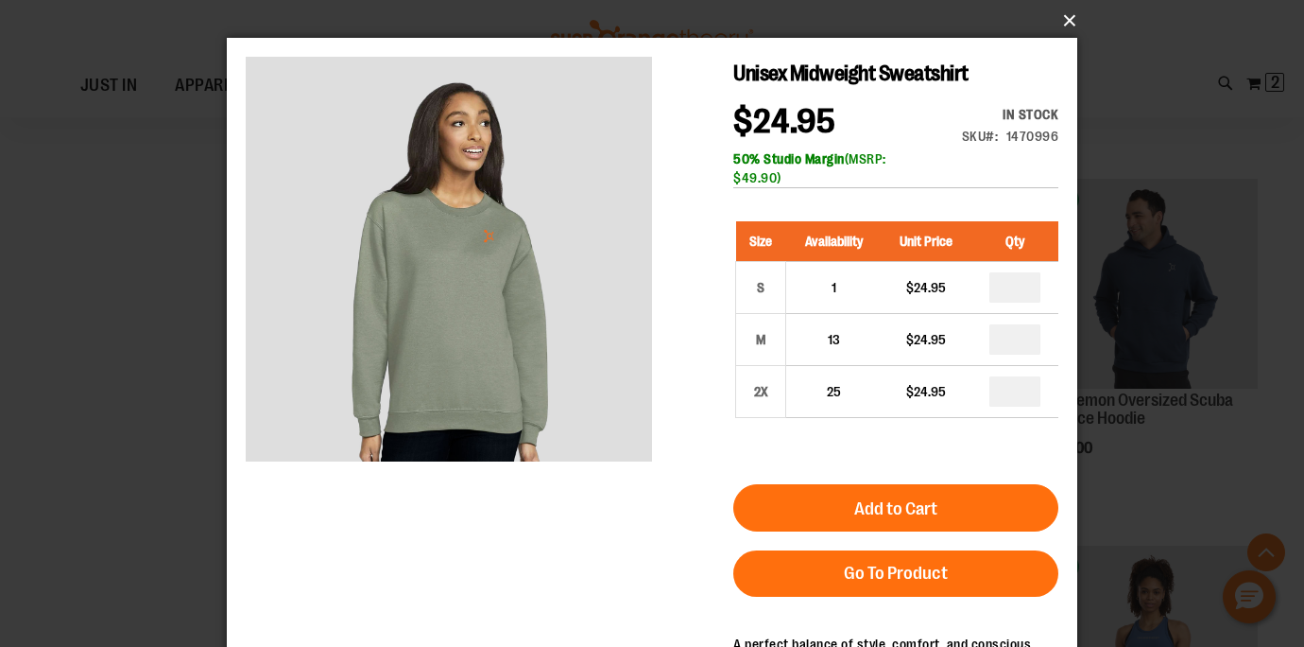
click at [1071, 22] on button "×" at bounding box center [658, 21] width 851 height 42
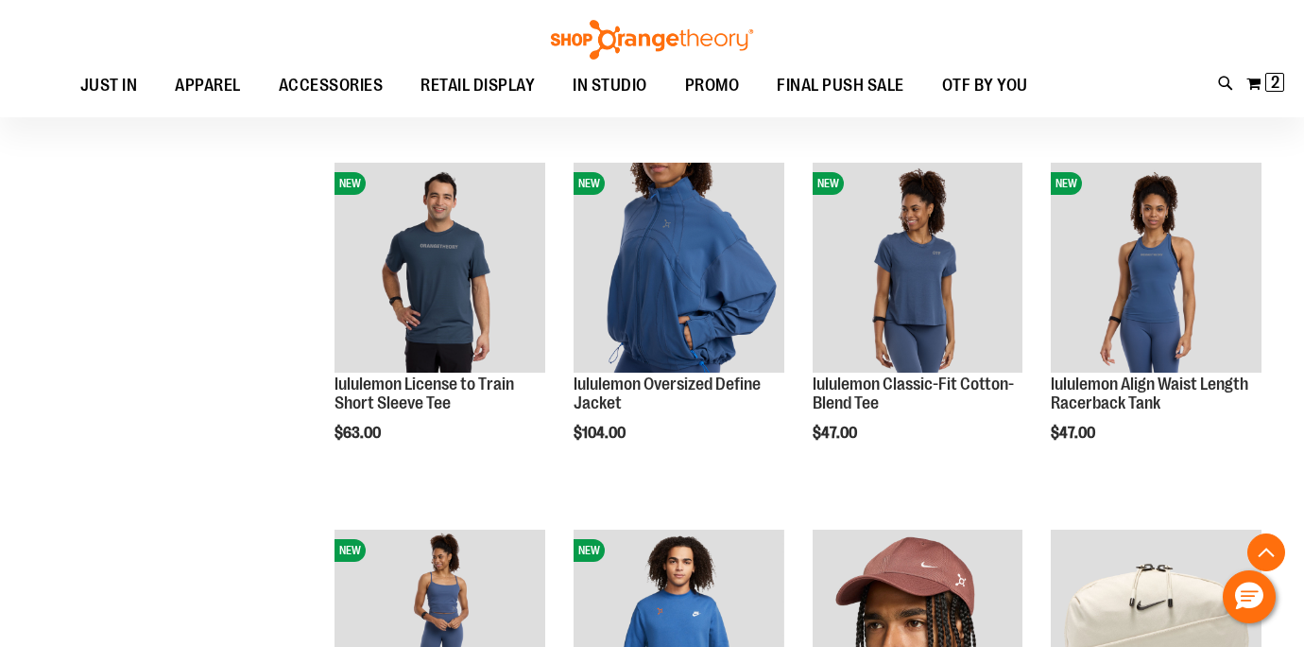
scroll to position [1685, 0]
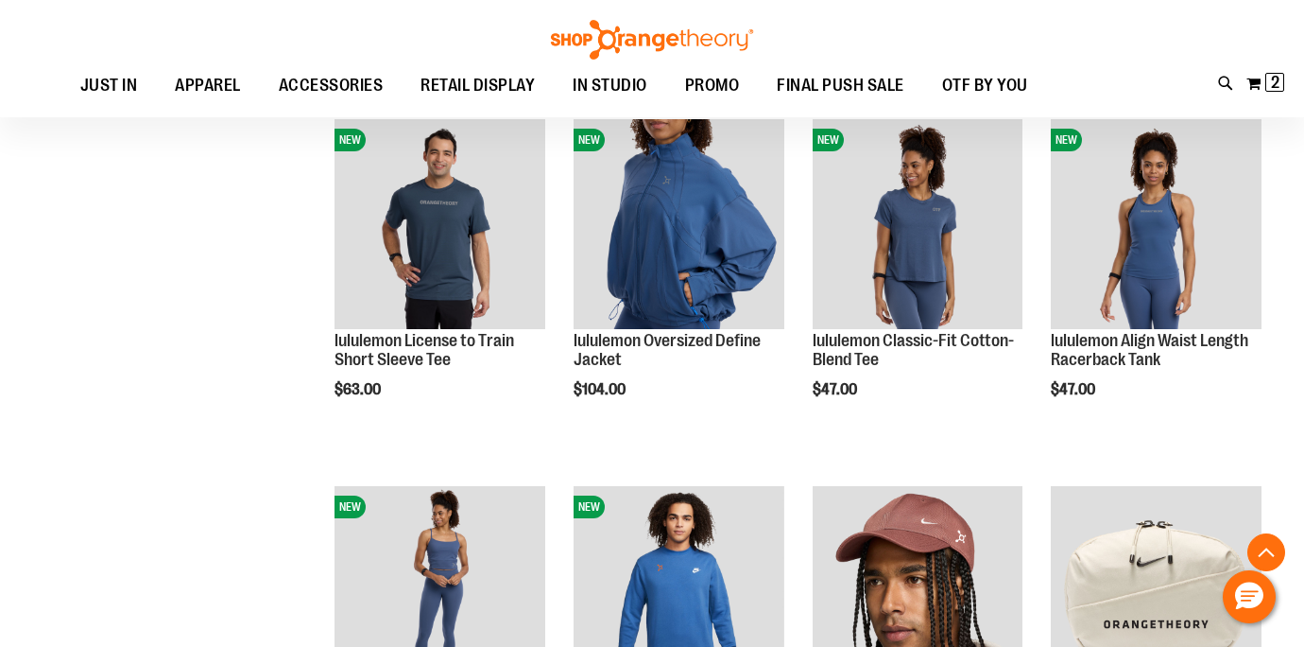
scroll to position [1648, 0]
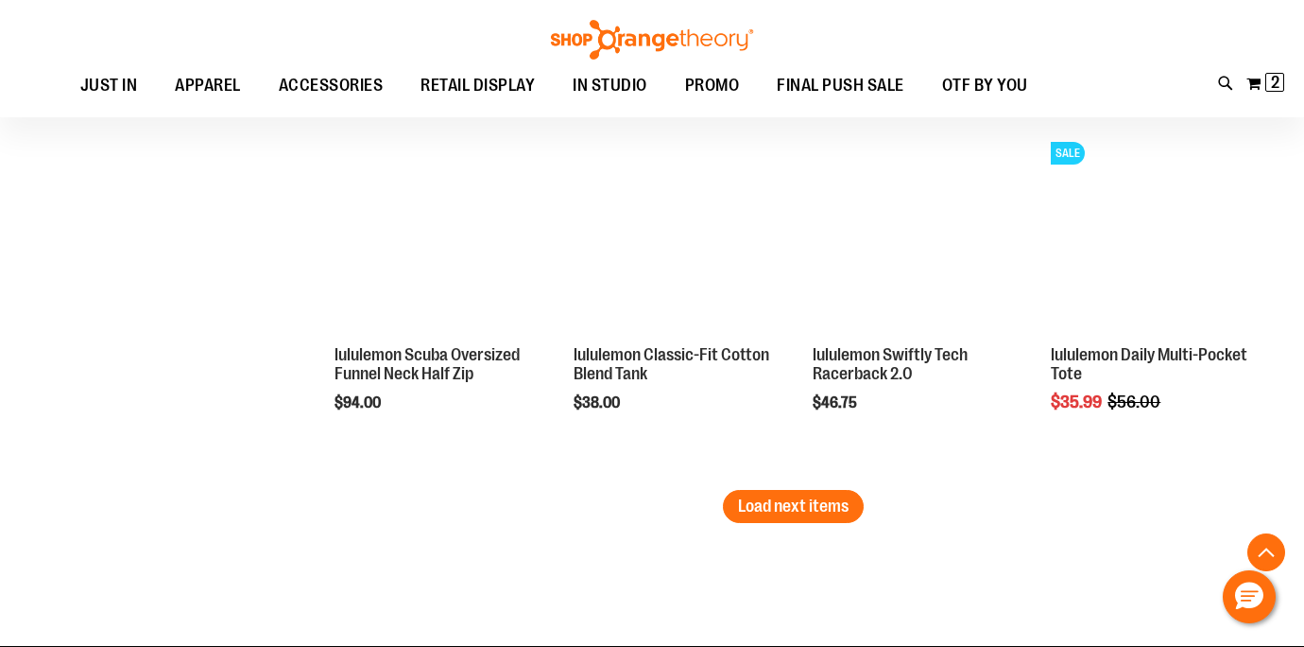
scroll to position [3178, 0]
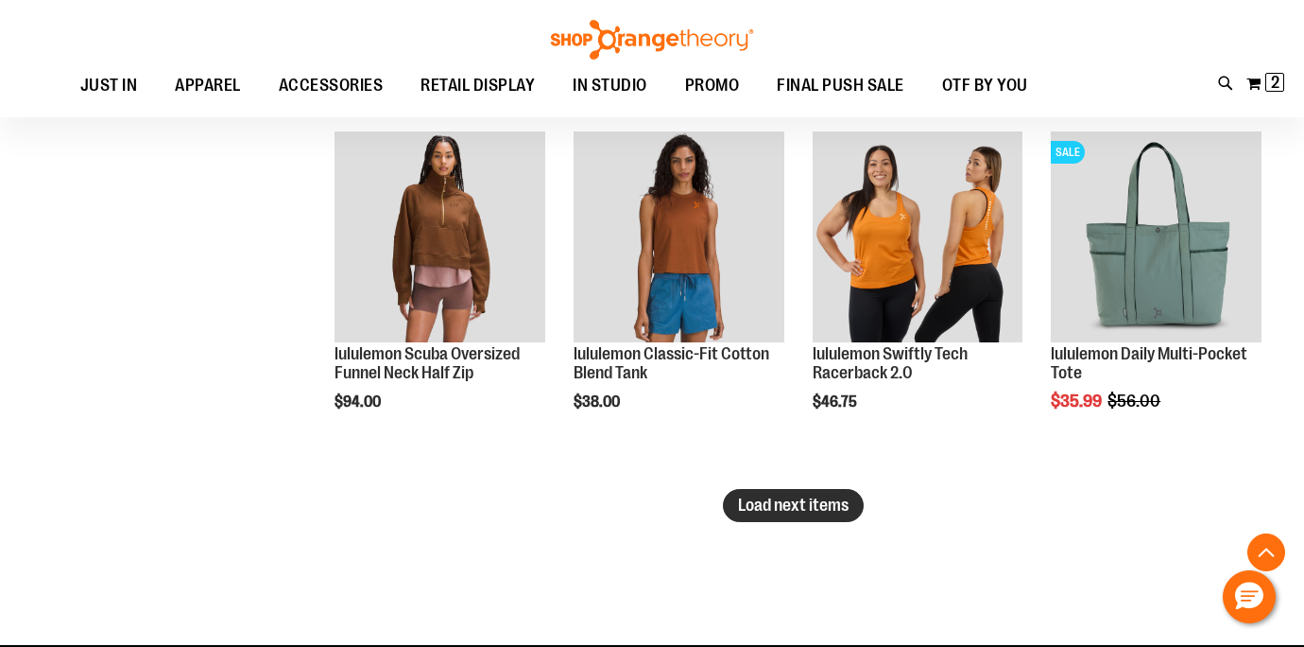
click at [836, 515] on button "Load next items" at bounding box center [793, 505] width 141 height 33
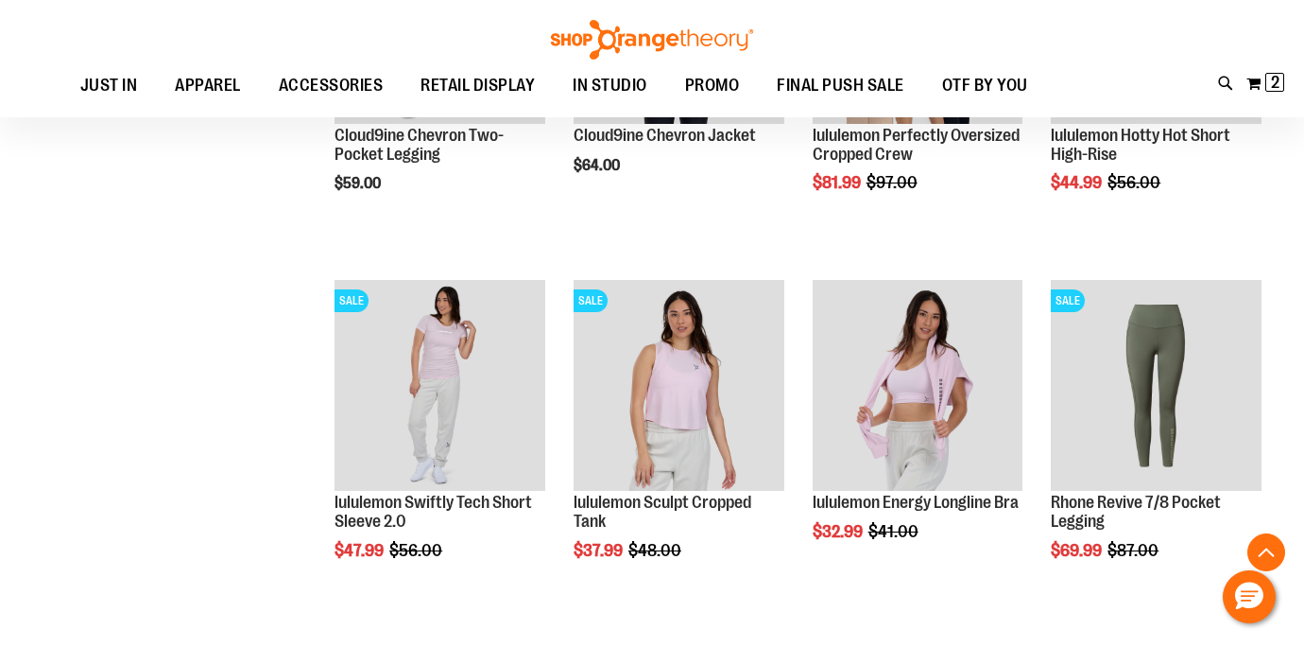
scroll to position [3780, 0]
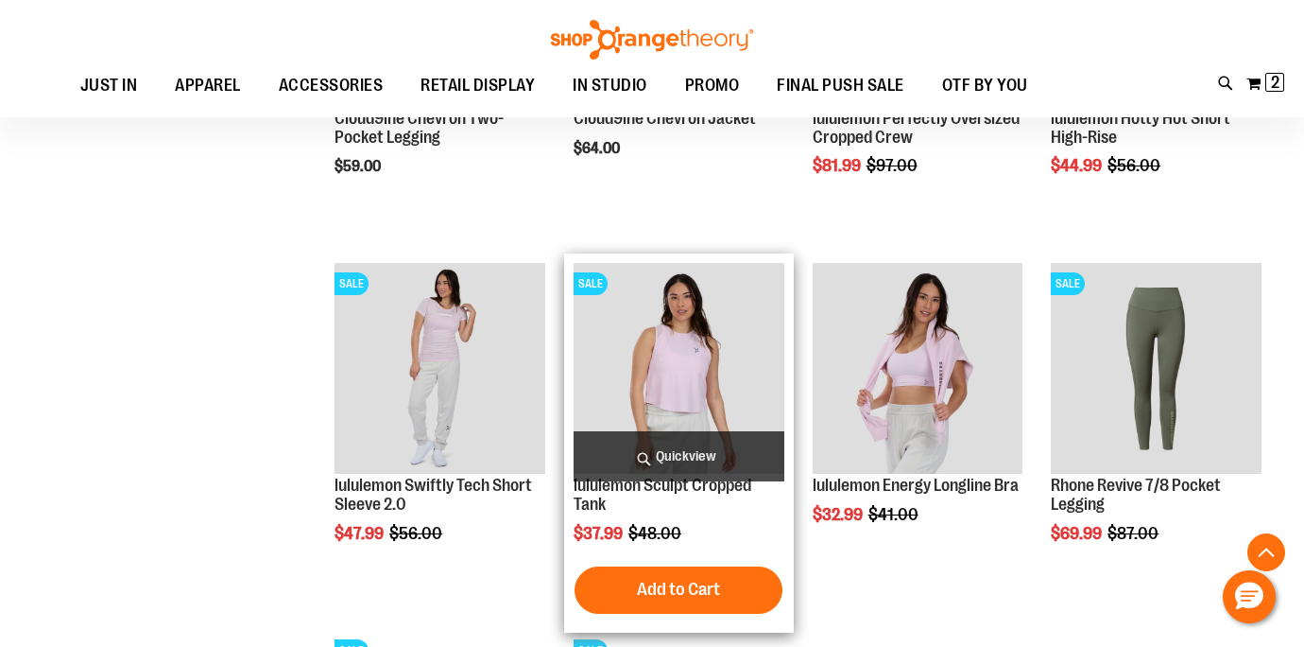
click at [706, 443] on span "Quickview" at bounding box center [679, 456] width 211 height 50
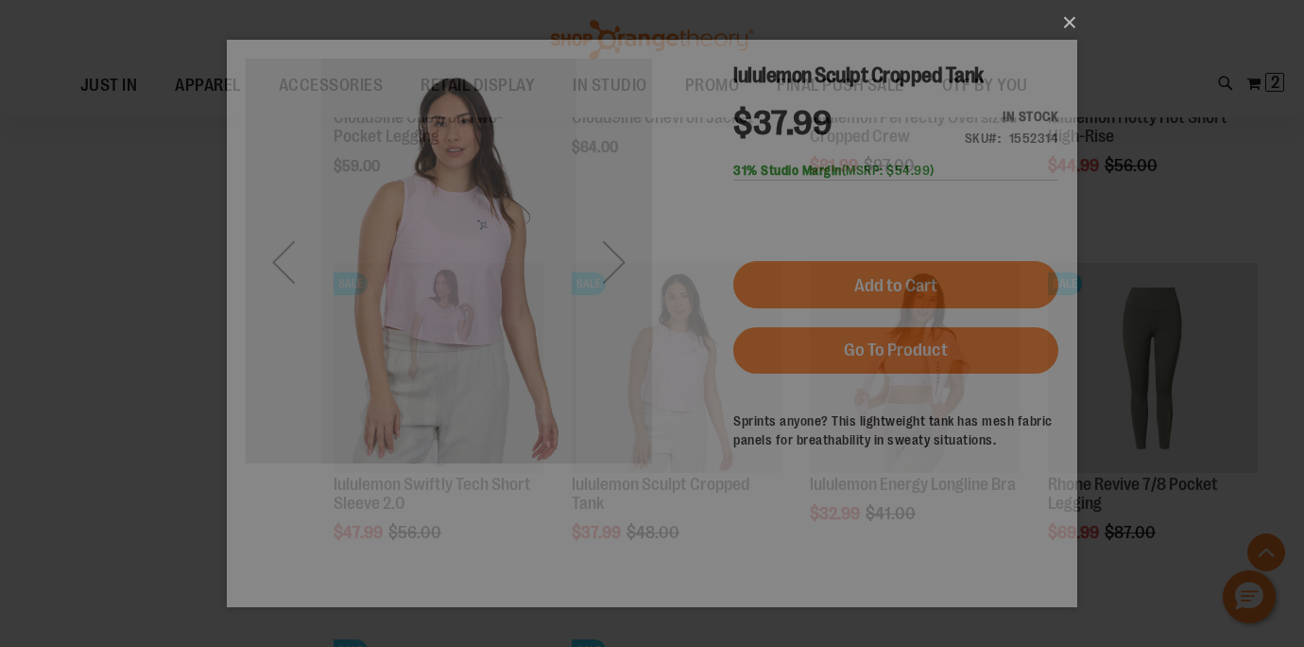
scroll to position [0, 0]
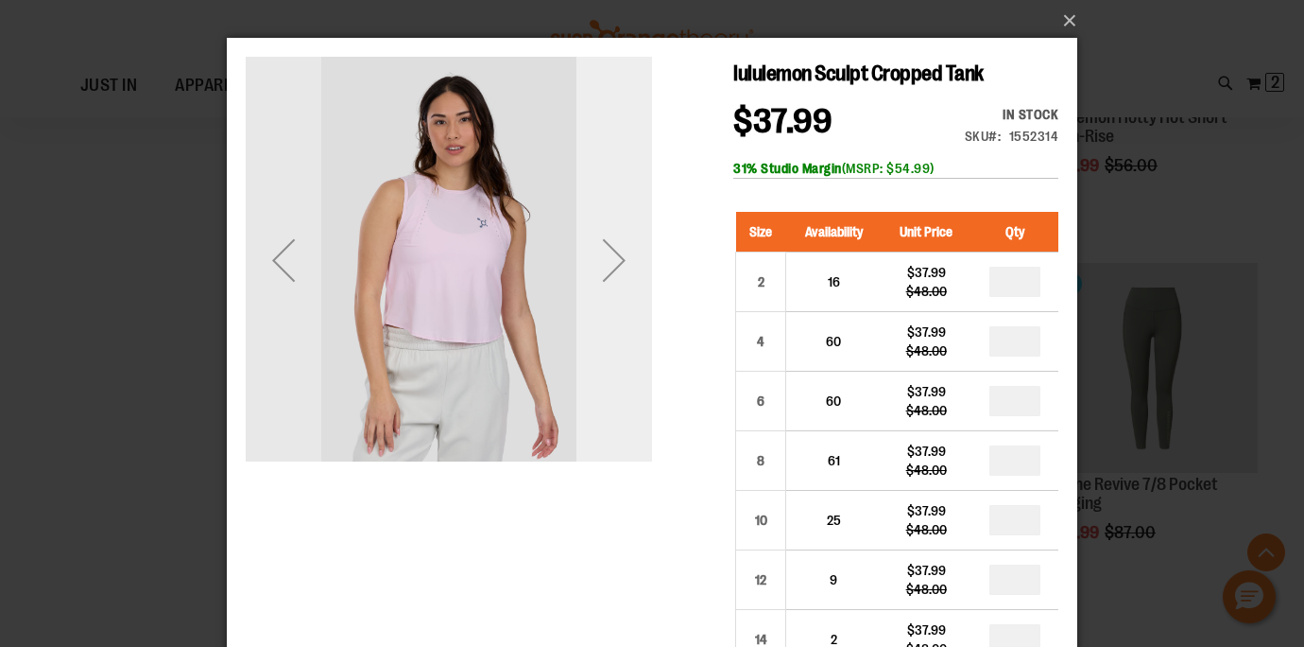
click at [632, 242] on div "Next" at bounding box center [615, 260] width 76 height 76
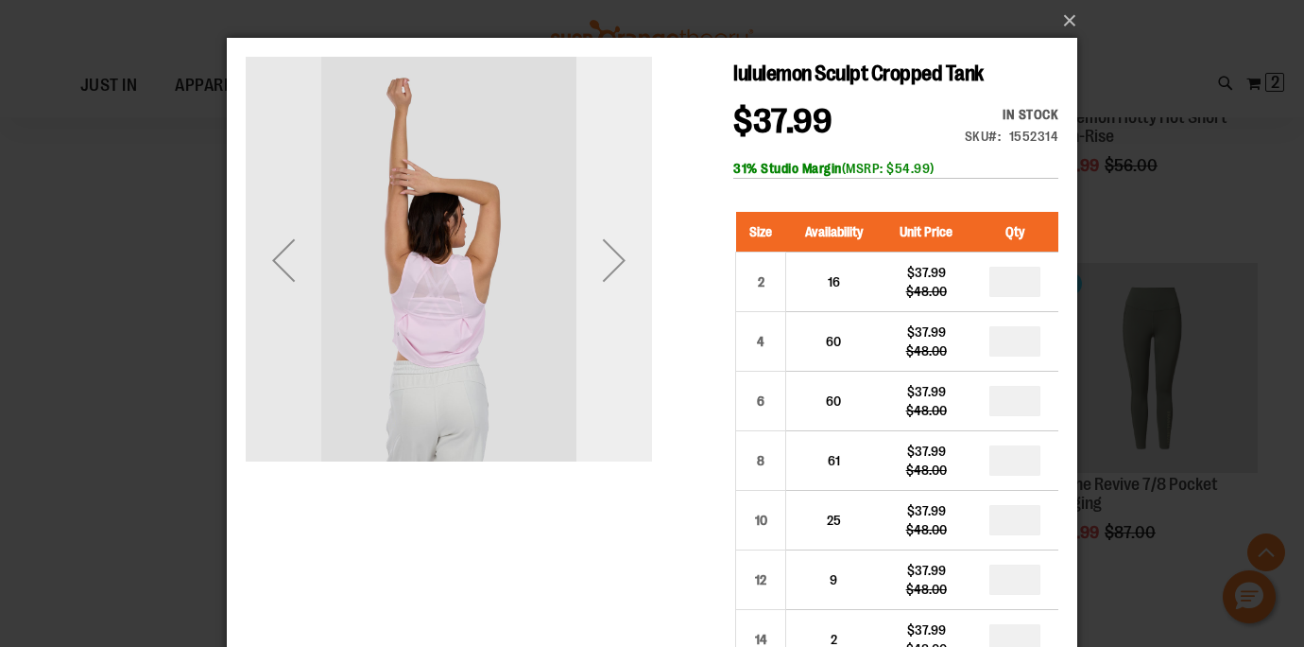
click at [632, 242] on div "Next" at bounding box center [615, 260] width 76 height 76
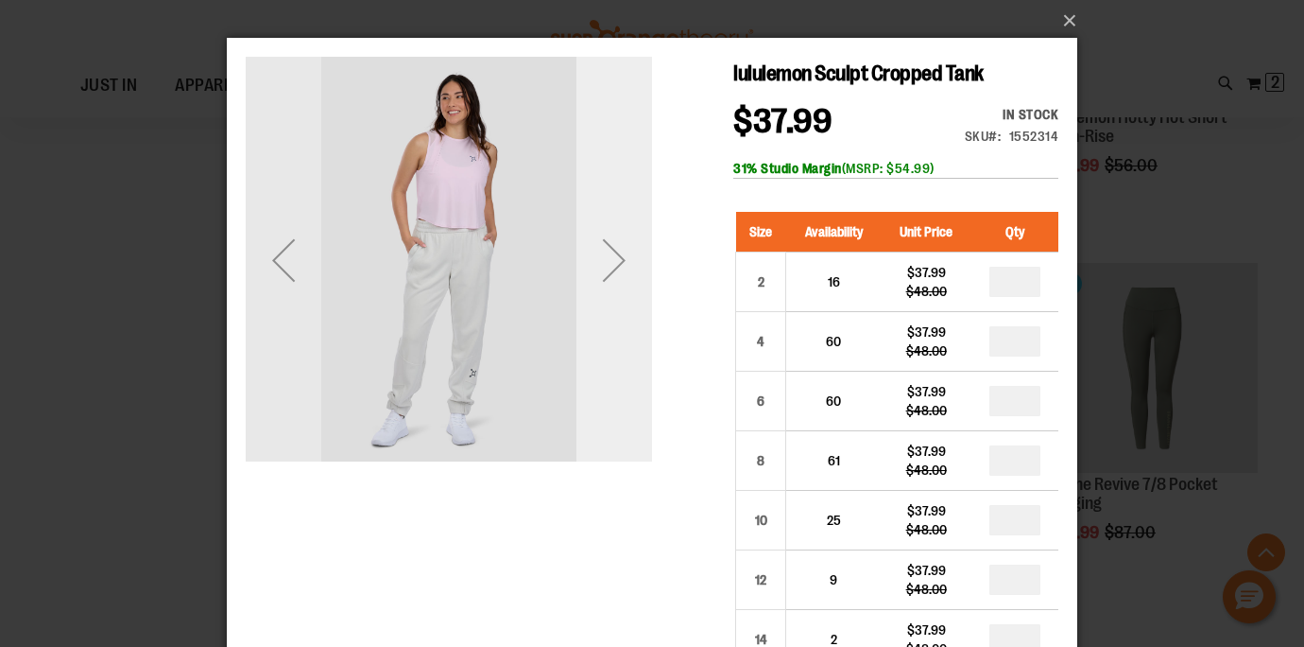
click at [632, 242] on div "Next" at bounding box center [615, 260] width 76 height 76
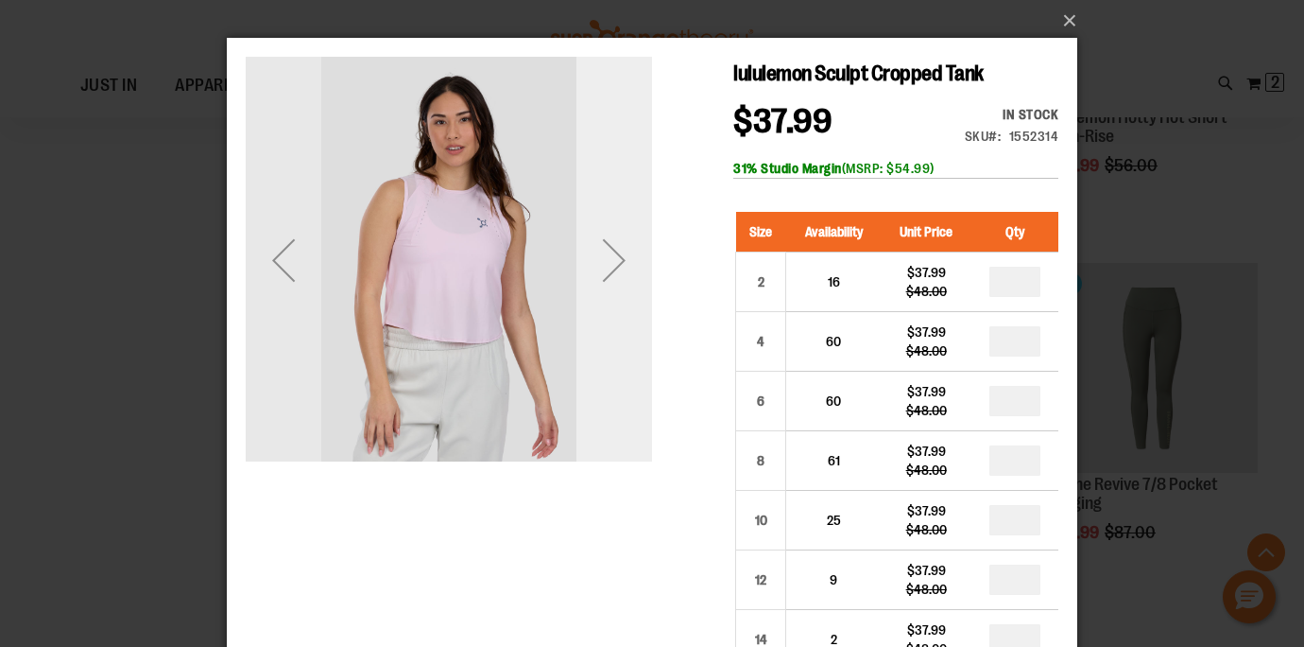
click at [632, 242] on div "Next" at bounding box center [615, 260] width 76 height 76
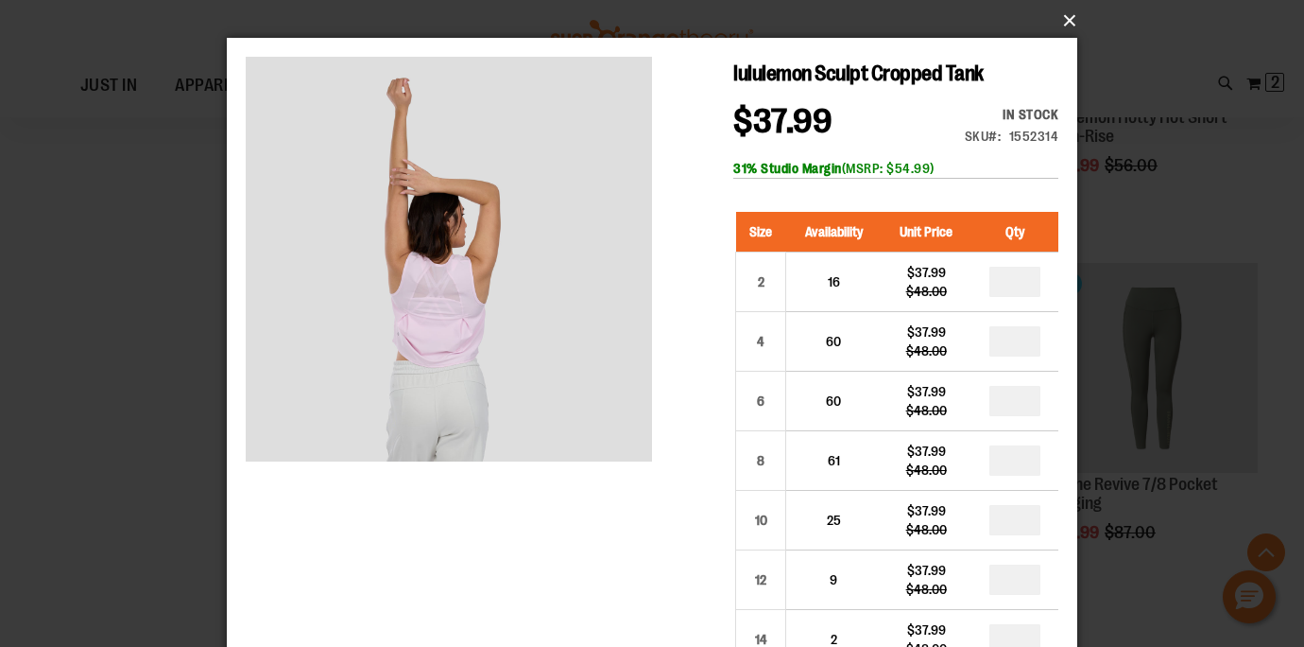
click at [1067, 19] on button "×" at bounding box center [658, 21] width 851 height 42
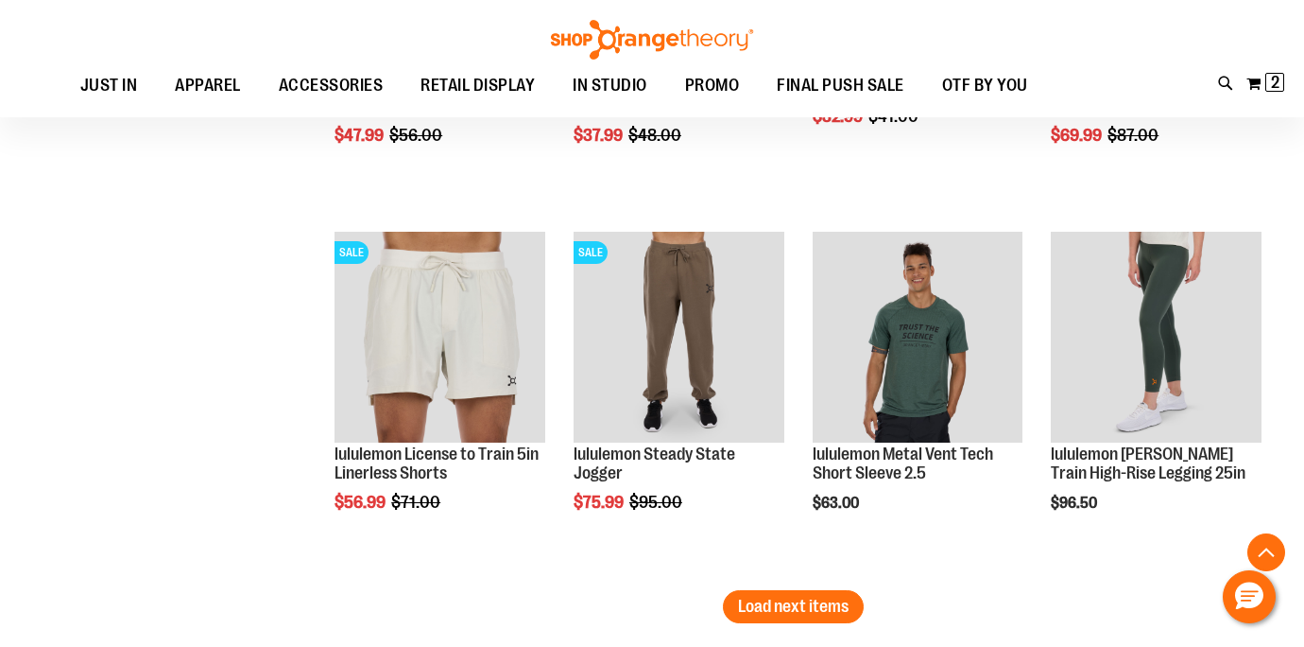
scroll to position [4296, 0]
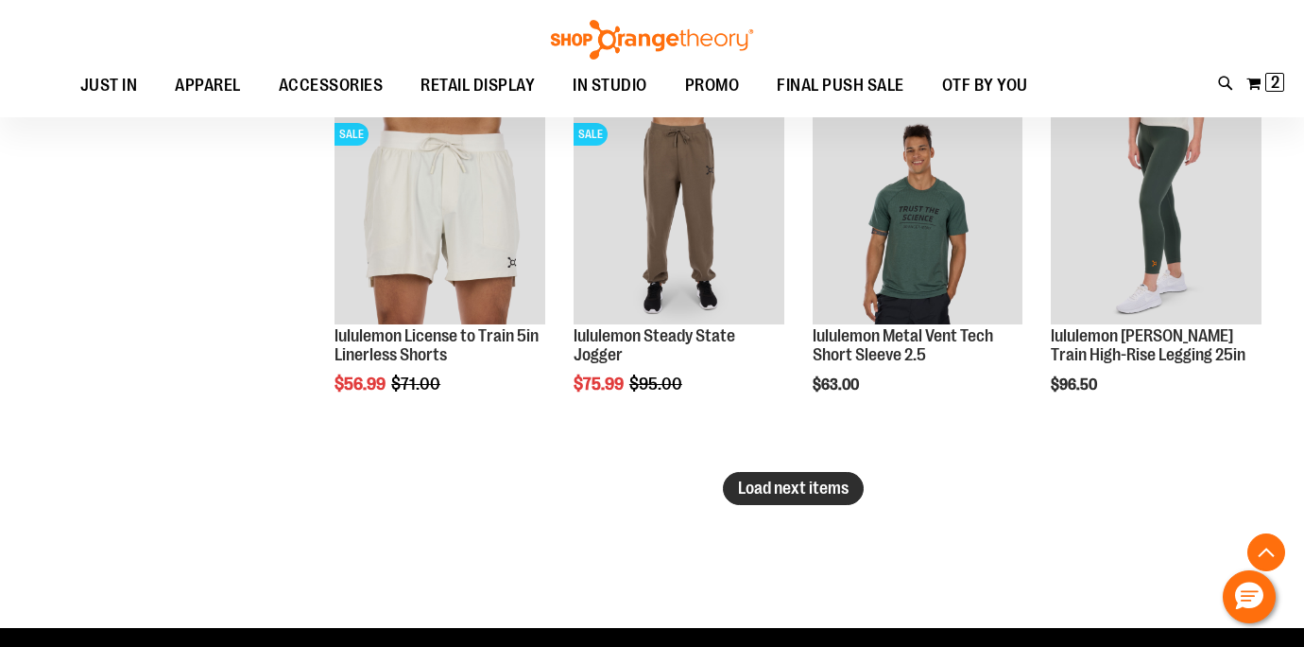
click at [758, 495] on span "Load next items" at bounding box center [793, 487] width 111 height 19
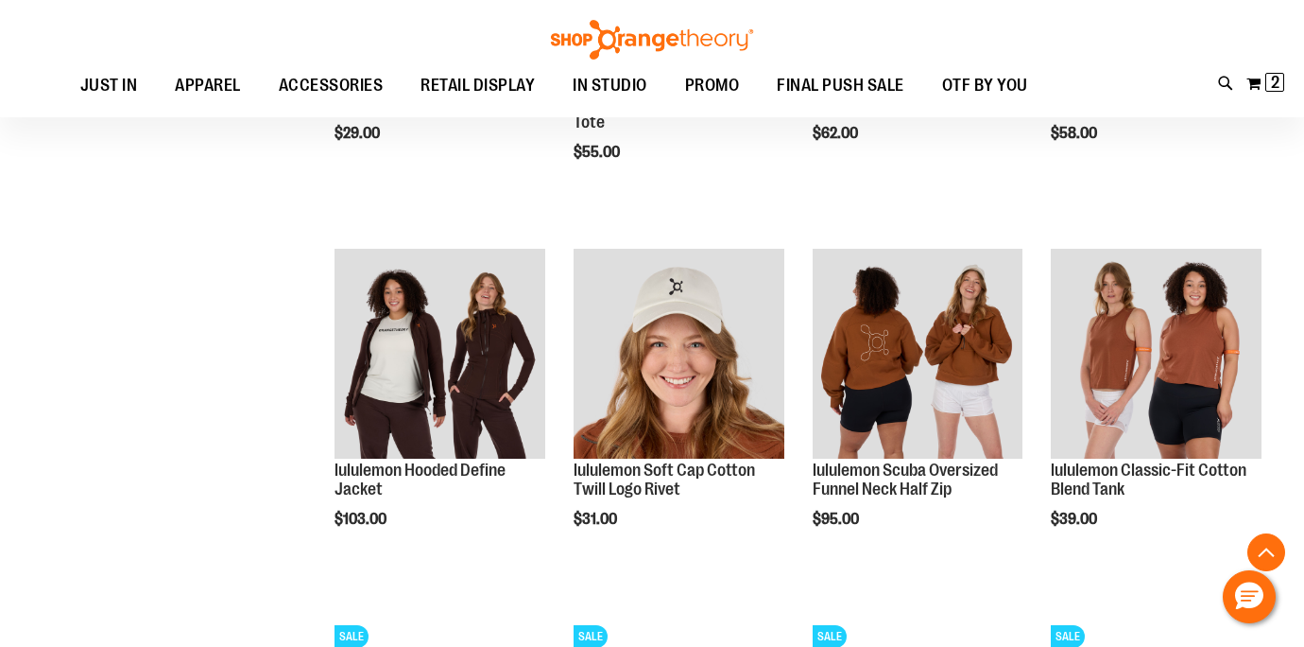
scroll to position [4925, 0]
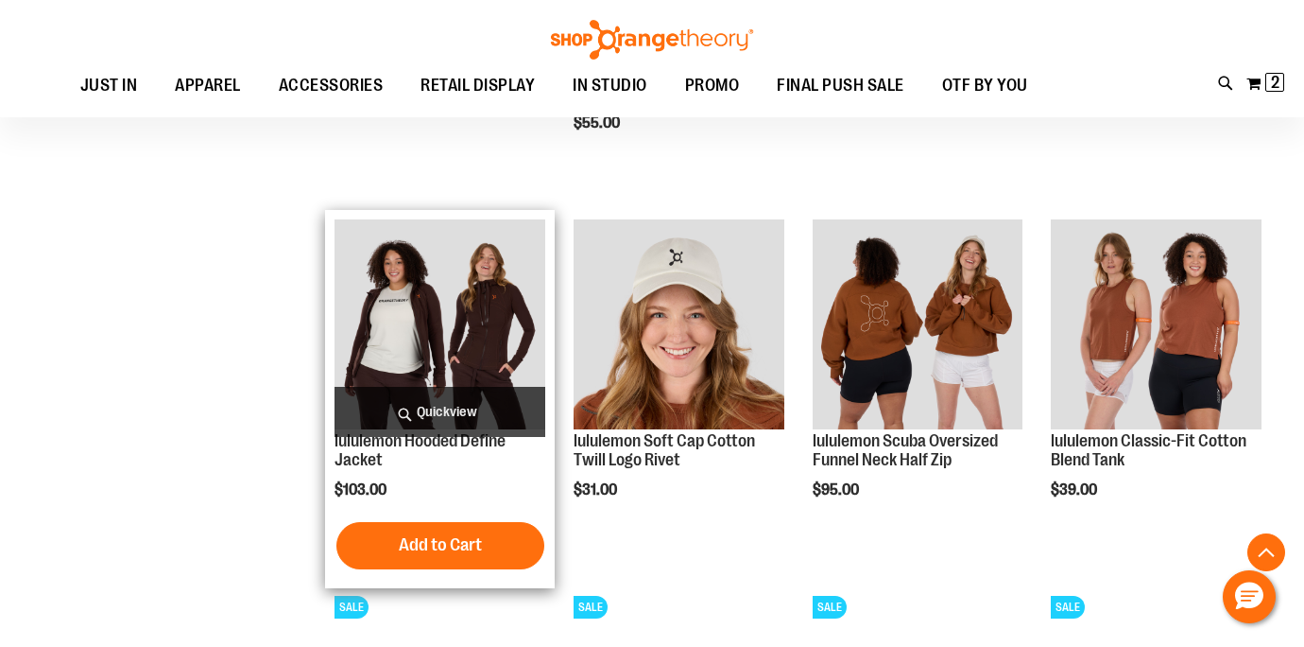
click at [445, 409] on span "Quickview" at bounding box center [440, 412] width 211 height 50
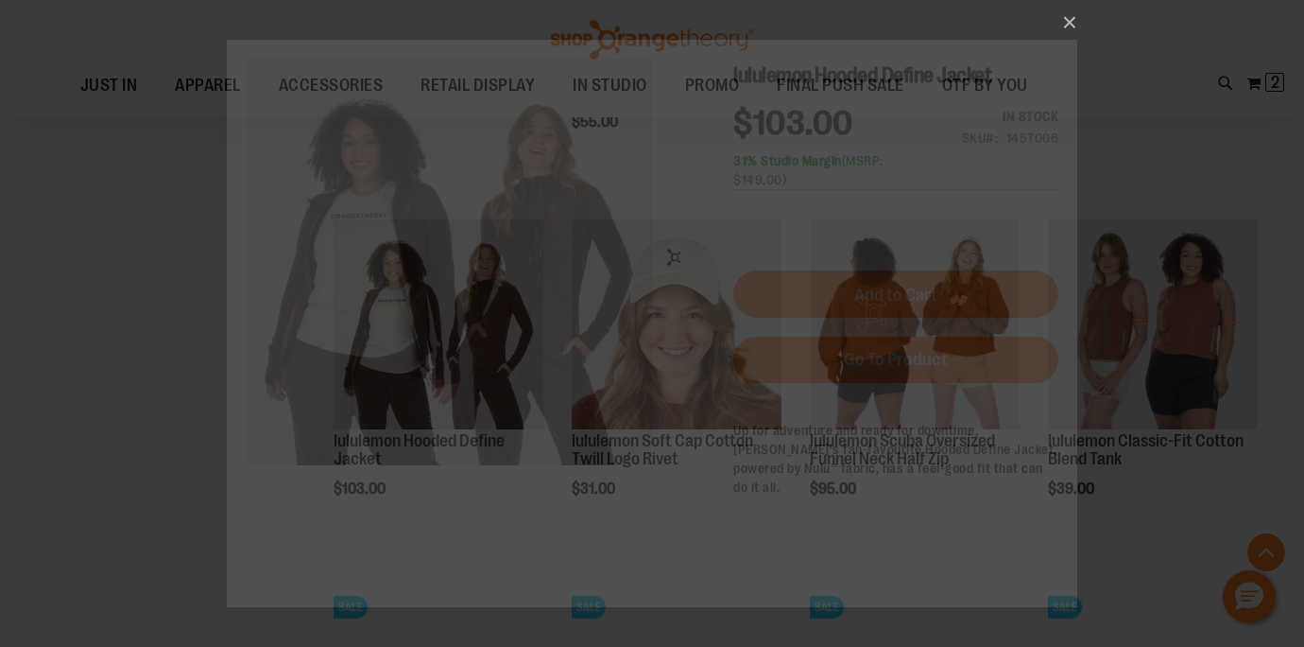
scroll to position [0, 0]
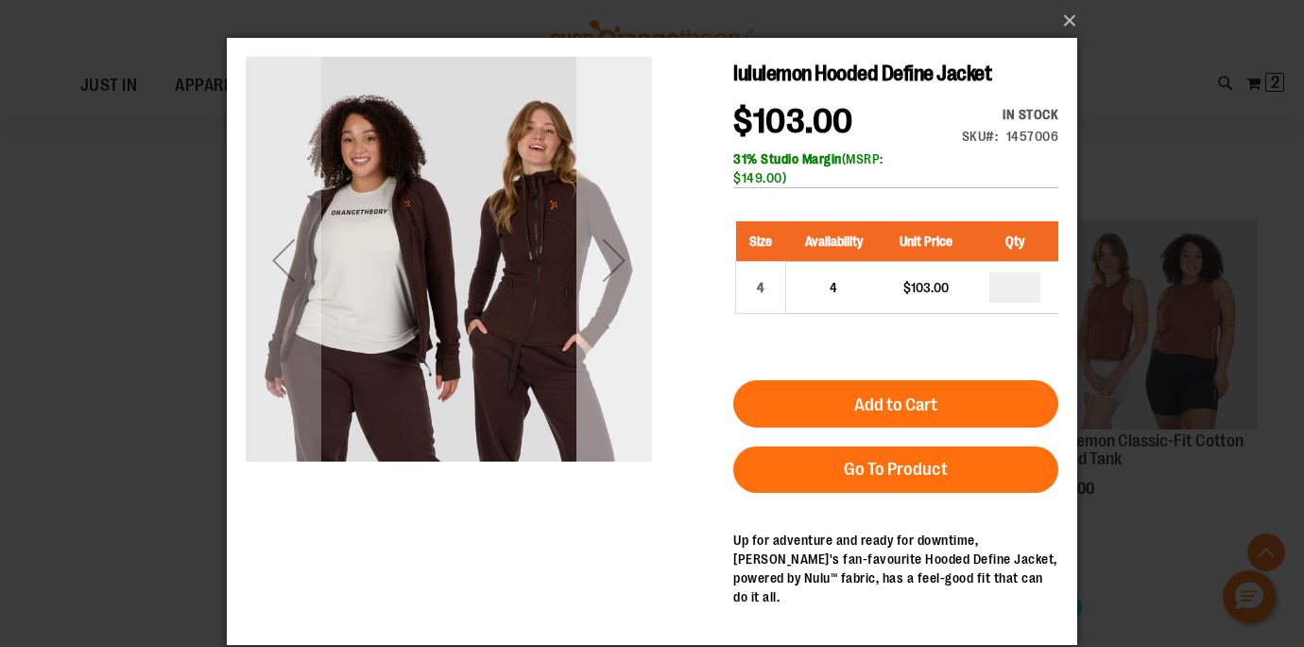
click at [615, 259] on div "Next" at bounding box center [615, 260] width 76 height 76
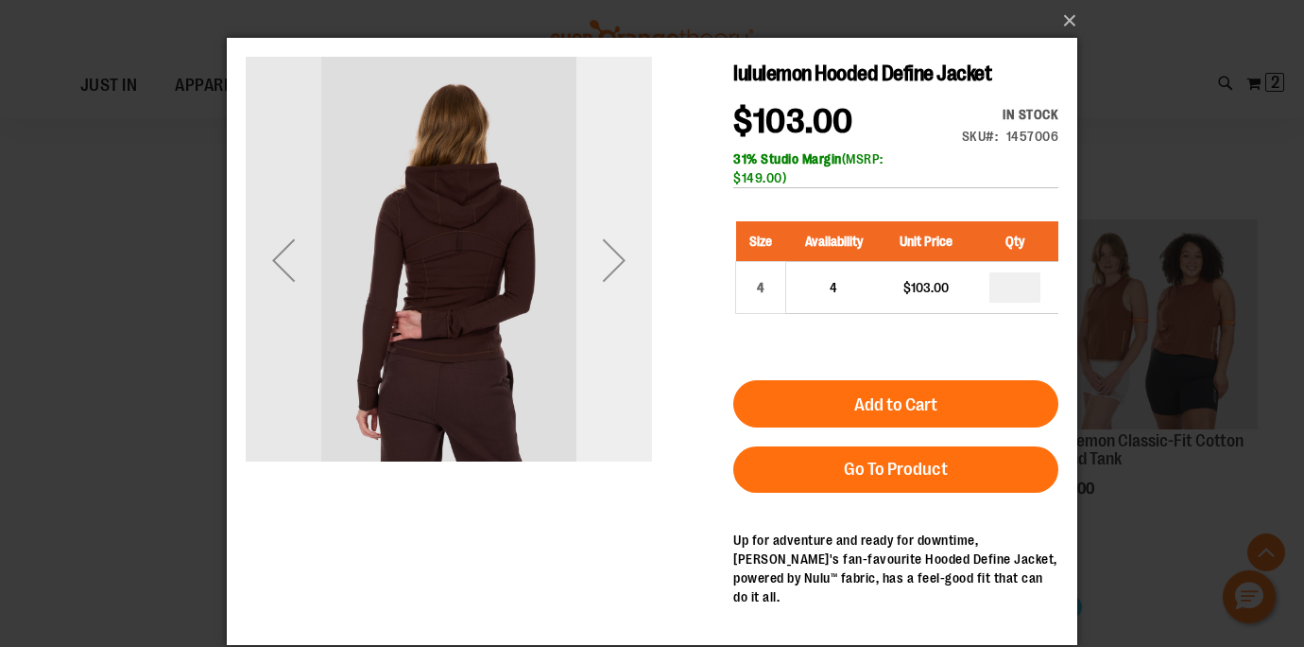
click at [615, 259] on div "Next" at bounding box center [615, 260] width 76 height 76
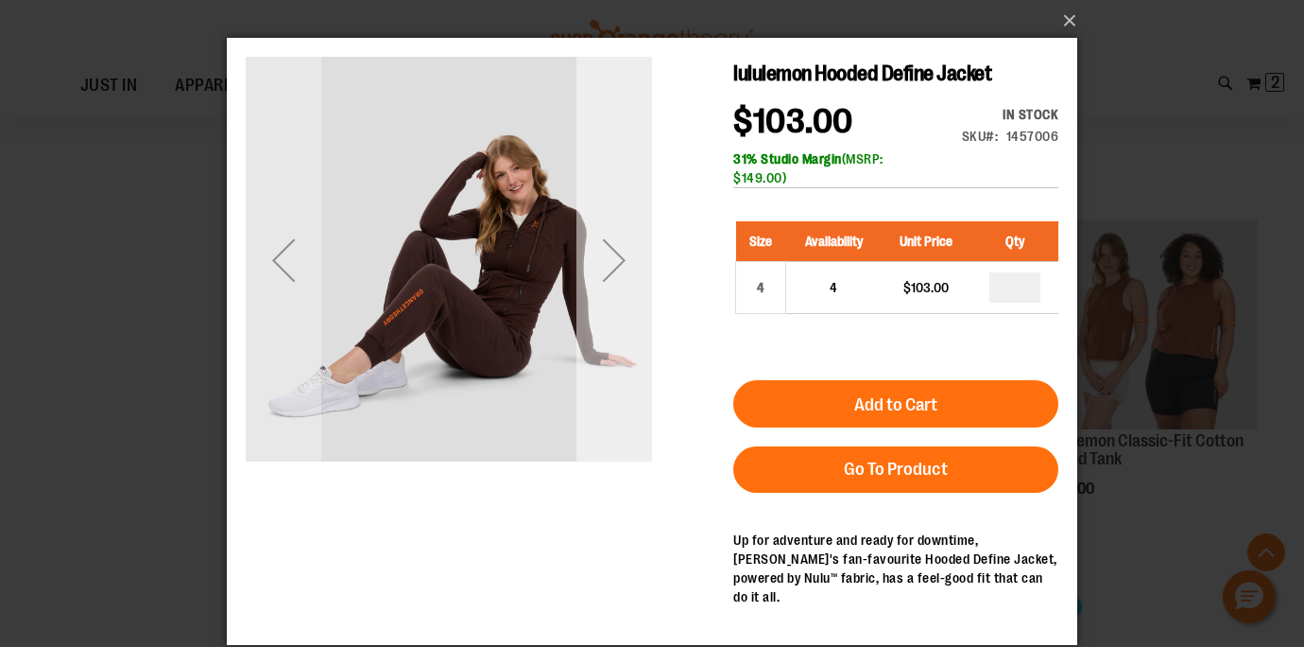
click at [615, 259] on div "Next" at bounding box center [615, 260] width 76 height 76
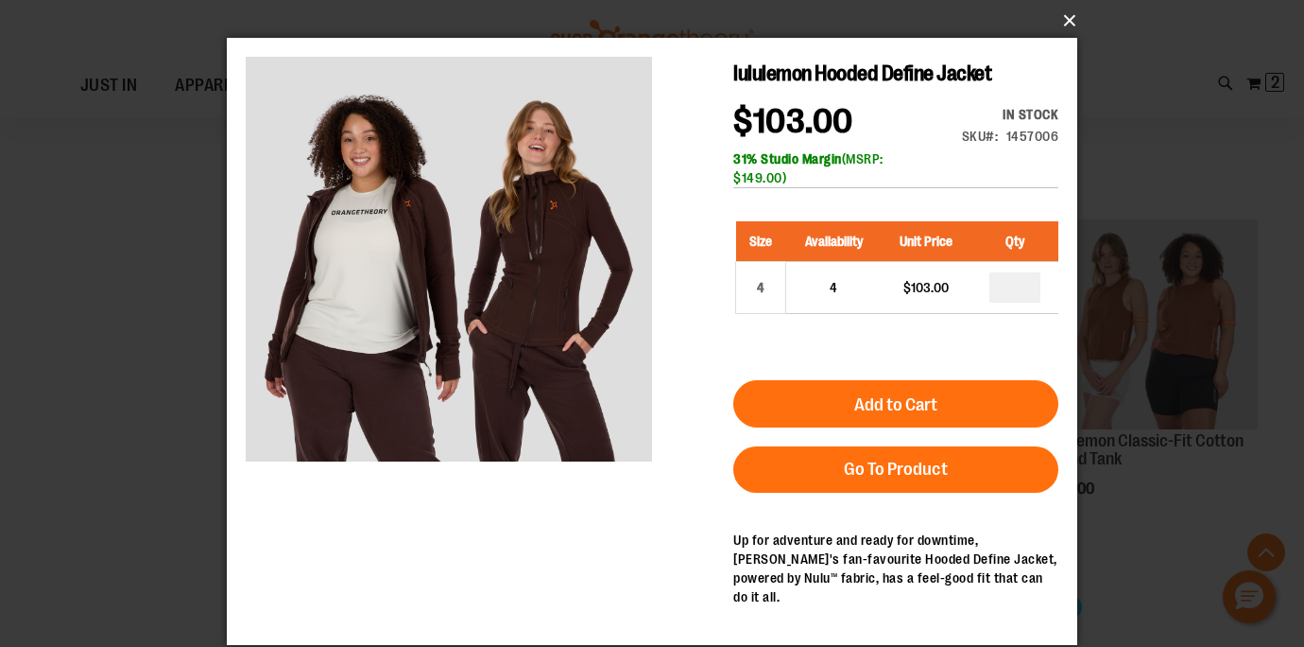
click at [1074, 17] on button "×" at bounding box center [658, 21] width 851 height 42
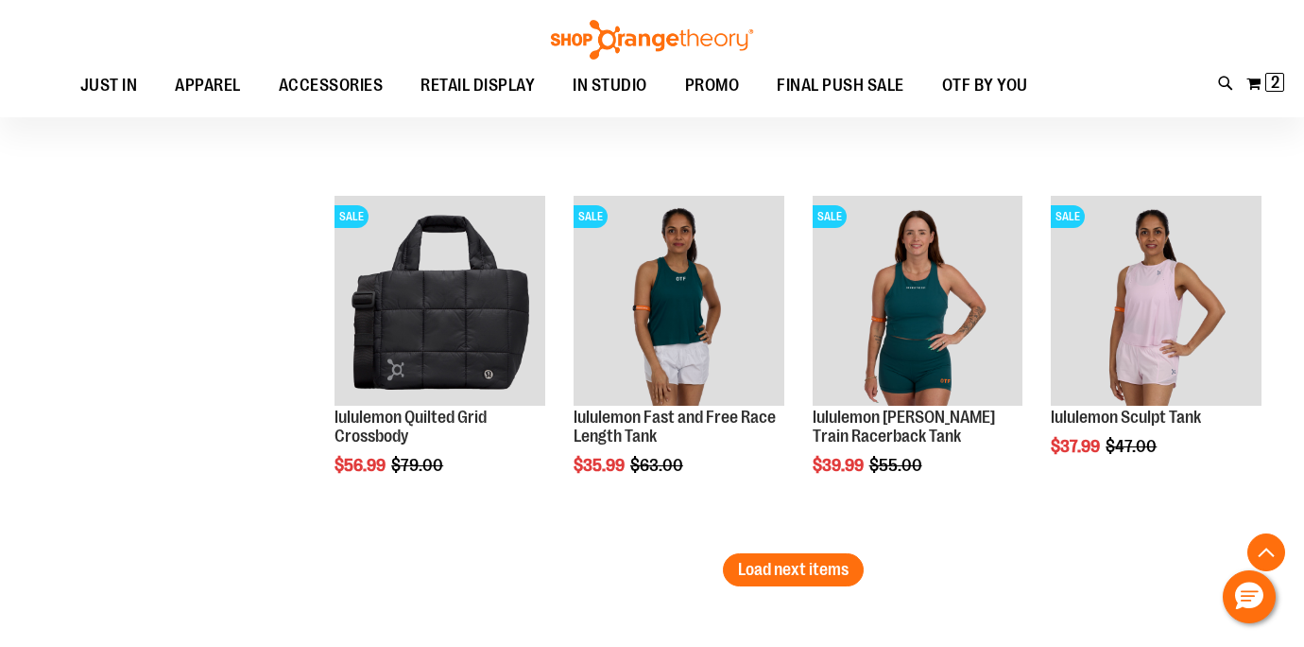
scroll to position [5317, 0]
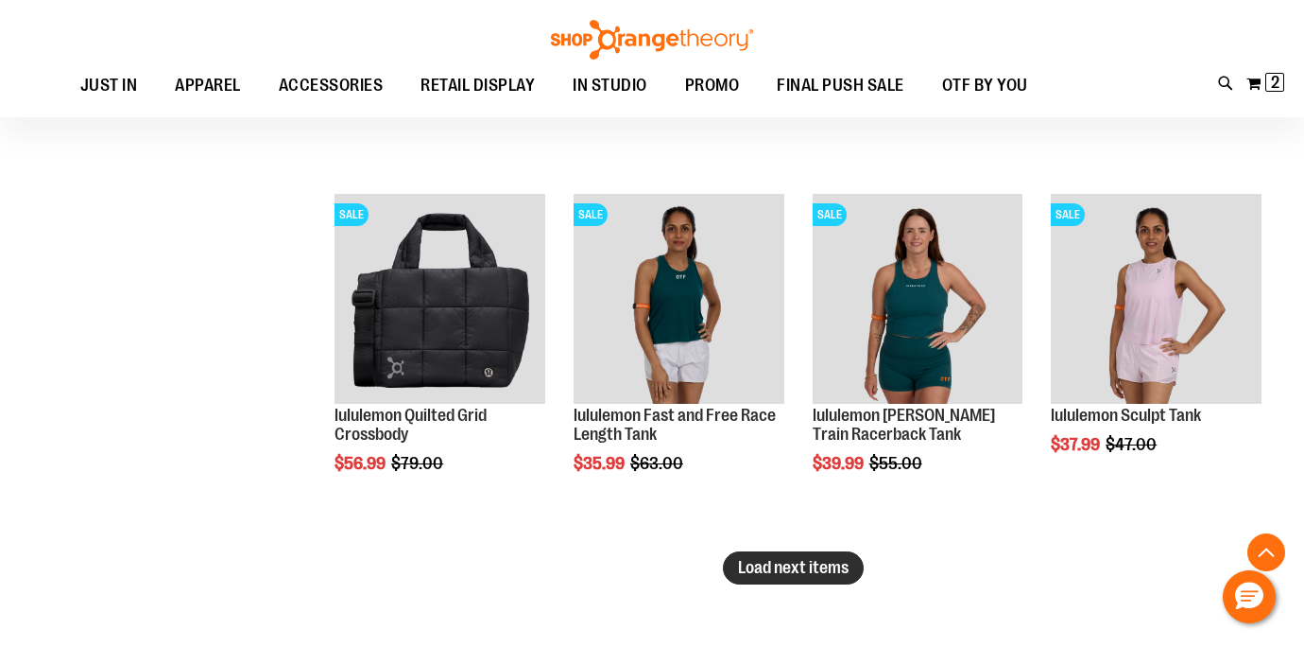
click at [815, 571] on span "Load next items" at bounding box center [793, 567] width 111 height 19
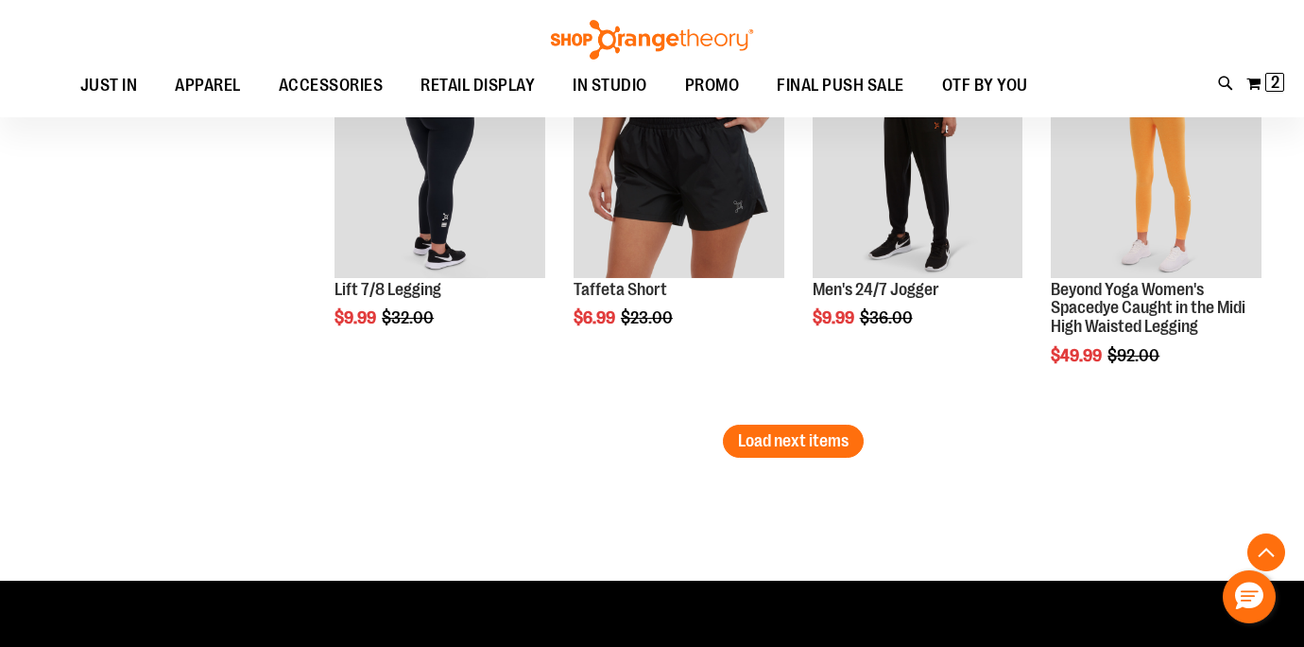
scroll to position [6546, 0]
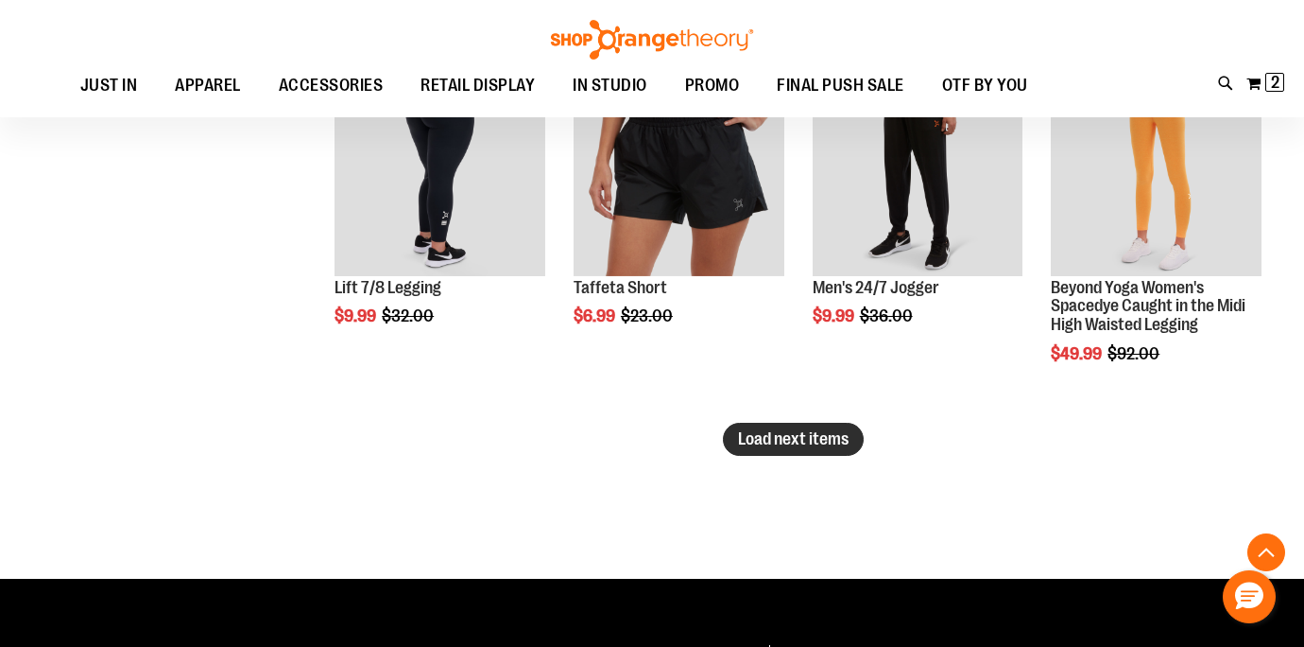
click at [837, 452] on button "Load next items" at bounding box center [793, 439] width 141 height 33
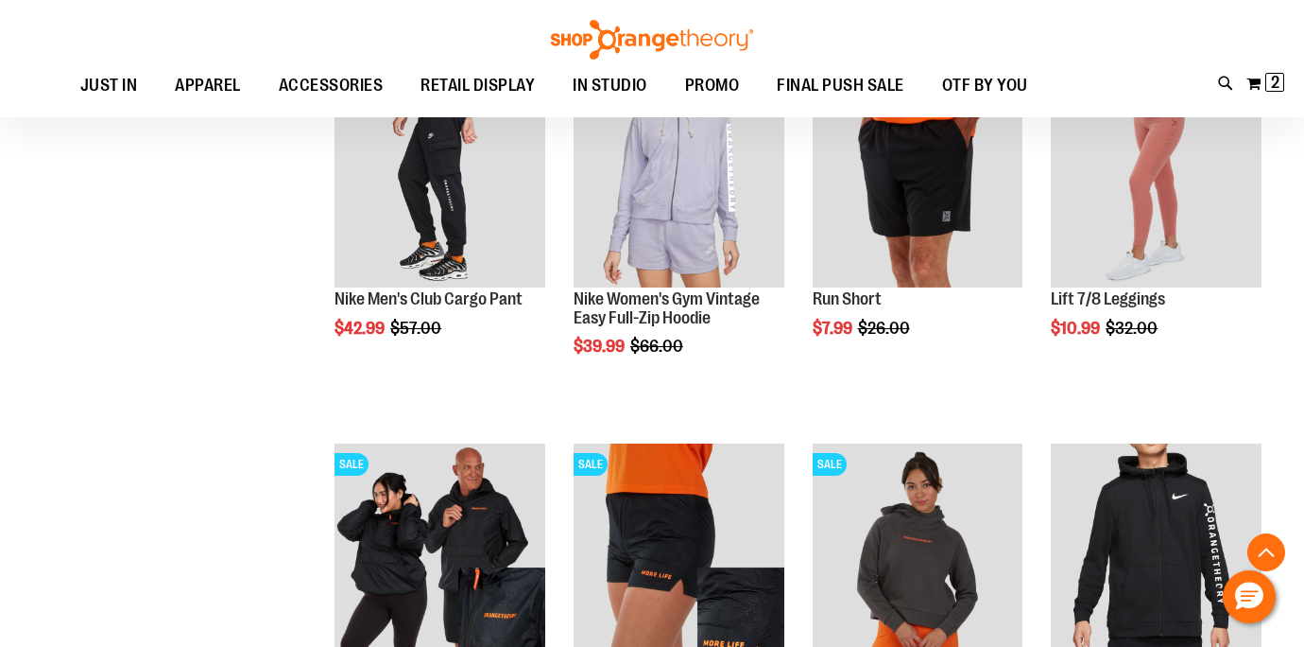
scroll to position [7377, 0]
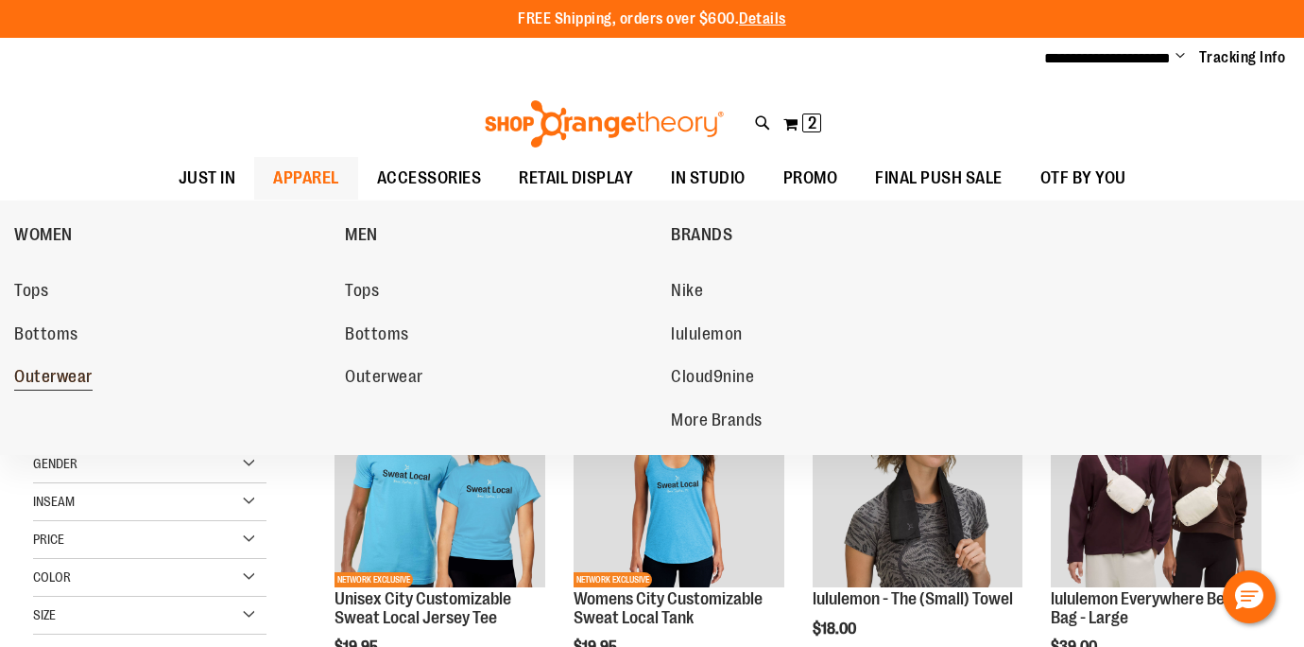
click at [66, 387] on span "Outerwear" at bounding box center [53, 379] width 78 height 24
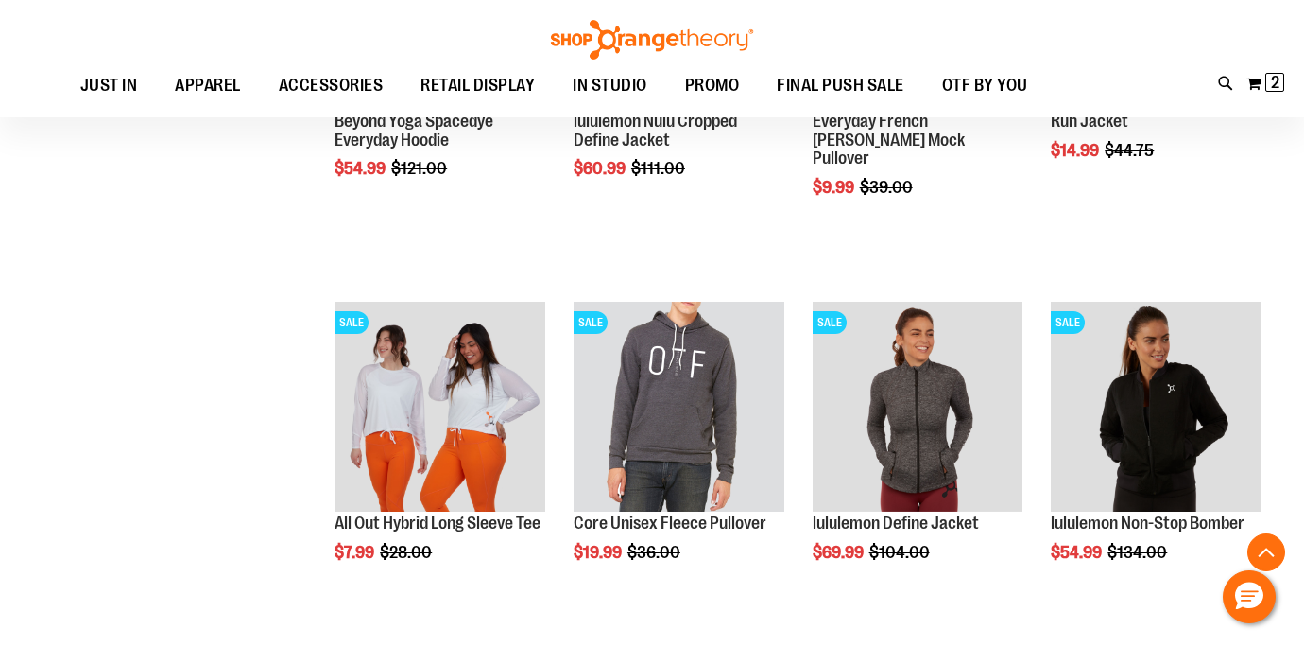
scroll to position [1633, 0]
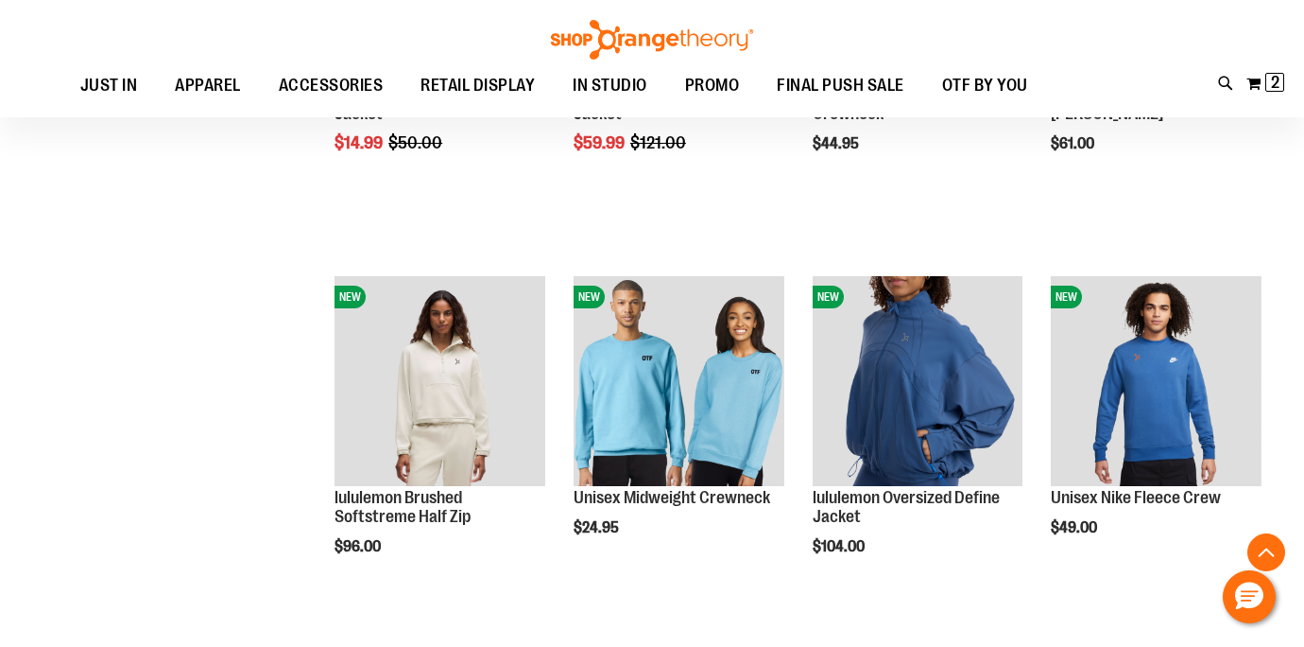
scroll to position [2718, 0]
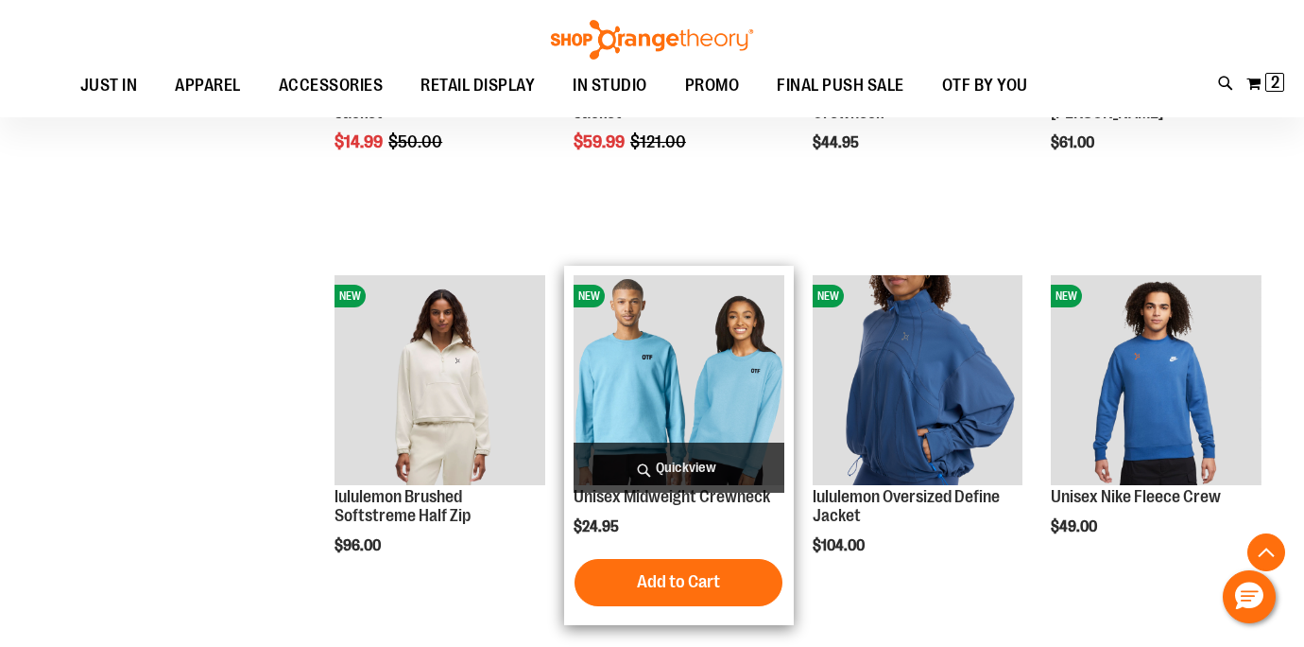
type input "**********"
click at [704, 461] on span "Quickview" at bounding box center [679, 467] width 211 height 50
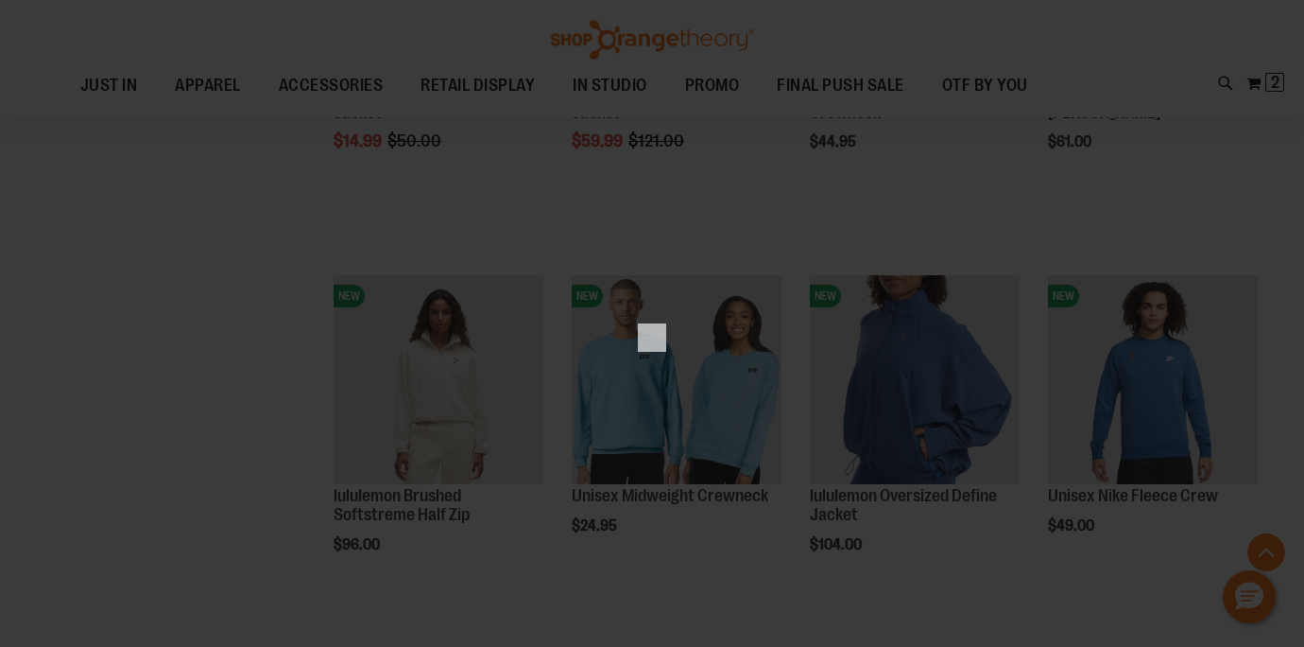
scroll to position [0, 0]
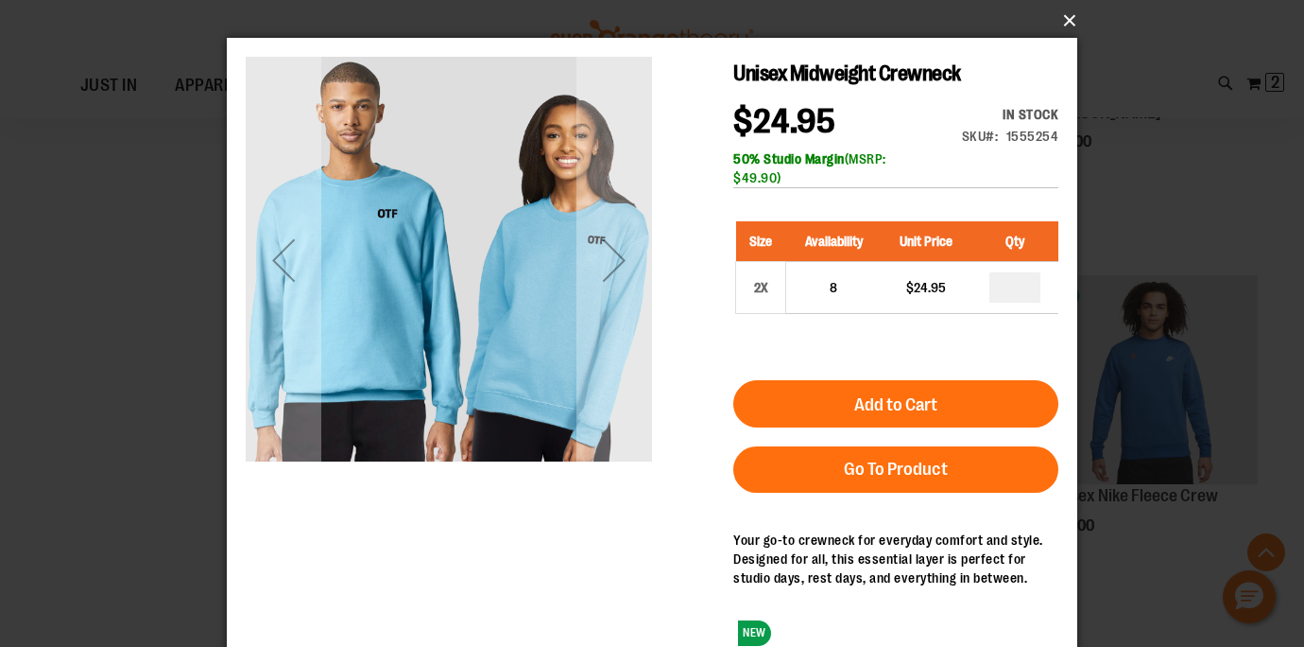
click at [1074, 26] on button "×" at bounding box center [658, 21] width 851 height 42
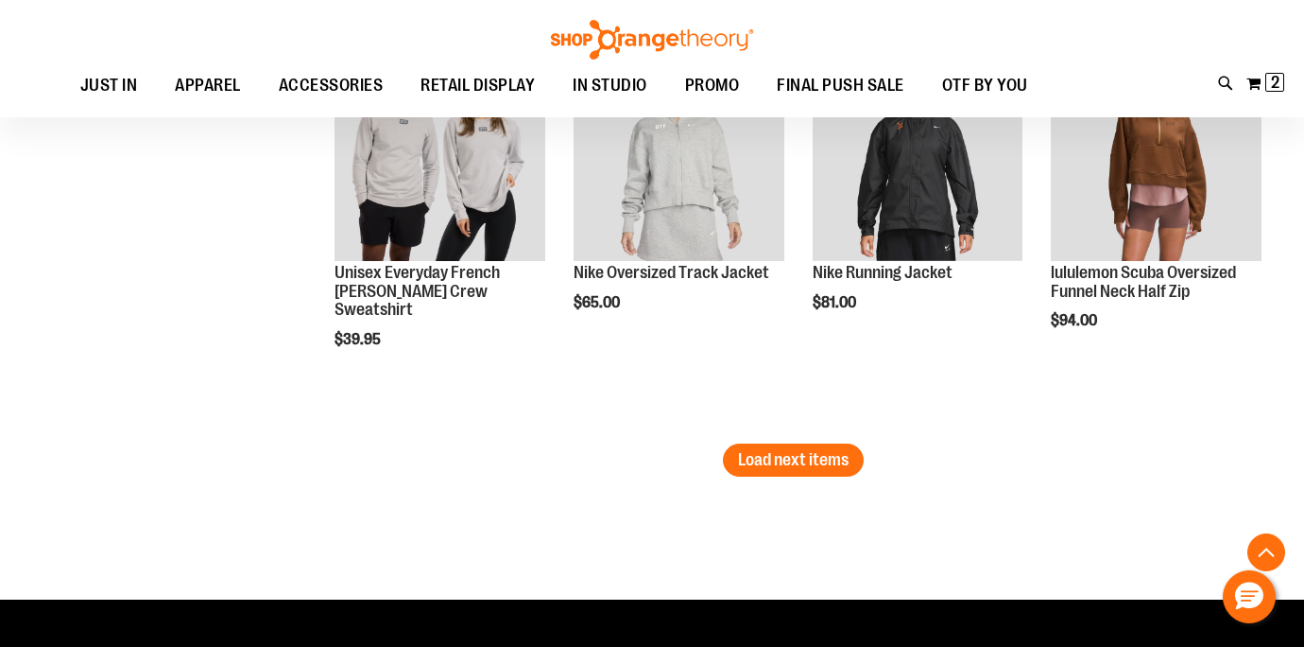
scroll to position [3378, 0]
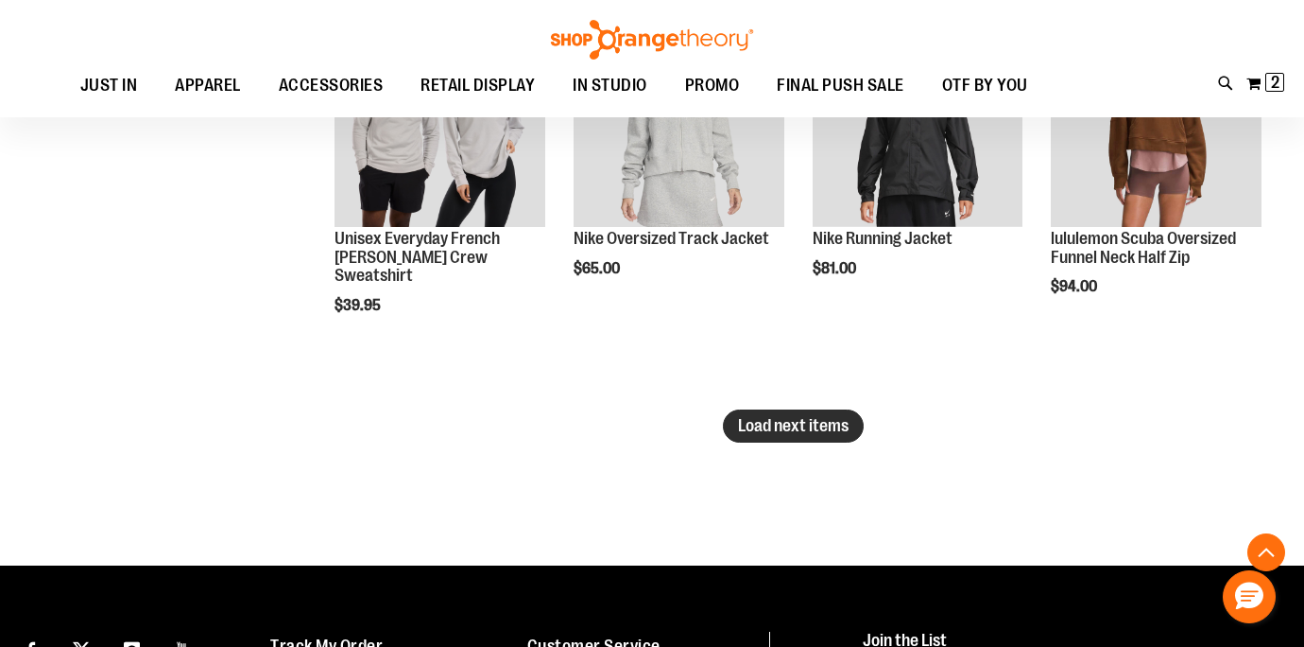
click at [829, 419] on span "Load next items" at bounding box center [793, 425] width 111 height 19
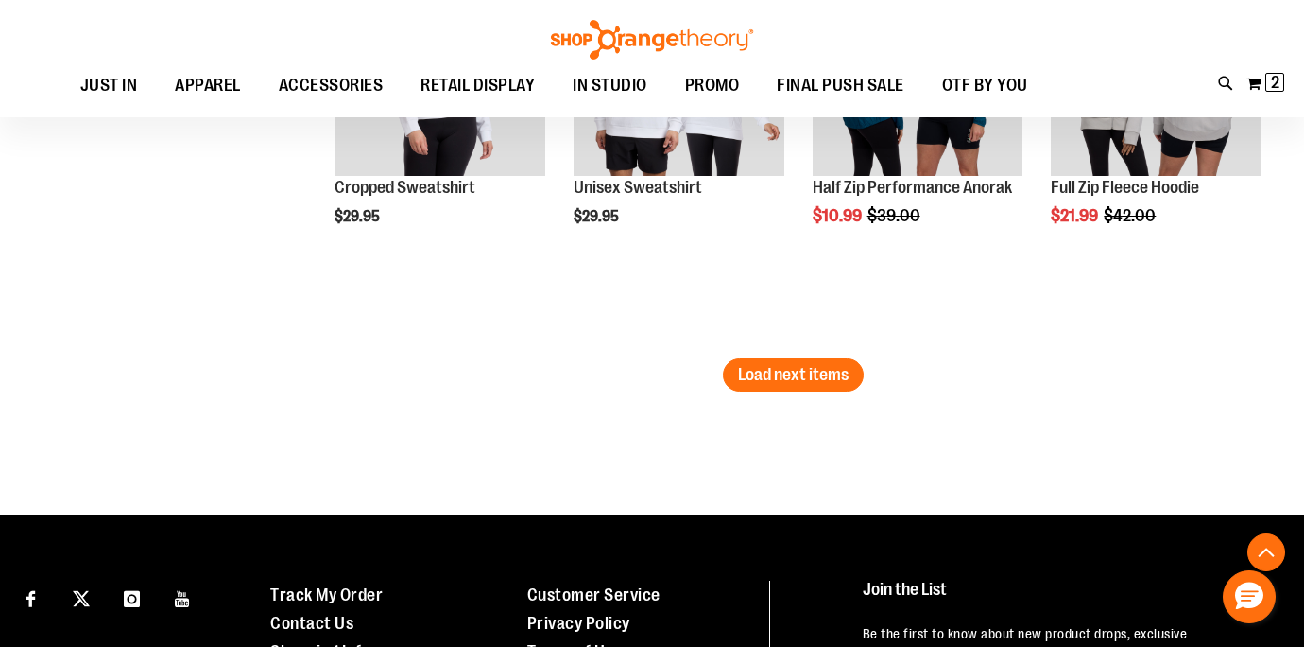
scroll to position [4637, 0]
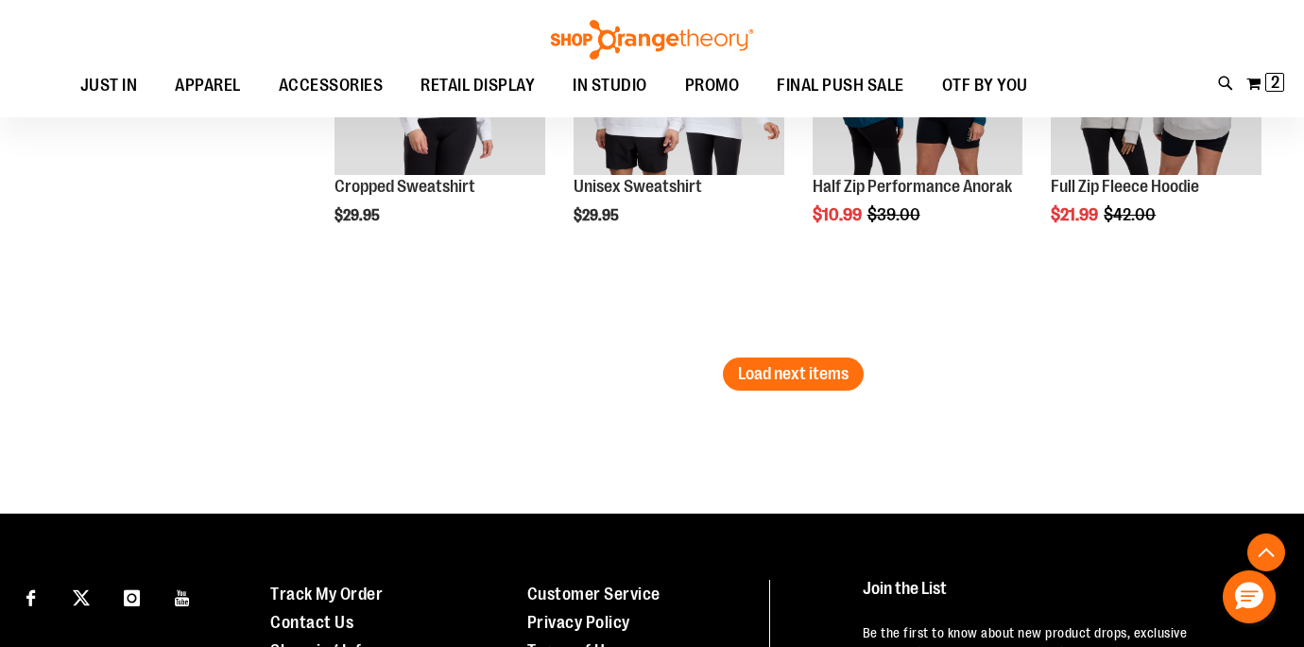
click at [845, 373] on span "Load next items" at bounding box center [793, 373] width 111 height 19
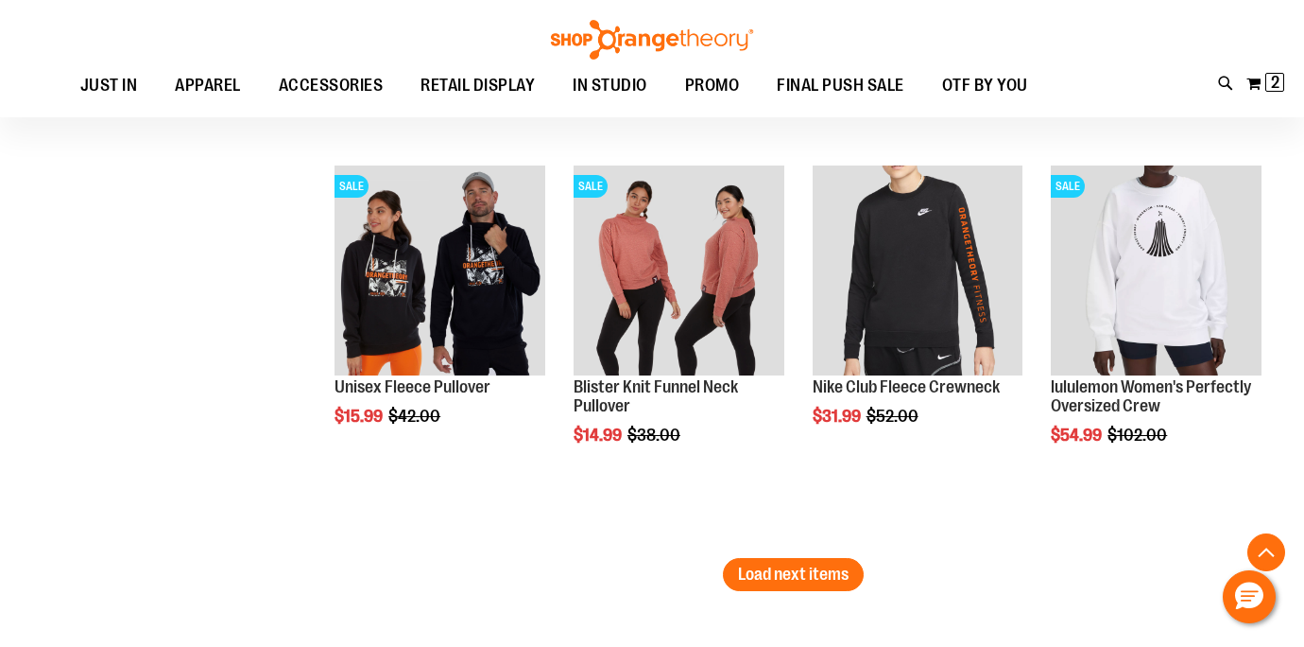
scroll to position [5654, 0]
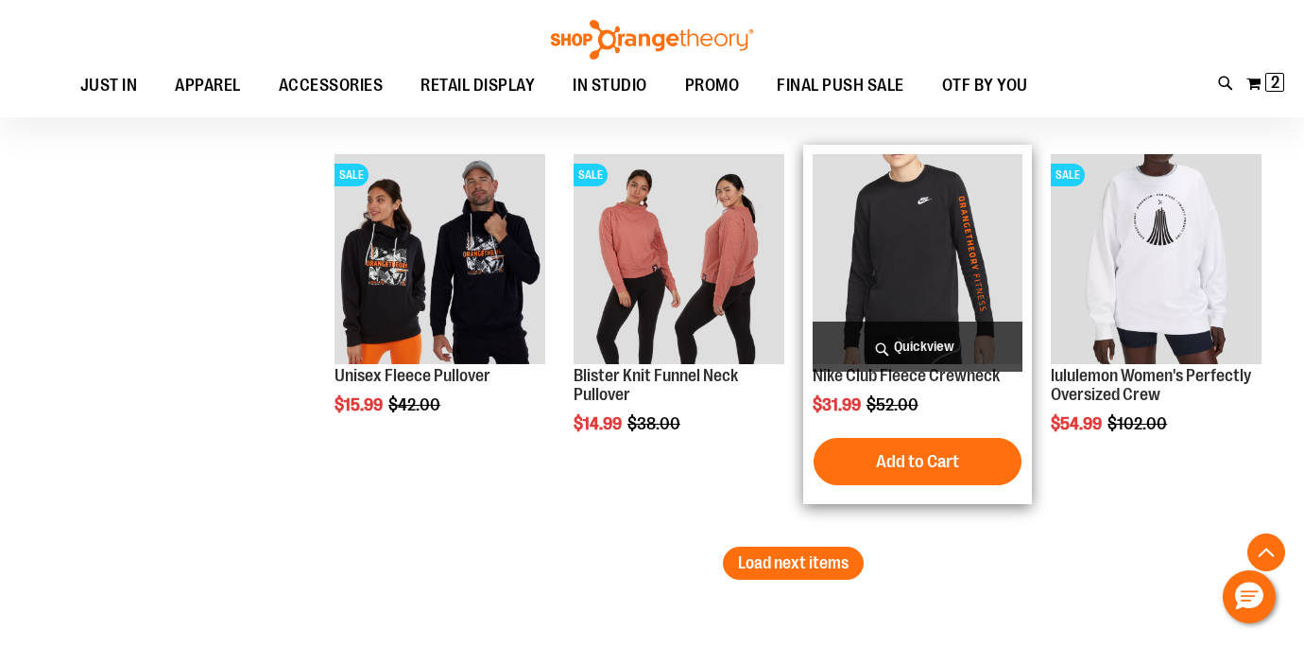
click at [957, 340] on span "Quickview" at bounding box center [918, 346] width 211 height 50
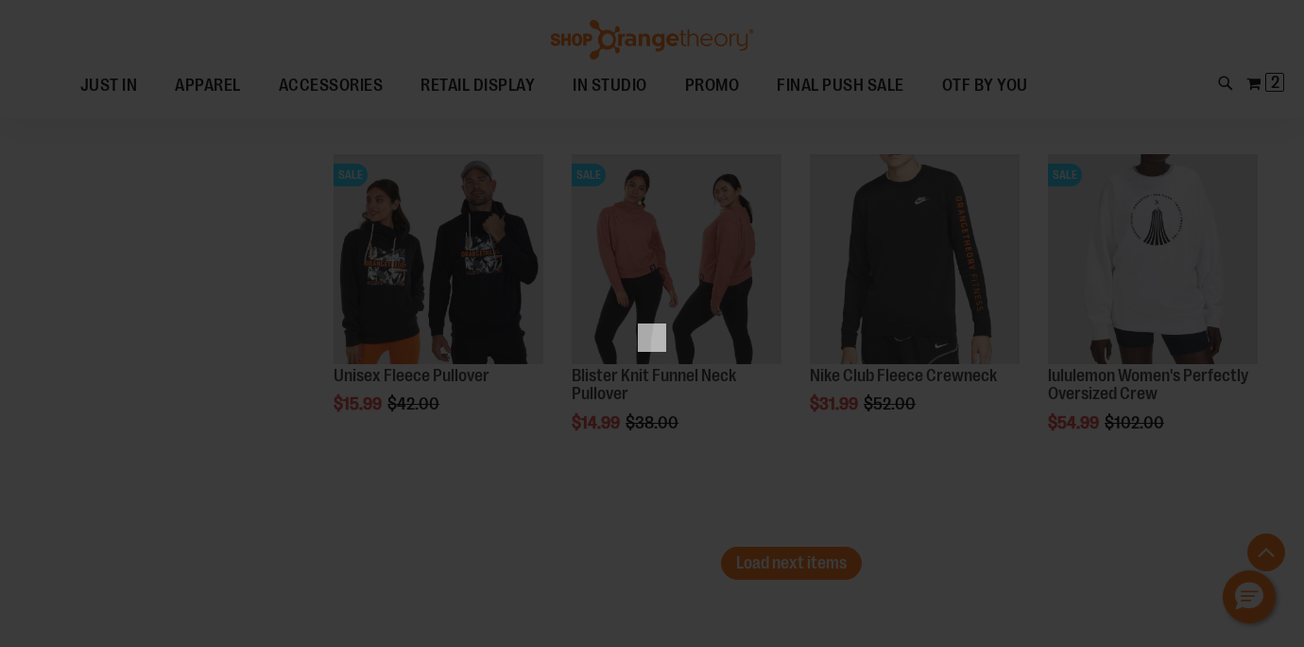
scroll to position [0, 0]
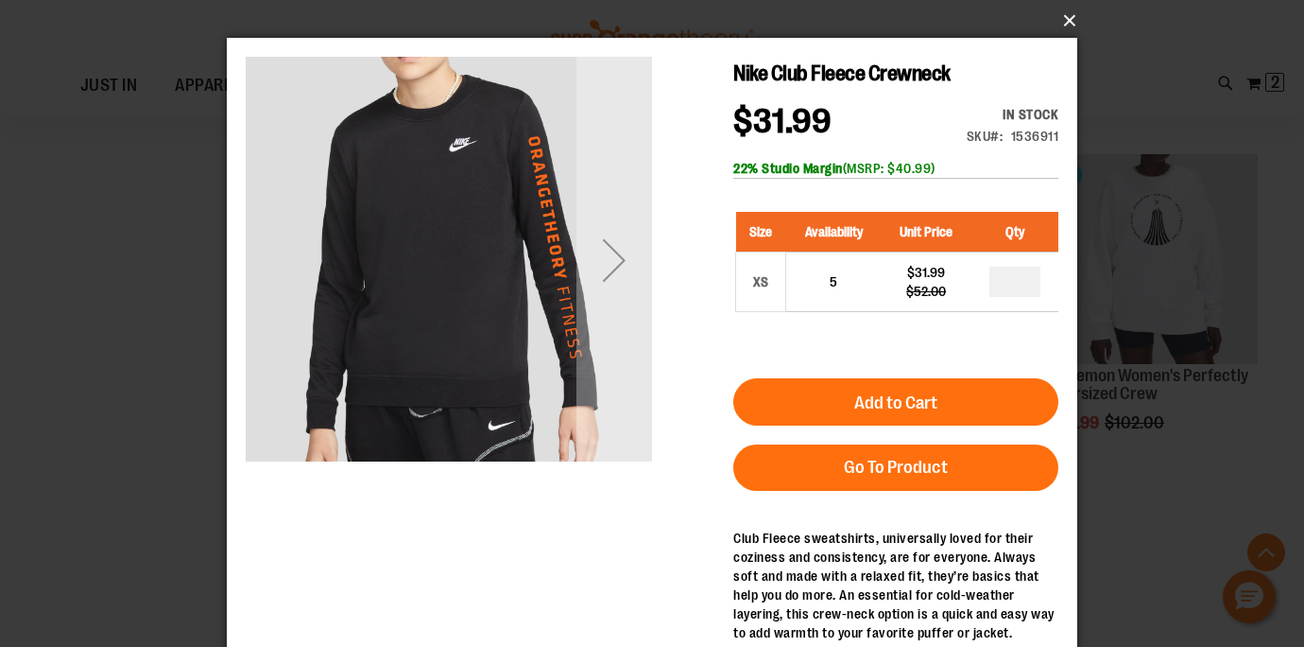
click at [1069, 27] on button "×" at bounding box center [658, 21] width 851 height 42
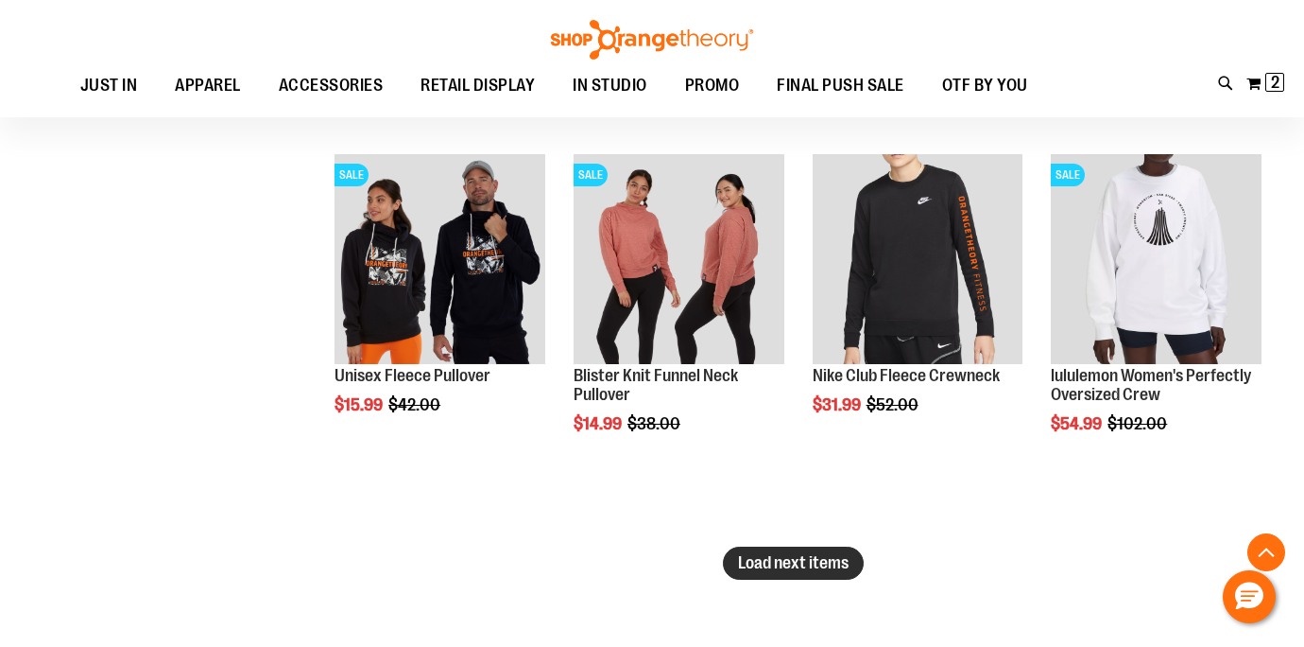
click at [820, 563] on span "Load next items" at bounding box center [793, 562] width 111 height 19
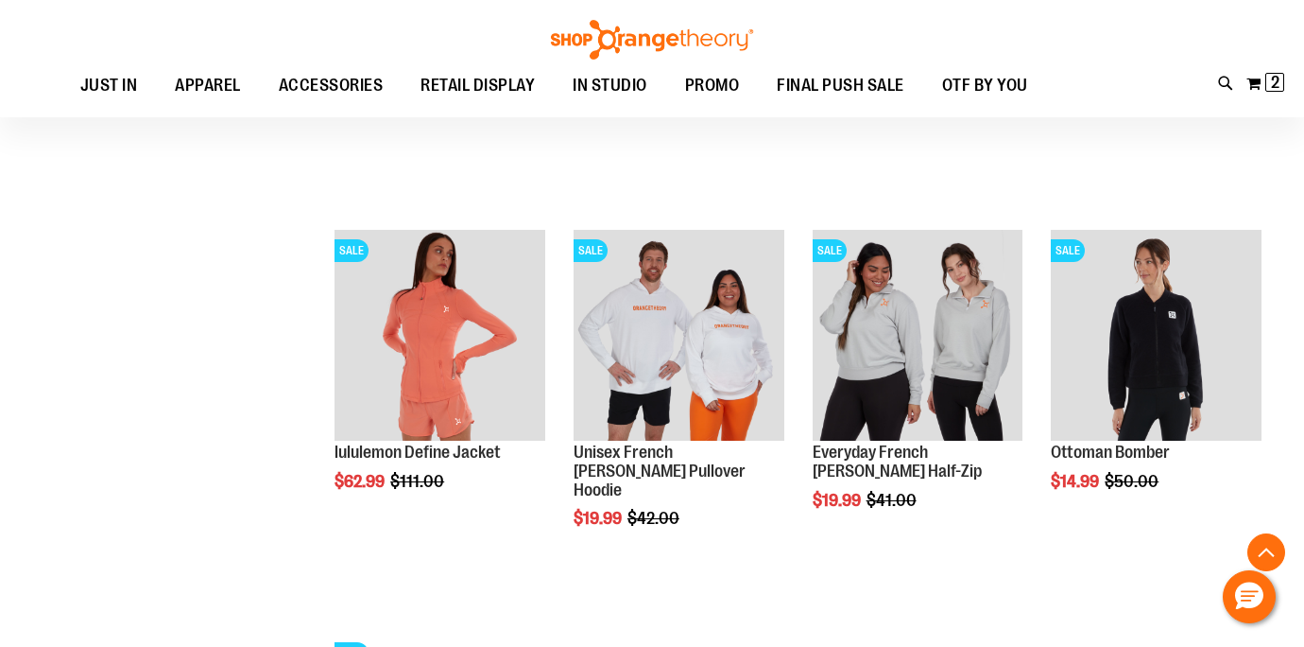
scroll to position [6014, 0]
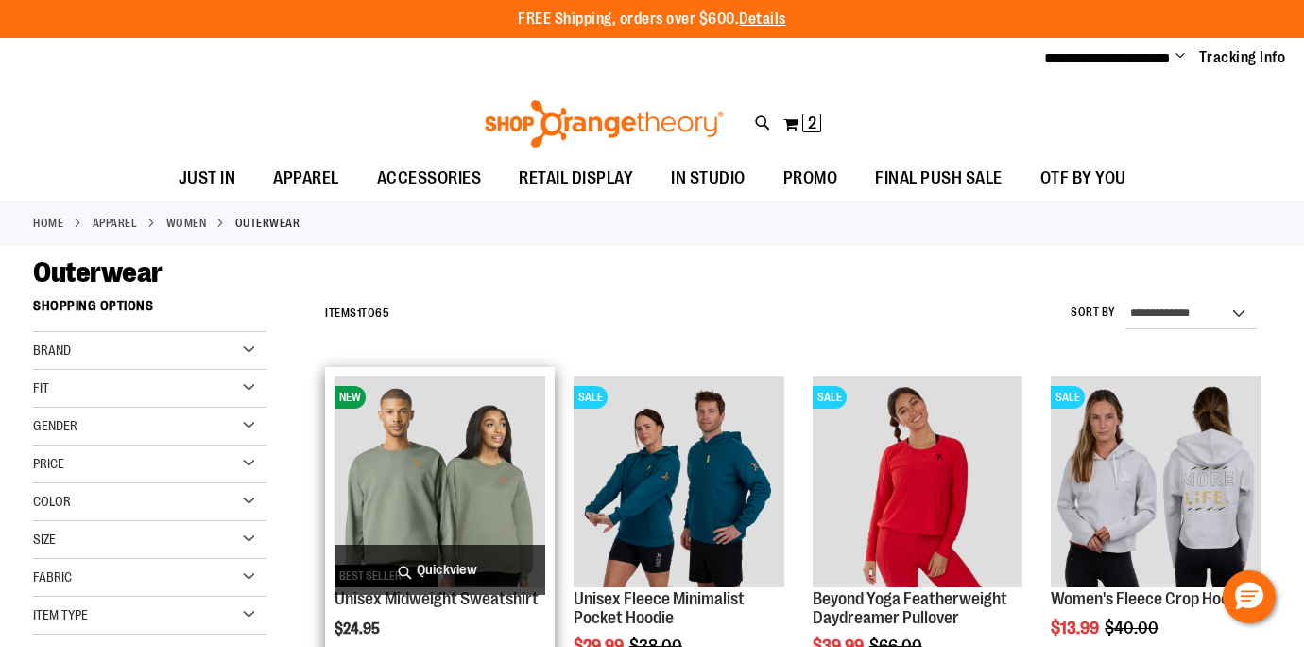
click at [464, 563] on span "Quickview" at bounding box center [440, 569] width 211 height 50
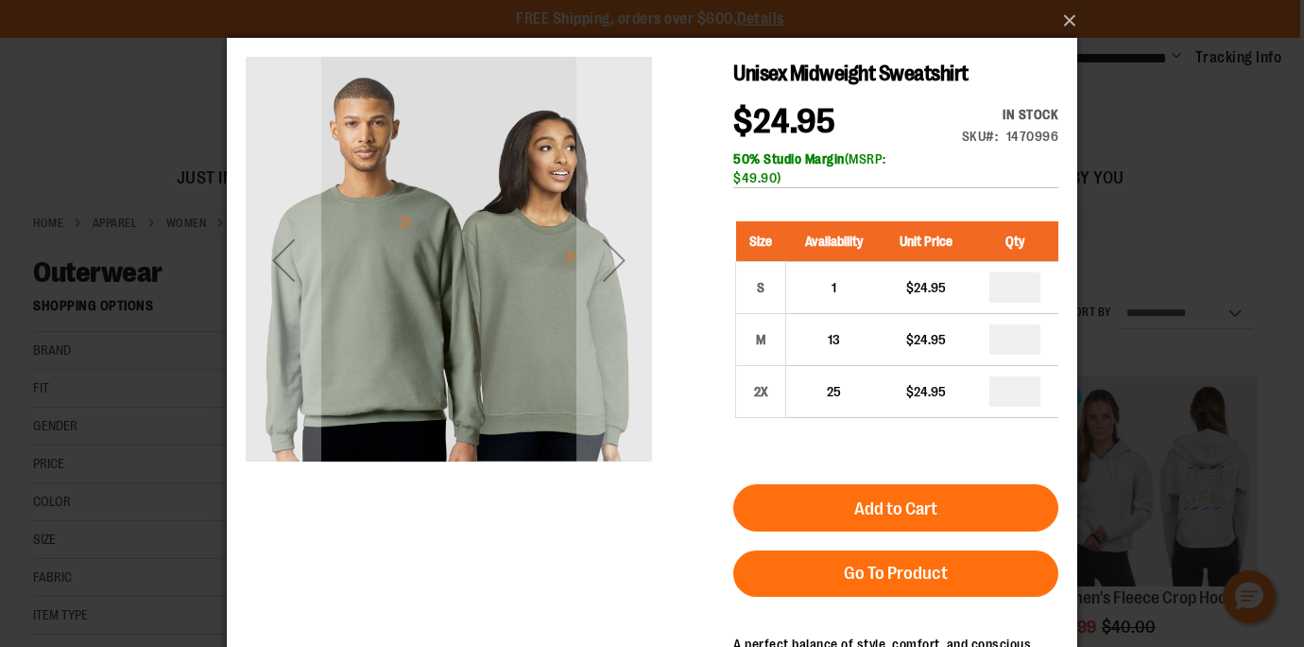
click at [1070, 25] on div "×" at bounding box center [652, 323] width 1304 height 647
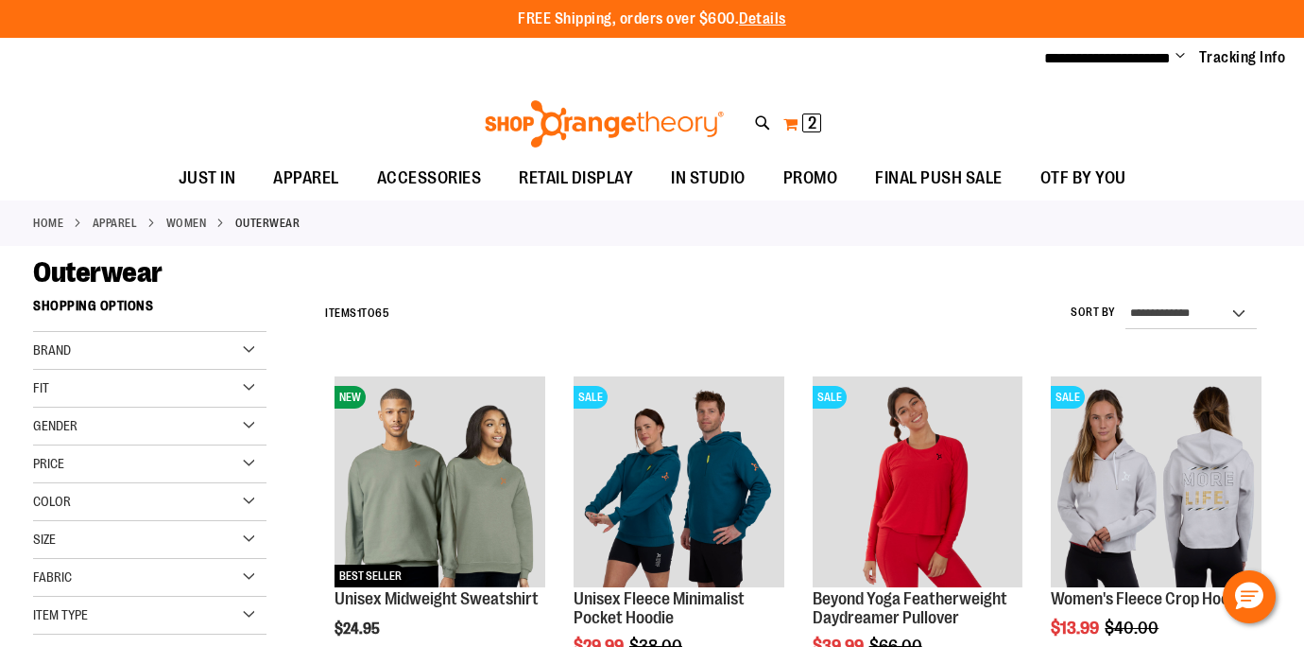
click at [795, 120] on button "My Cart 2 2 items" at bounding box center [803, 124] width 40 height 30
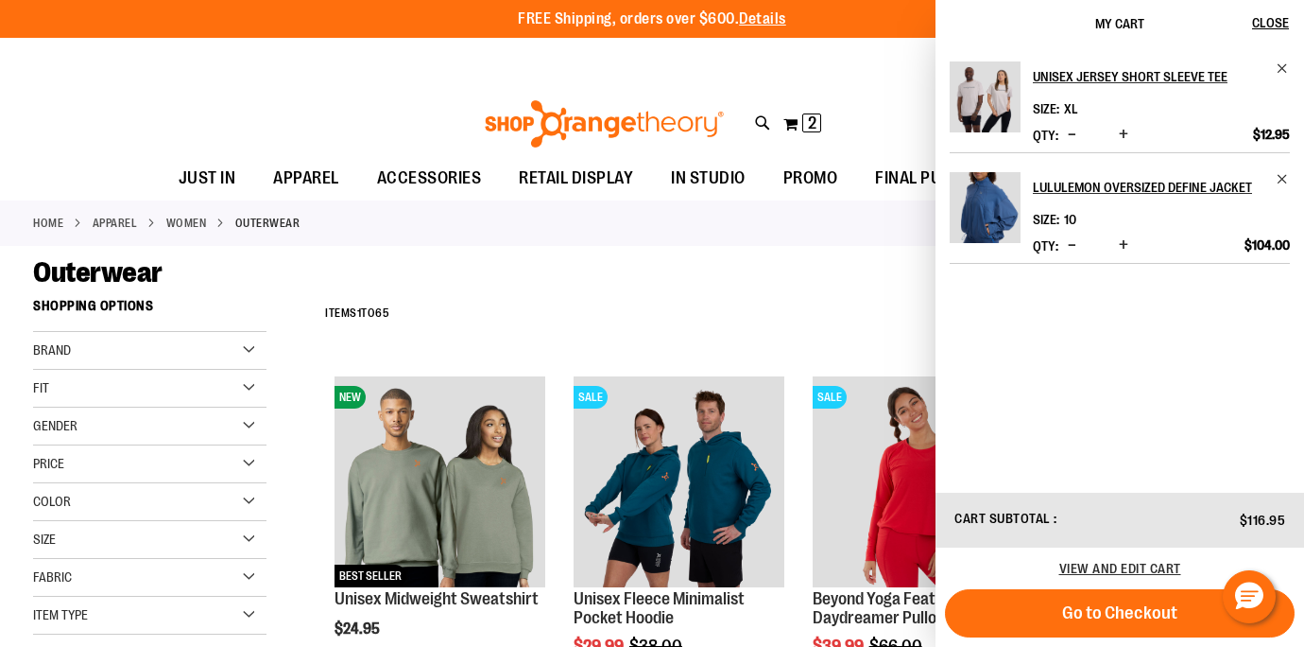
click at [733, 307] on div "**********" at bounding box center [794, 313] width 956 height 49
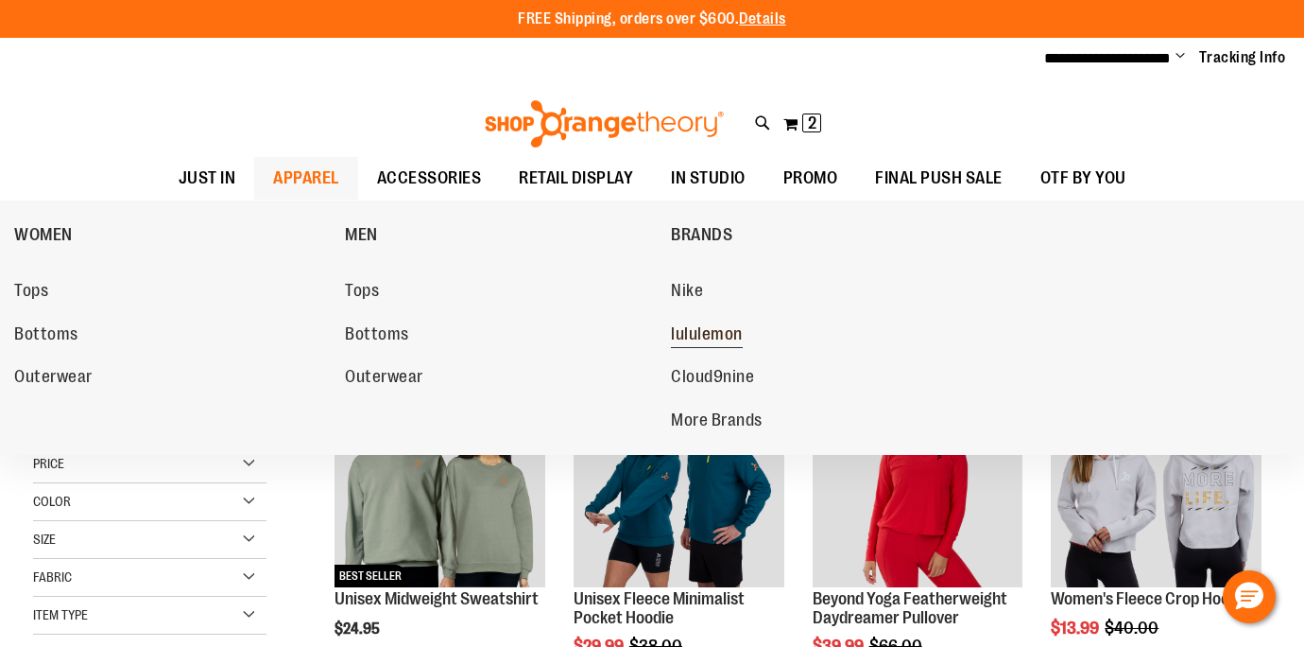
click at [739, 335] on span "lululemon" at bounding box center [707, 336] width 72 height 24
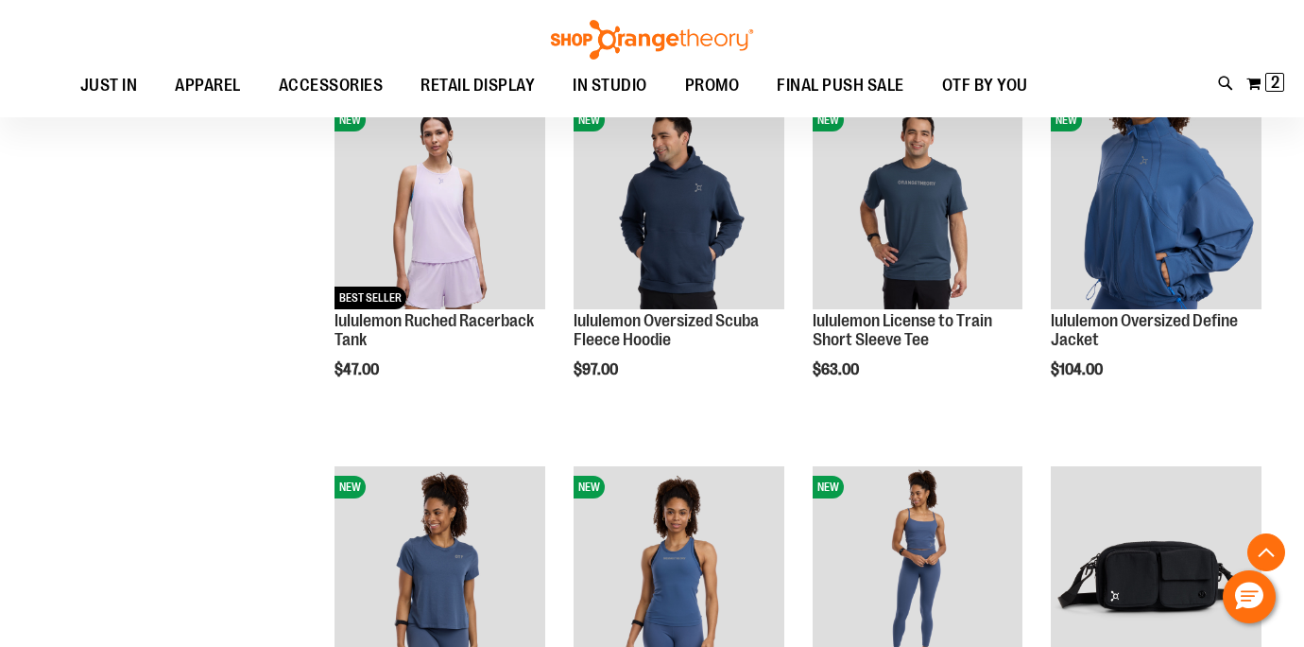
scroll to position [406, 0]
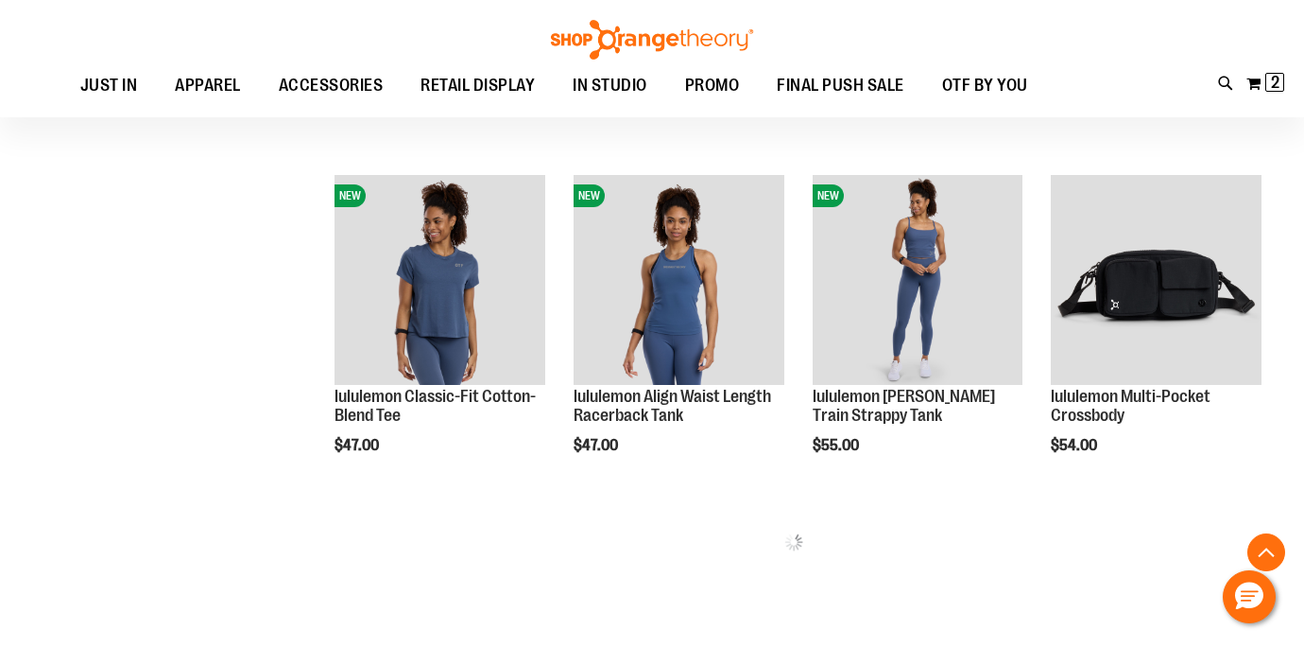
scroll to position [749, 0]
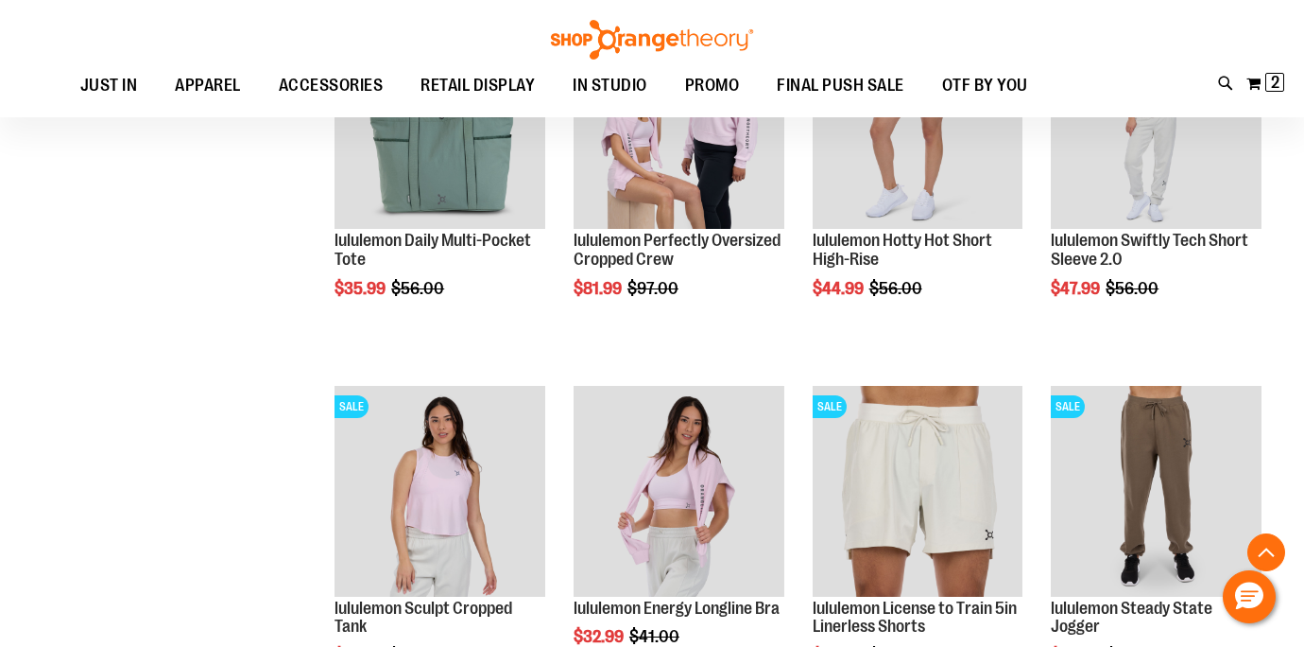
scroll to position [1639, 0]
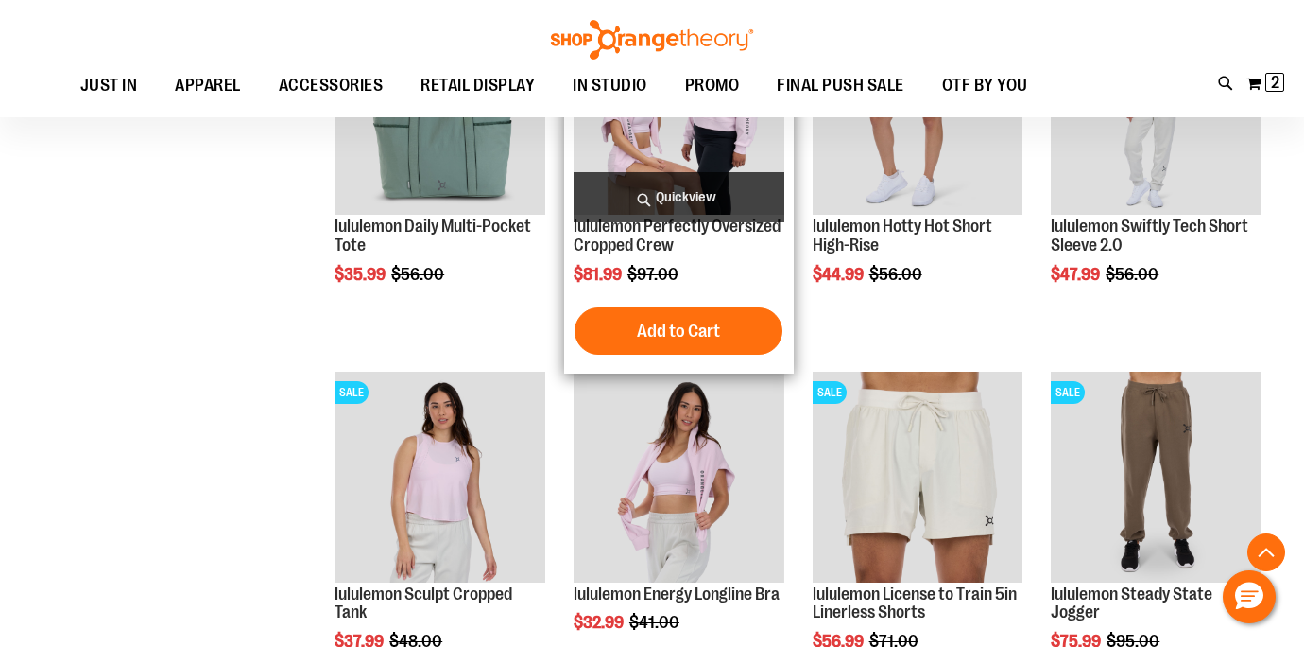
type input "**********"
click at [684, 196] on span "Quickview" at bounding box center [679, 197] width 211 height 50
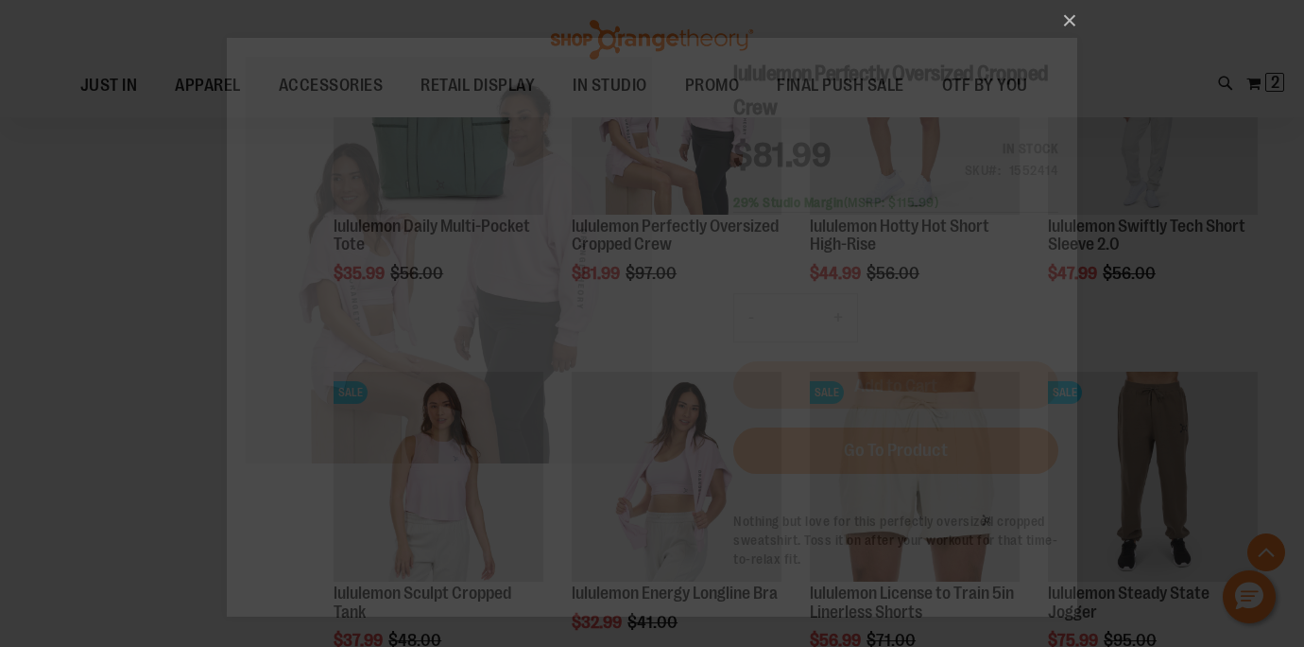
scroll to position [0, 0]
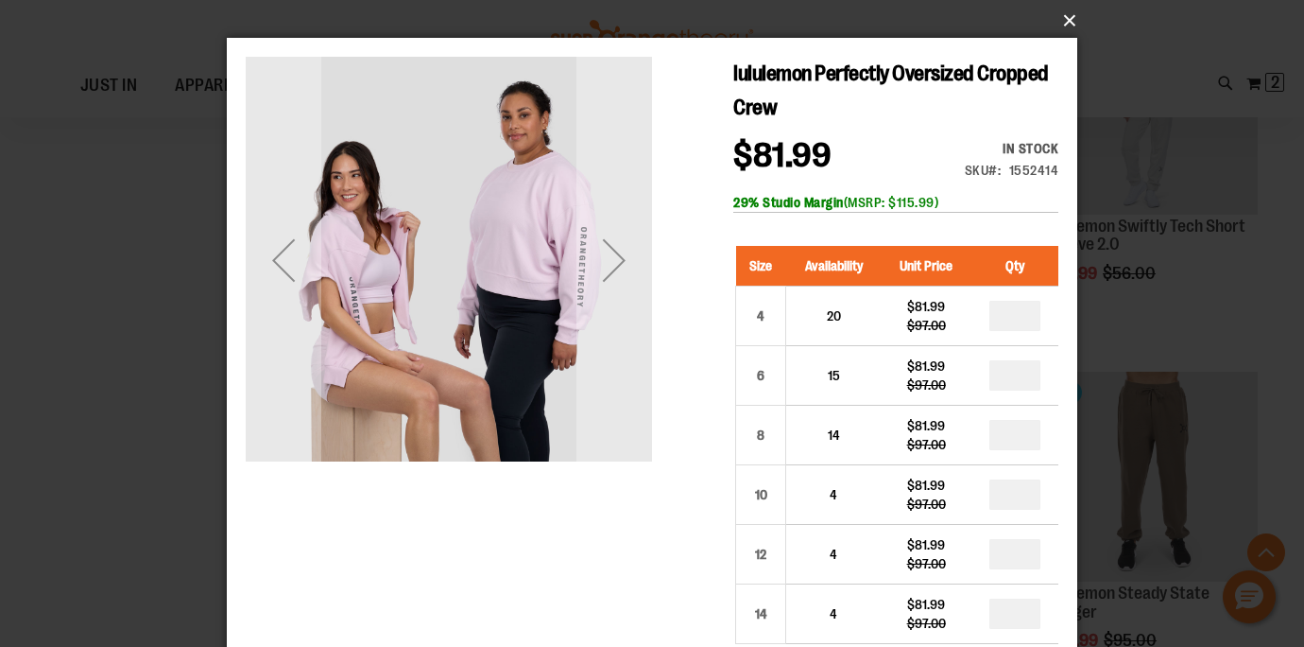
click at [1069, 25] on button "×" at bounding box center [658, 21] width 851 height 42
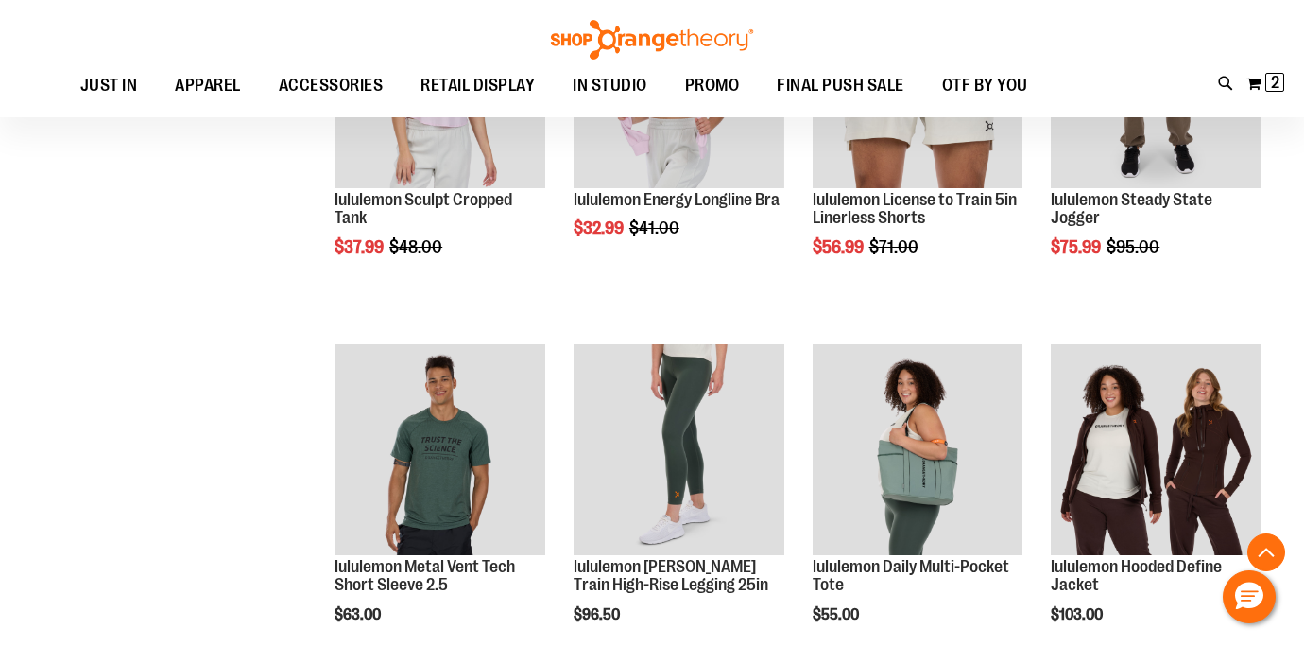
scroll to position [2035, 0]
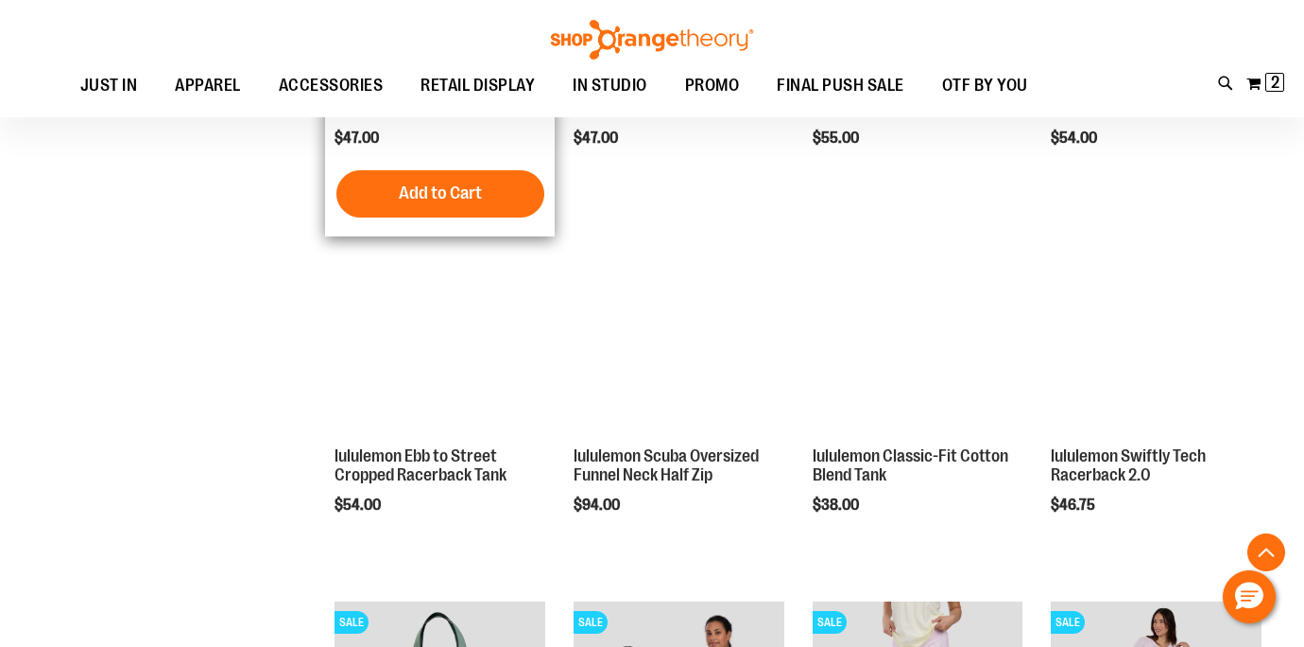
scroll to position [803, 0]
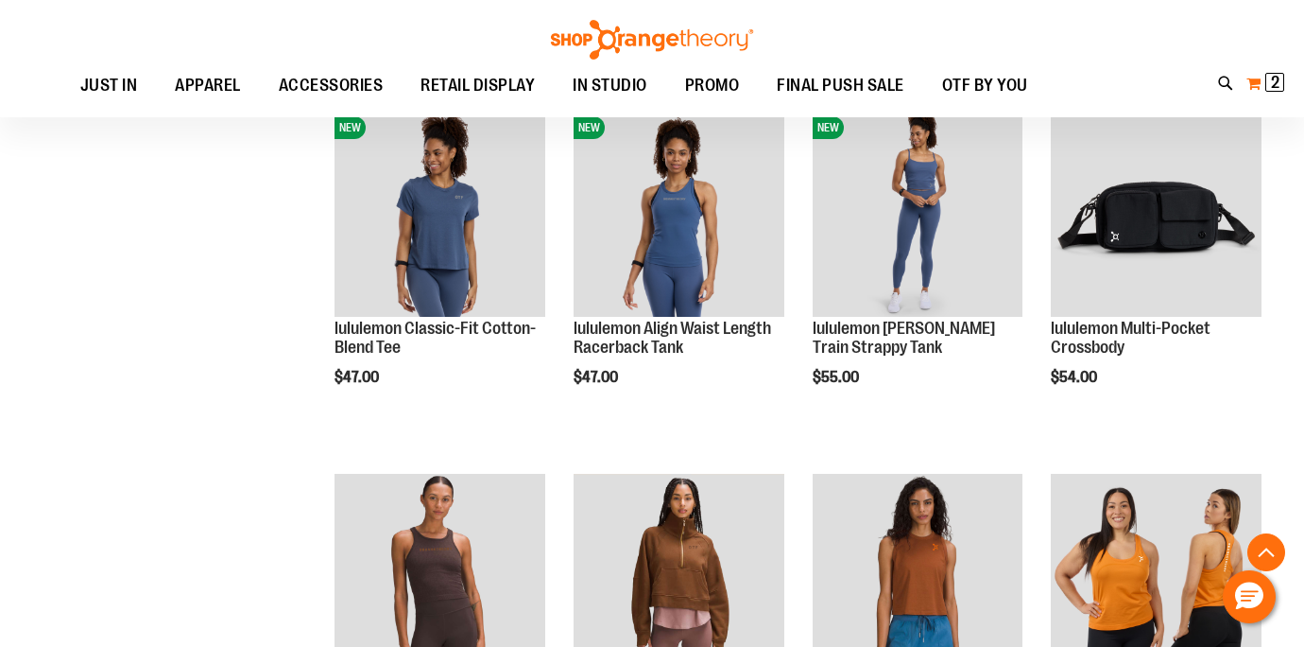
click at [1273, 75] on span "2" at bounding box center [1275, 82] width 9 height 19
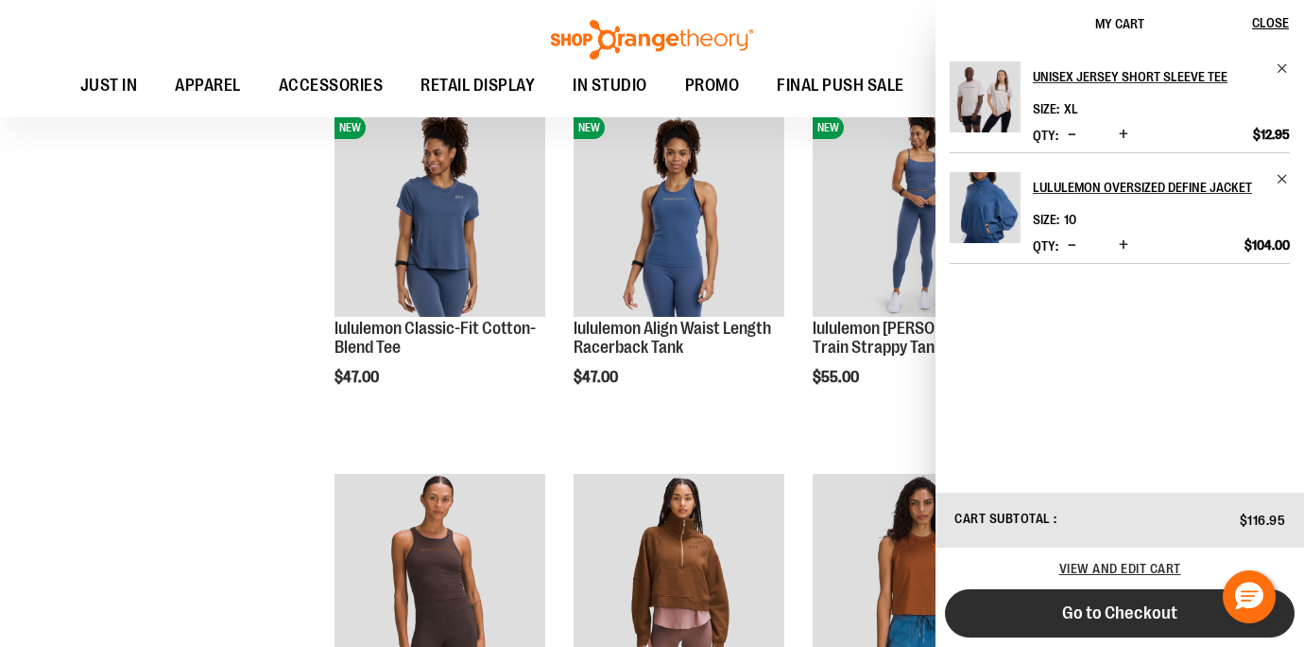
click at [1012, 605] on button "Go to Checkout" at bounding box center [1120, 613] width 350 height 48
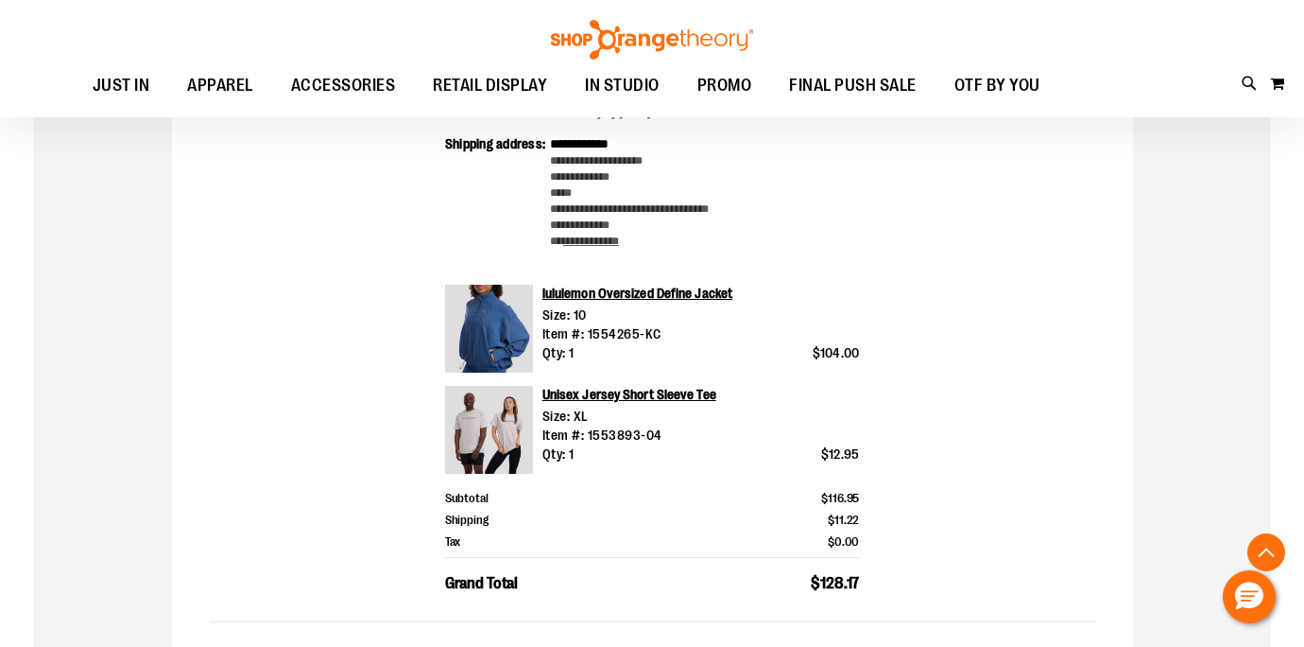
scroll to position [644, 0]
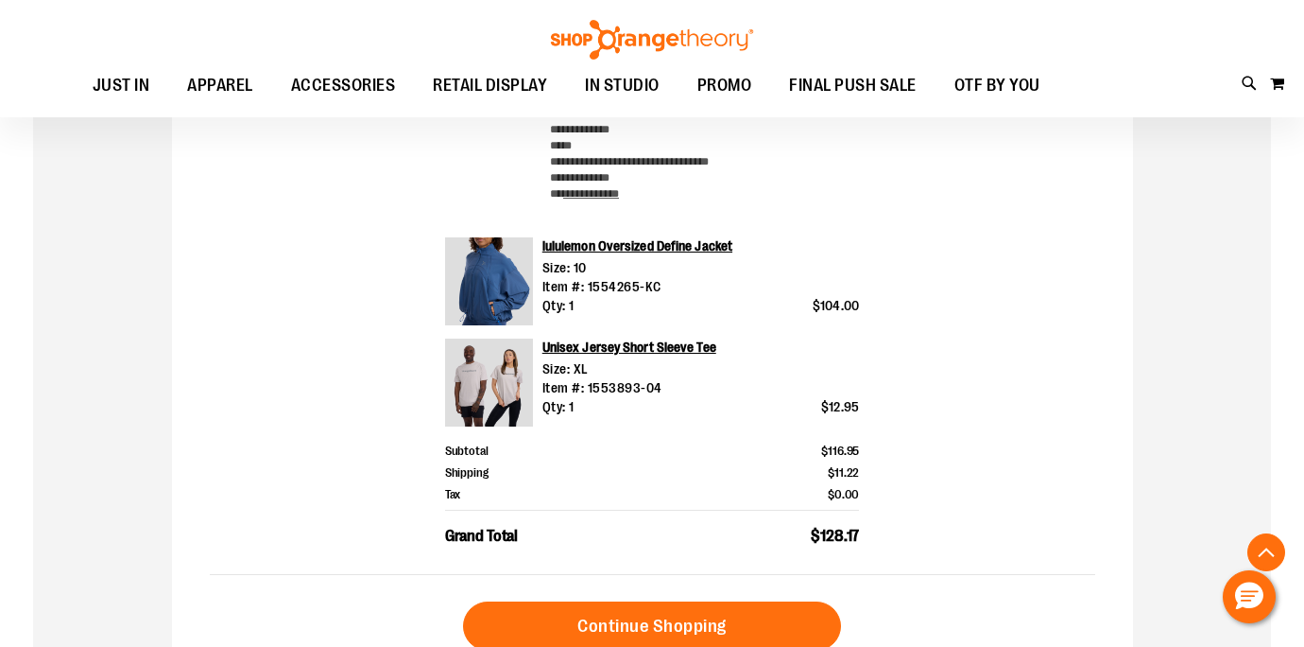
type input "**********"
drag, startPoint x: 680, startPoint y: 289, endPoint x: 590, endPoint y: 287, distance: 89.8
click at [588, 287] on div "Size: 10 Item #: 1554265-KC" at bounding box center [702, 277] width 318 height 38
copy div "1554265-KC"
drag, startPoint x: 782, startPoint y: 245, endPoint x: 541, endPoint y: 251, distance: 241.1
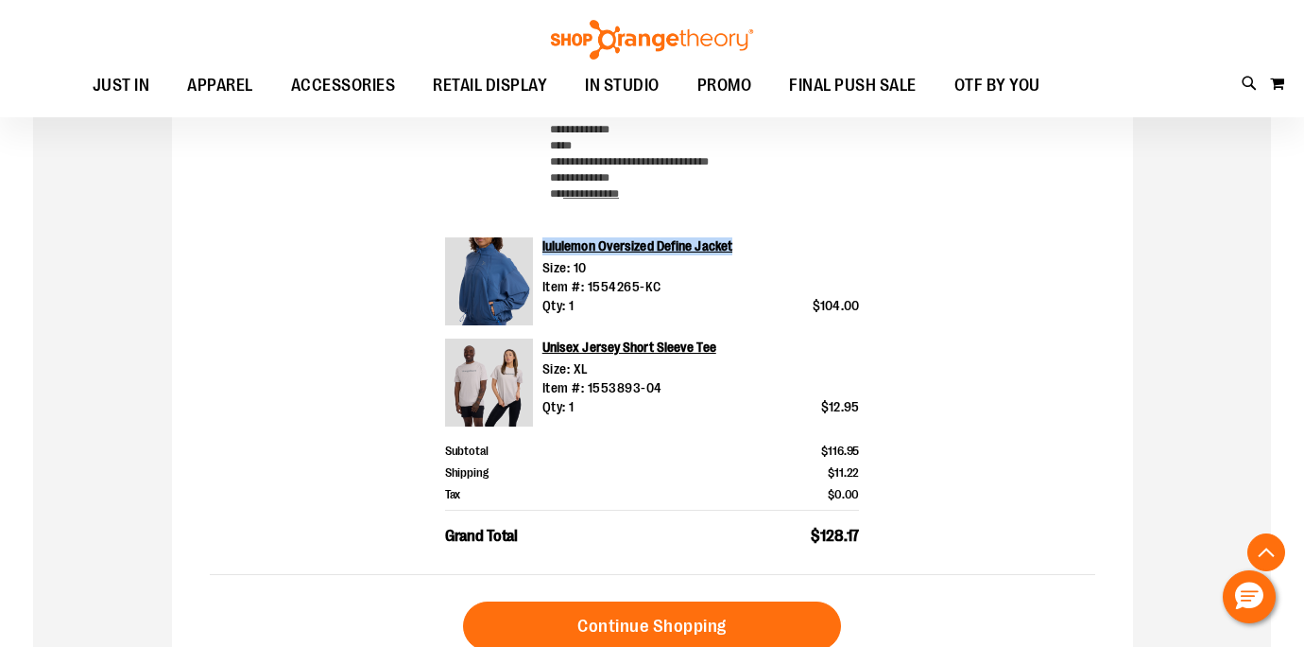
click at [541, 251] on div "lululemon Oversized Define Jacket Size: 10 Item #: 1554265-KC Qty: 1 $104.00" at bounding box center [696, 281] width 327 height 88
copy link "lululemon Oversized Define Jacket"
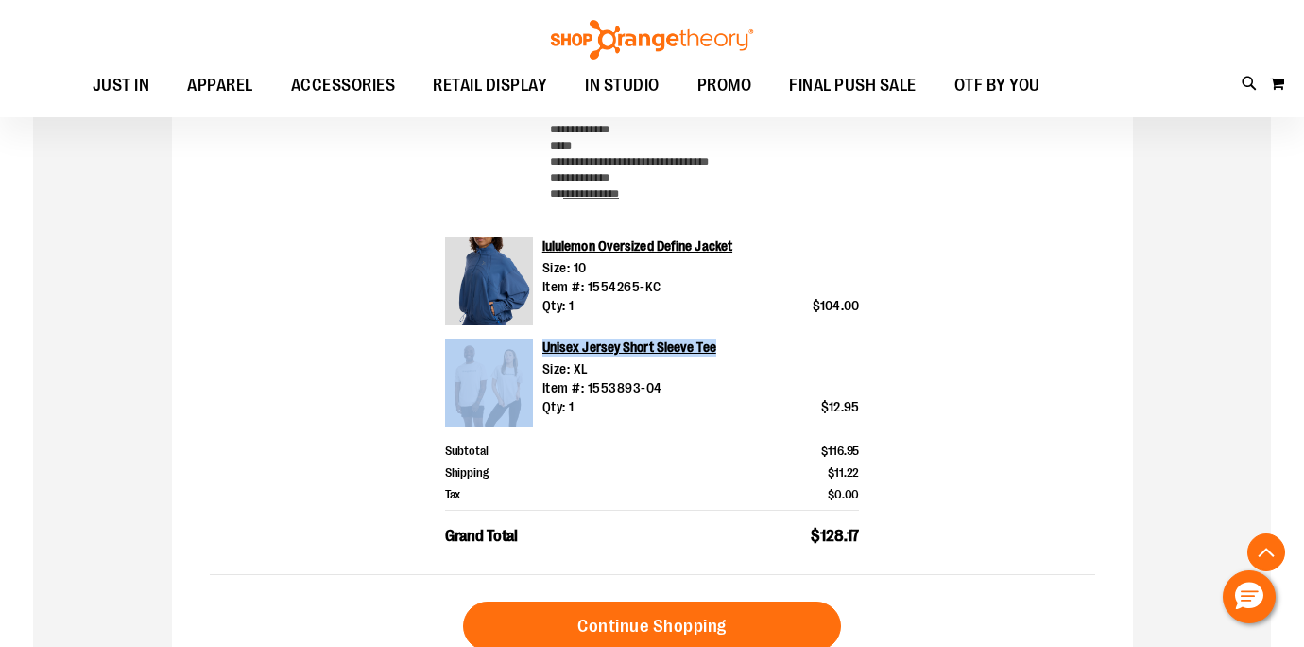
drag, startPoint x: 735, startPoint y: 344, endPoint x: 517, endPoint y: 344, distance: 218.4
click at [517, 344] on div "Unisex Jersey Short Sleeve Tee Size: XL Item #: 1553893-04 Qty: 1 $12.95" at bounding box center [652, 382] width 415 height 88
copy div "Unisex Jersey Short Sleeve Tee"
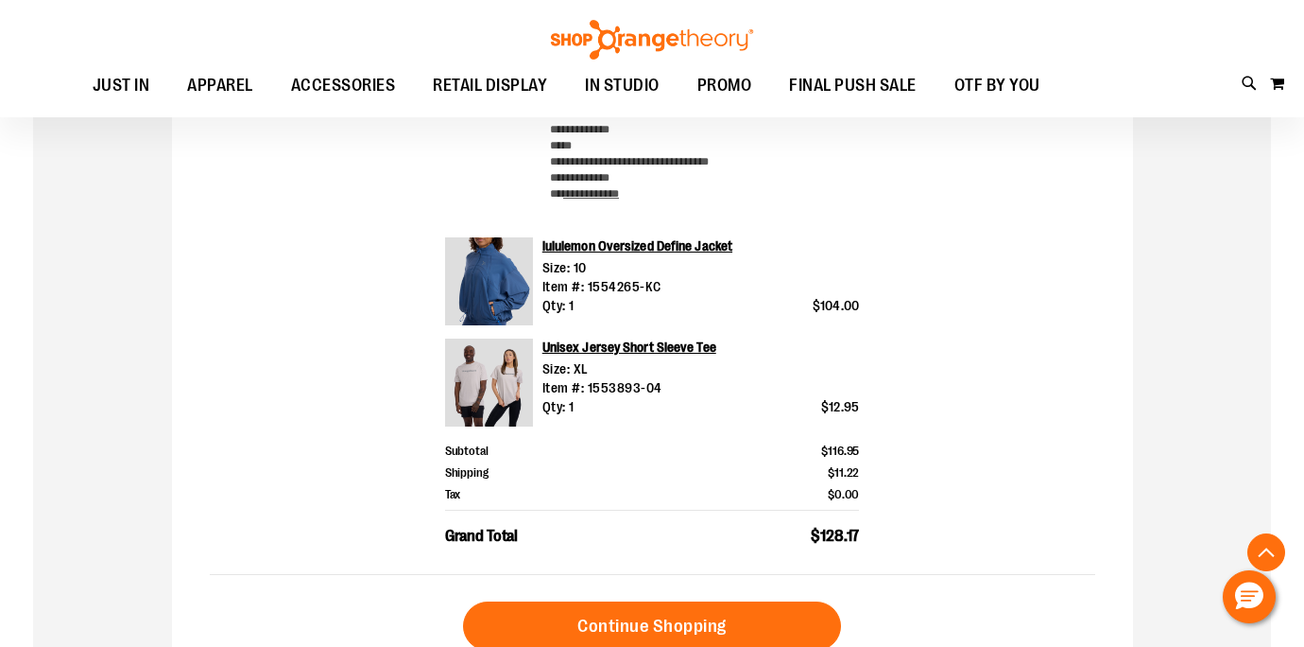
click at [688, 391] on div "Size: XL Item #: 1553893-04" at bounding box center [702, 378] width 318 height 38
drag, startPoint x: 716, startPoint y: 347, endPoint x: 540, endPoint y: 348, distance: 176.8
click at [540, 348] on div "Unisex Jersey Short Sleeve Tee Size: XL Item #: 1553893-04 Qty: 1 $12.95" at bounding box center [696, 382] width 327 height 88
copy link "Unisex Jersey Short Sleeve Tee"
drag, startPoint x: 678, startPoint y: 387, endPoint x: 589, endPoint y: 390, distance: 88.9
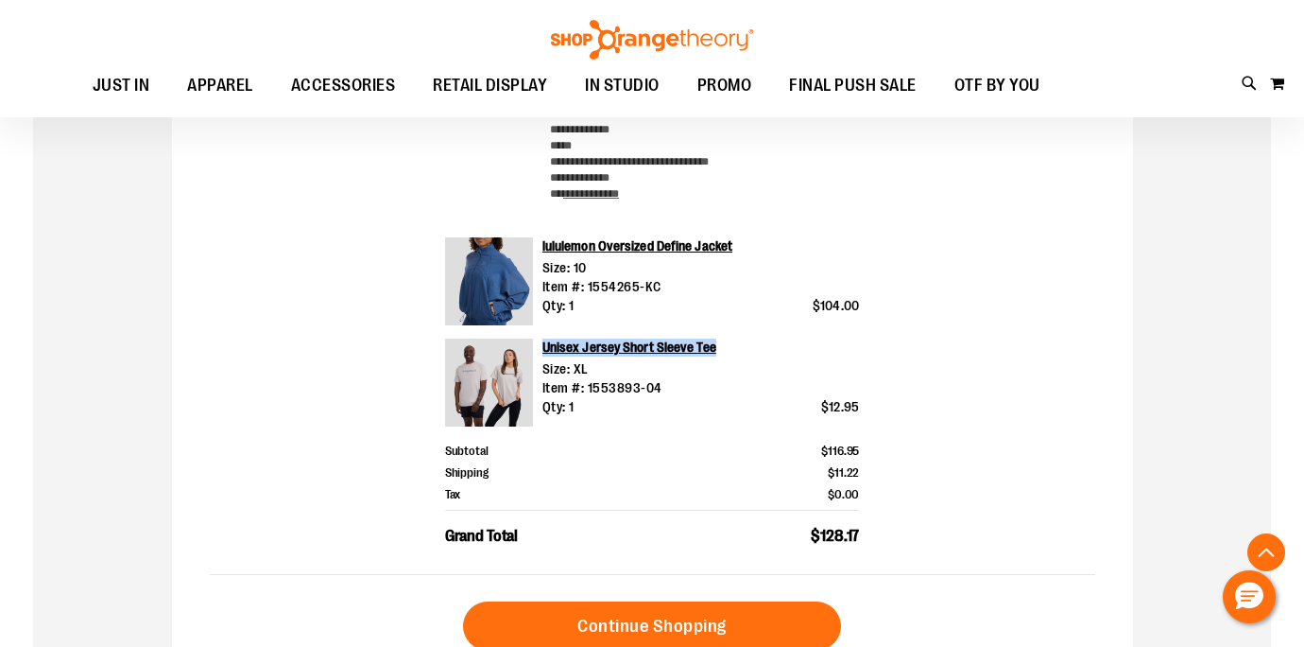
click at [589, 390] on div "Size: XL Item #: 1553893-04" at bounding box center [702, 378] width 318 height 38
click at [782, 389] on div "Size: XL Item #: 1553893-04" at bounding box center [702, 378] width 318 height 38
drag, startPoint x: 663, startPoint y: 389, endPoint x: 589, endPoint y: 389, distance: 73.7
click at [587, 389] on div "Size: XL Item #: 1553893-04" at bounding box center [702, 378] width 318 height 38
copy div "1553893-04"
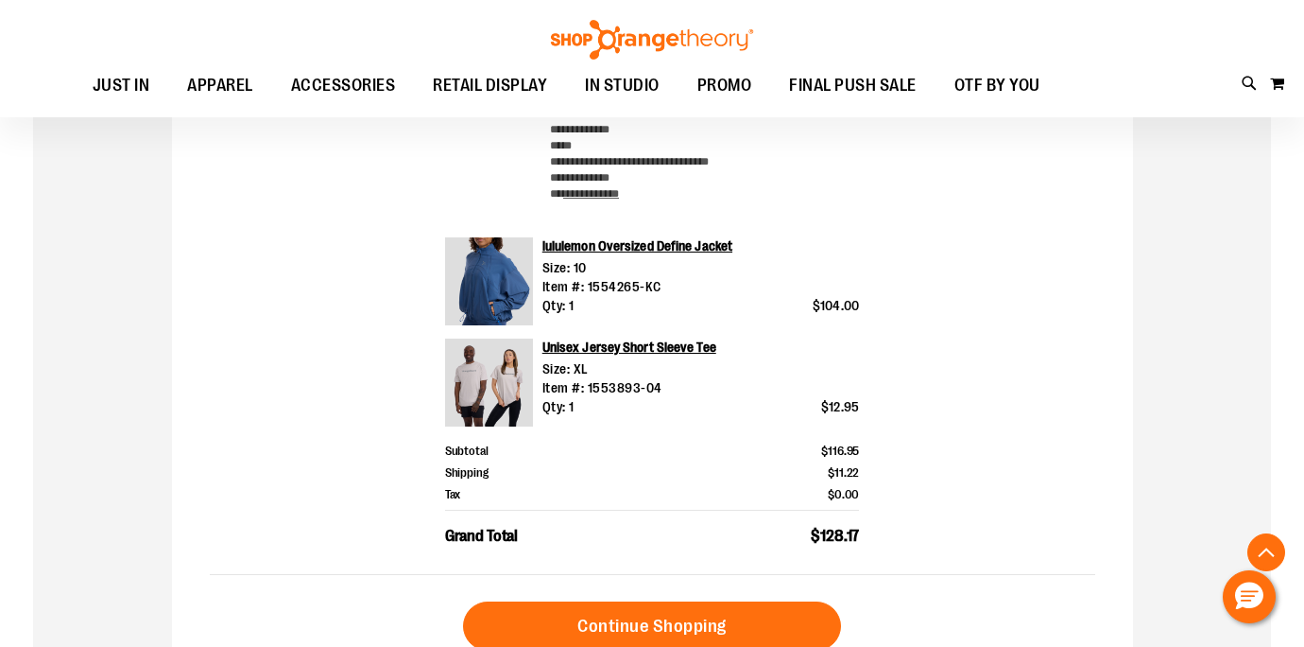
click at [1297, 385] on main "**********" at bounding box center [652, 253] width 1304 height 1396
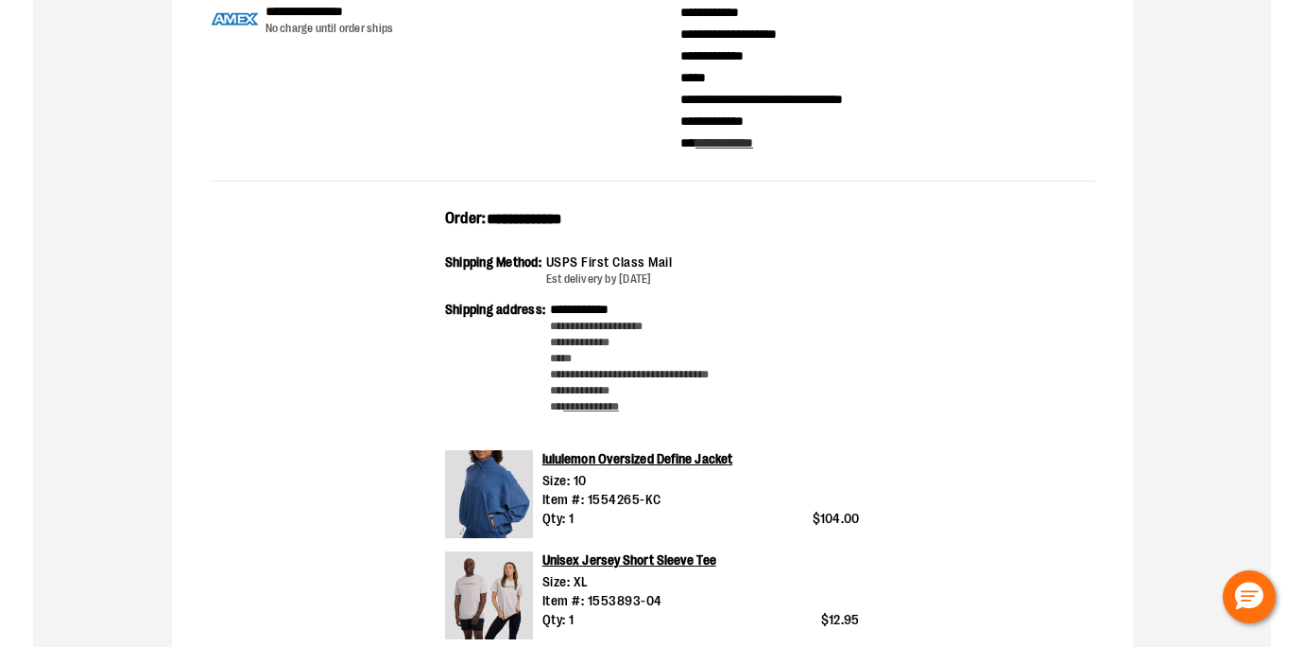
scroll to position [0, 0]
